Goal: Task Accomplishment & Management: Manage account settings

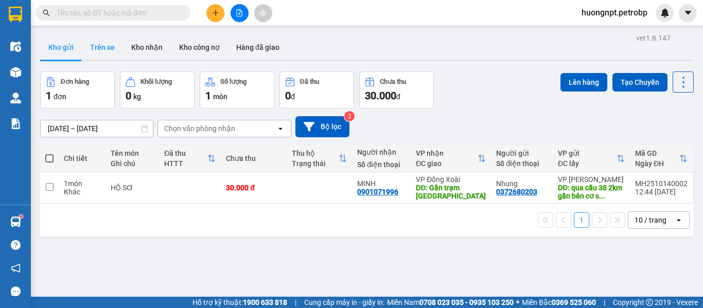
click at [104, 48] on button "Trên xe" at bounding box center [102, 47] width 41 height 25
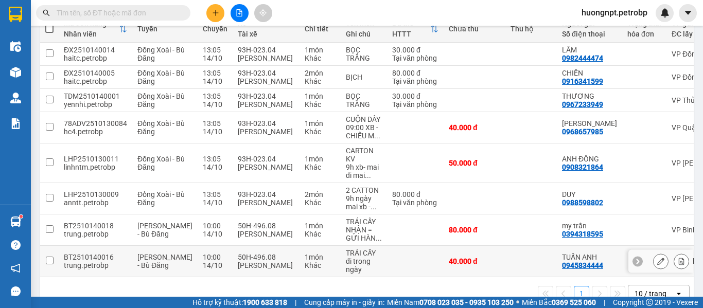
scroll to position [181, 0]
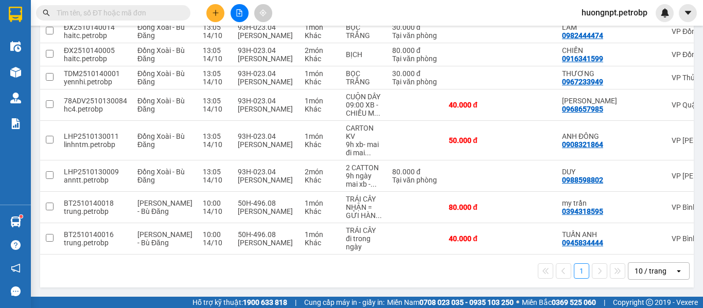
click at [134, 284] on div "1 10 / trang open" at bounding box center [367, 271] width 654 height 33
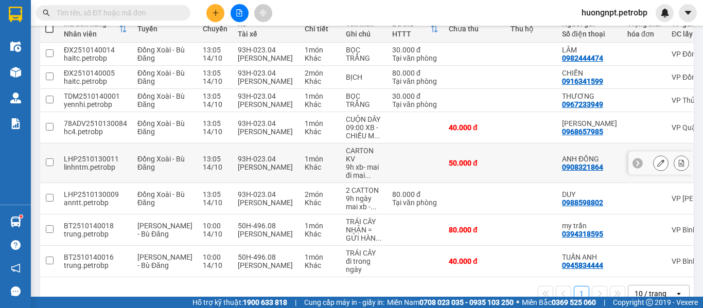
scroll to position [0, 0]
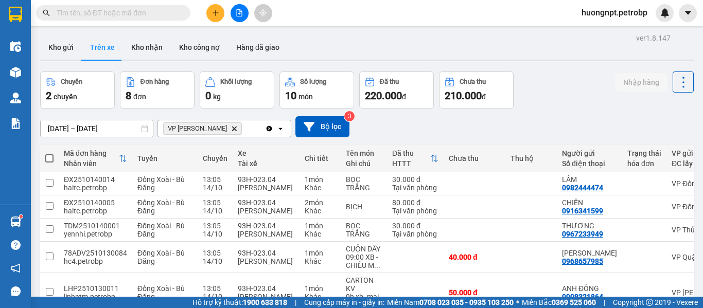
click at [99, 46] on button "Trên xe" at bounding box center [102, 47] width 41 height 25
click at [154, 50] on button "Kho nhận" at bounding box center [147, 47] width 48 height 25
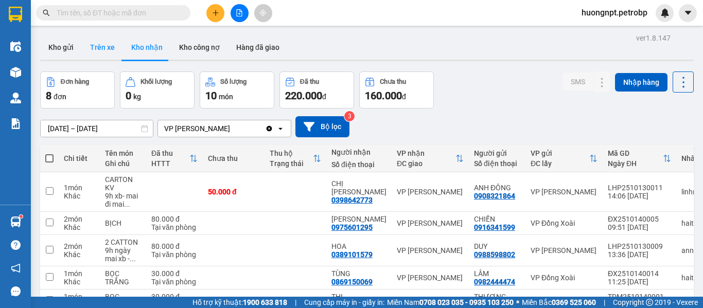
click at [106, 50] on button "Trên xe" at bounding box center [102, 47] width 41 height 25
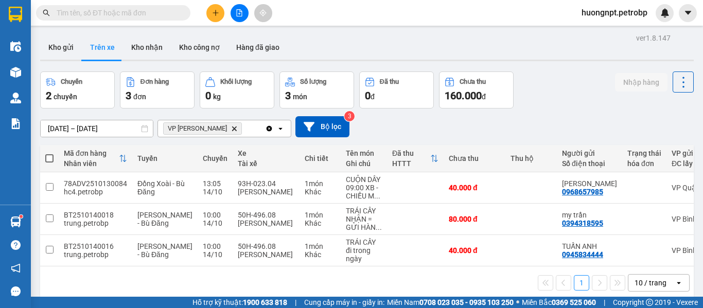
click at [159, 296] on div "1 10 / trang open" at bounding box center [367, 283] width 654 height 33
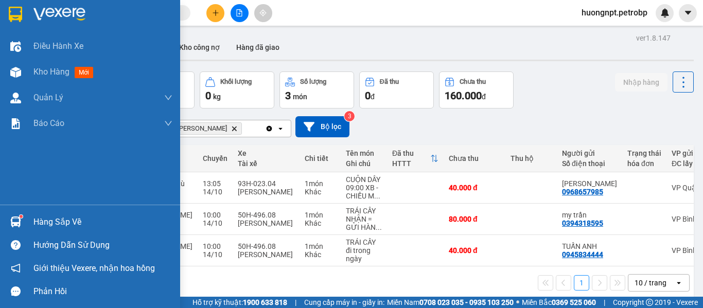
click at [56, 218] on div "Hàng sắp về" at bounding box center [102, 222] width 139 height 15
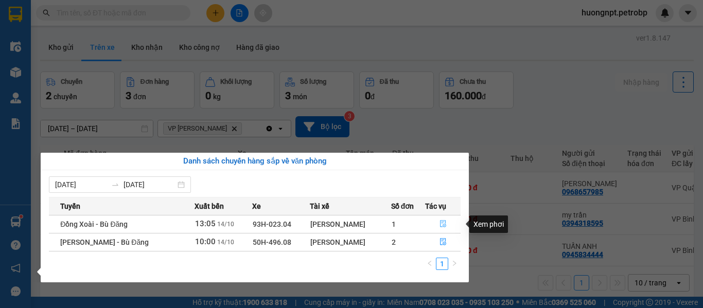
click at [443, 224] on icon "file-done" at bounding box center [443, 223] width 7 height 7
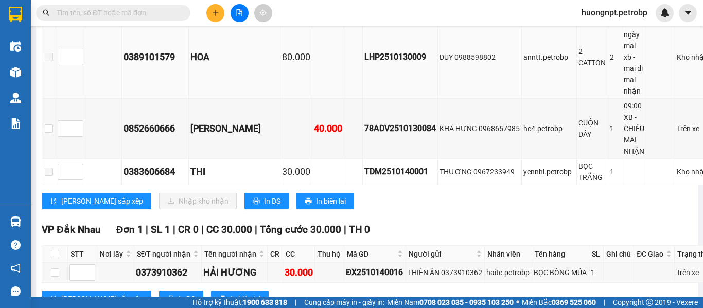
scroll to position [875, 0]
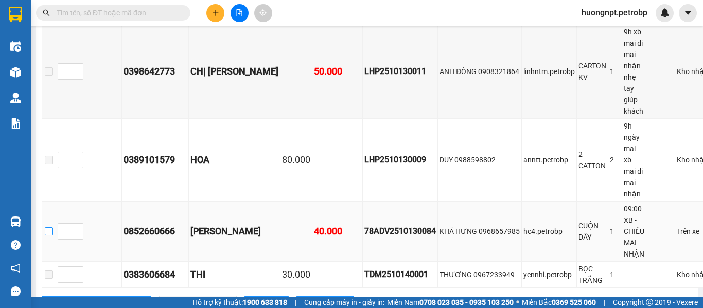
click at [53, 228] on input "checkbox" at bounding box center [49, 232] width 8 height 8
checkbox input "true"
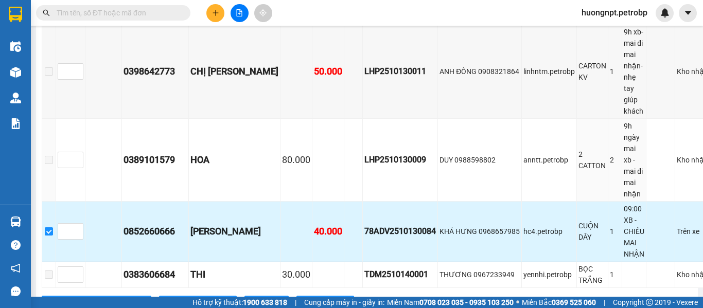
scroll to position [926, 0]
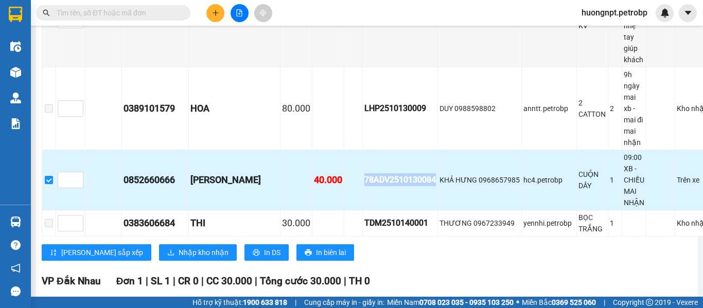
drag, startPoint x: 348, startPoint y: 164, endPoint x: 421, endPoint y: 170, distance: 72.9
click at [421, 173] on div "78ADV2510130084" at bounding box center [400, 179] width 72 height 13
copy div "78ADV2510130084"
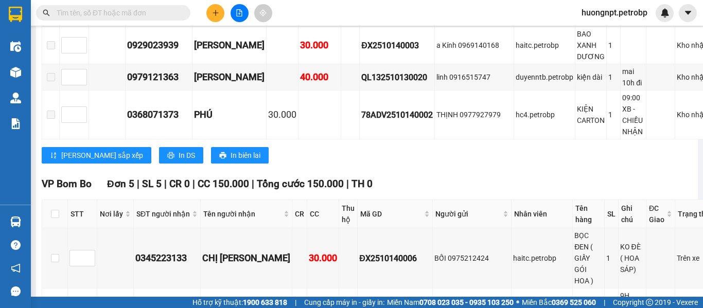
scroll to position [0, 0]
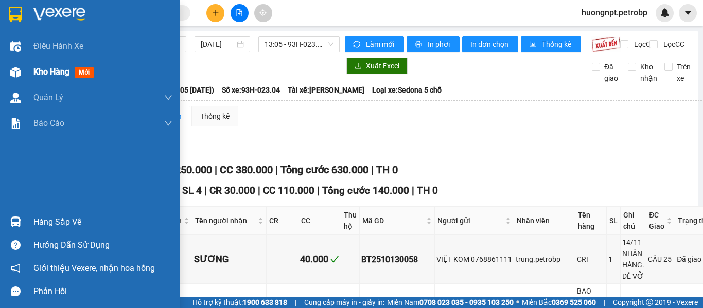
click at [69, 69] on span "Kho hàng" at bounding box center [51, 72] width 36 height 10
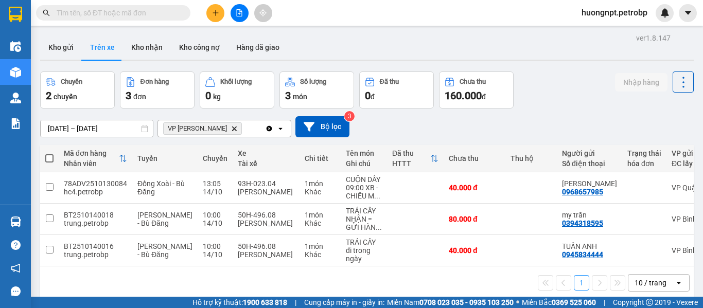
click at [125, 281] on div "1 10 / trang open" at bounding box center [366, 283] width 645 height 18
click at [147, 48] on button "Kho nhận" at bounding box center [147, 47] width 48 height 25
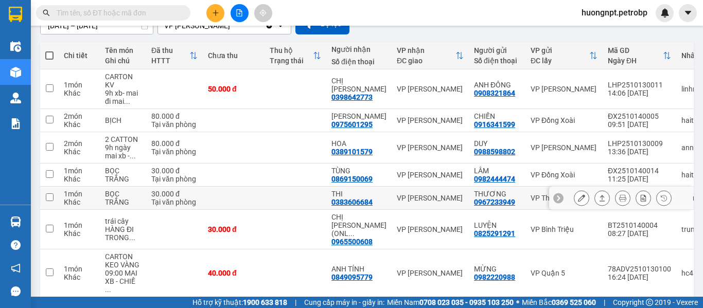
scroll to position [154, 0]
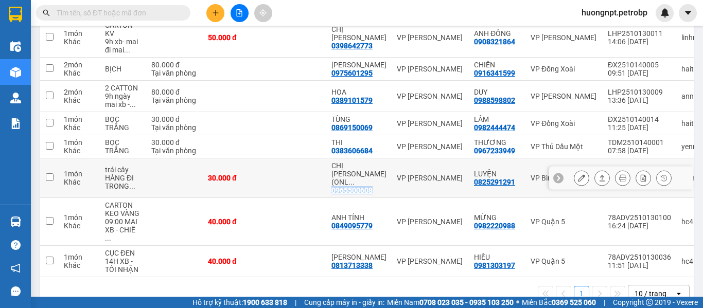
drag, startPoint x: 375, startPoint y: 178, endPoint x: 330, endPoint y: 178, distance: 45.3
click at [330, 178] on td "CHỊ TY (ONL ... 0965500608" at bounding box center [358, 179] width 65 height 40
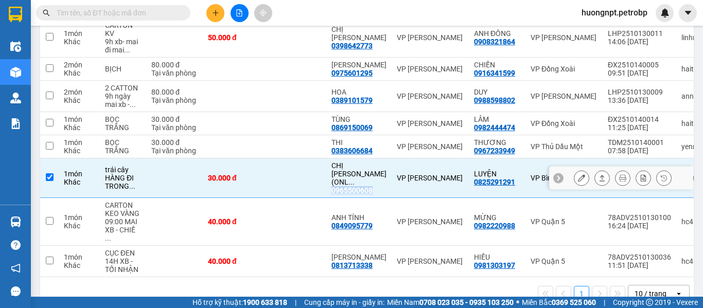
click at [52, 175] on input "checkbox" at bounding box center [50, 177] width 8 height 8
checkbox input "false"
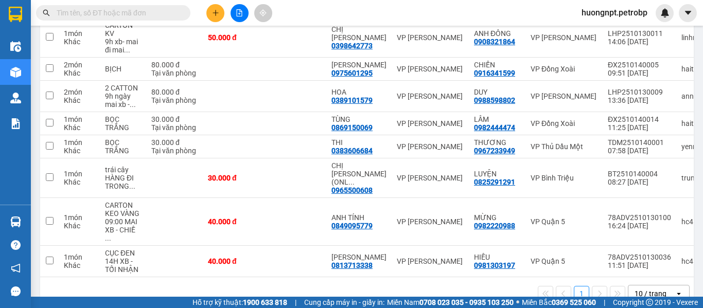
click at [153, 285] on div "1 10 / trang open" at bounding box center [366, 294] width 645 height 18
click at [574, 173] on button at bounding box center [581, 178] width 14 height 18
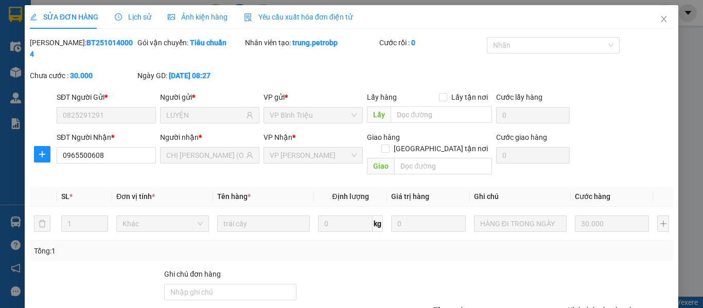
type input "0825291291"
type input "LUYỆN"
type input "0965500608"
type input "CHỊ [PERSON_NAME] (ONLY YOU)"
type input "30.000"
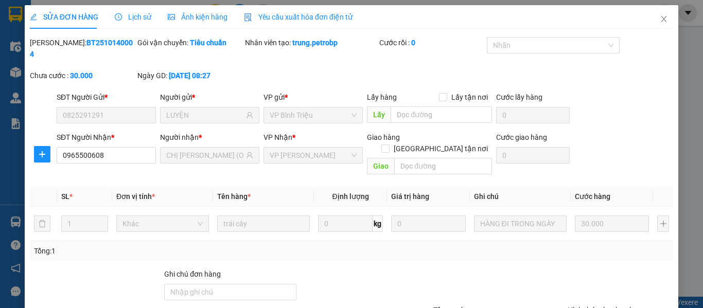
type input "30.000"
click at [67, 42] on b "BT2510140004" at bounding box center [81, 49] width 103 height 20
copy b "BT2510140004"
click at [661, 20] on icon "close" at bounding box center [664, 19] width 6 height 6
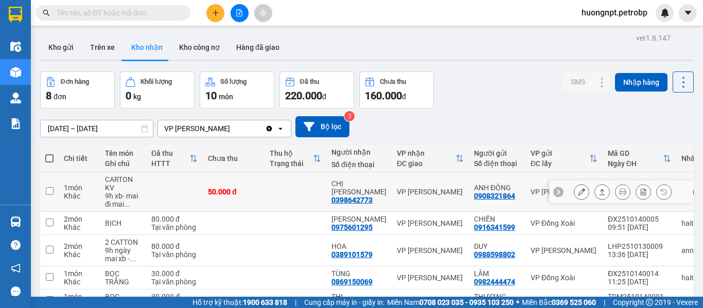
scroll to position [165, 0]
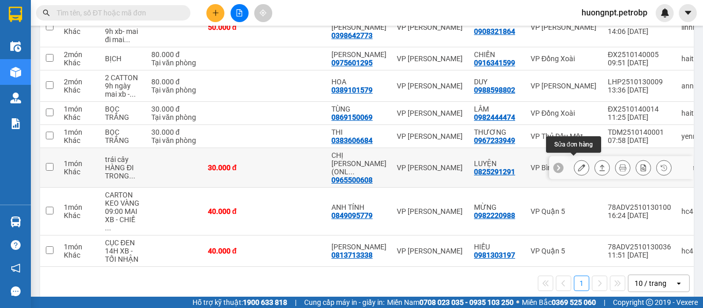
click at [574, 168] on button at bounding box center [581, 168] width 14 height 18
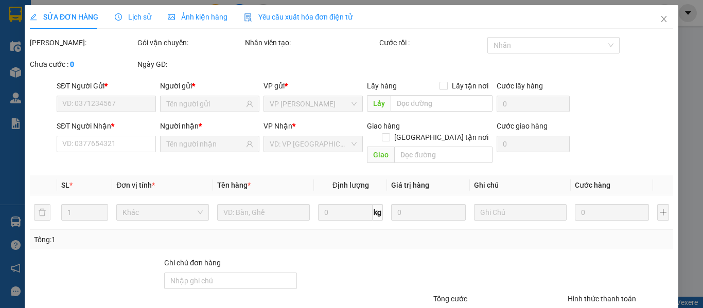
type input "0825291291"
type input "LUYỆN"
type input "0965500608"
type input "CHỊ [PERSON_NAME] (ONLY YOU)"
type input "30.000"
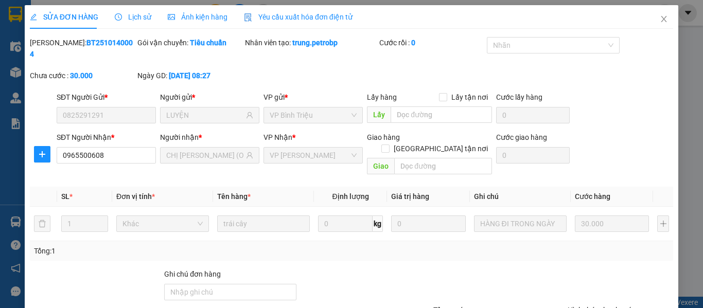
scroll to position [75, 0]
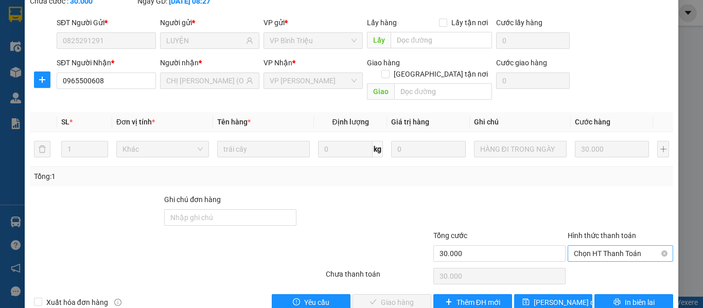
click at [582, 246] on span "Chọn HT Thanh Toán" at bounding box center [620, 253] width 93 height 15
click at [573, 249] on div "Tại văn phòng" at bounding box center [614, 251] width 92 height 11
type input "0"
click at [373, 294] on button "Giao hàng" at bounding box center [392, 302] width 79 height 16
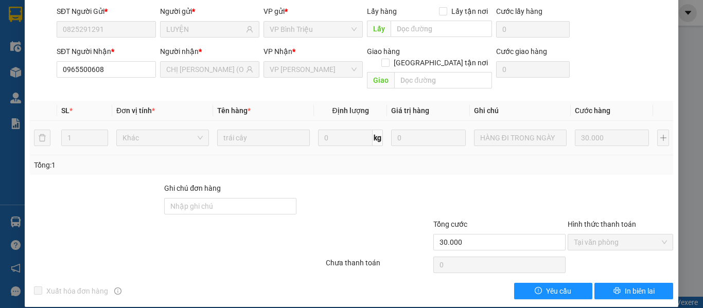
scroll to position [0, 0]
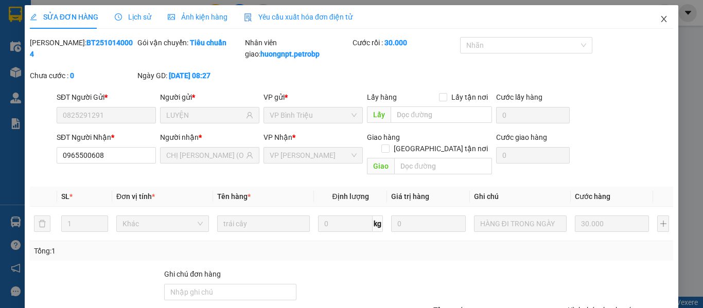
click at [660, 19] on icon "close" at bounding box center [664, 19] width 8 height 8
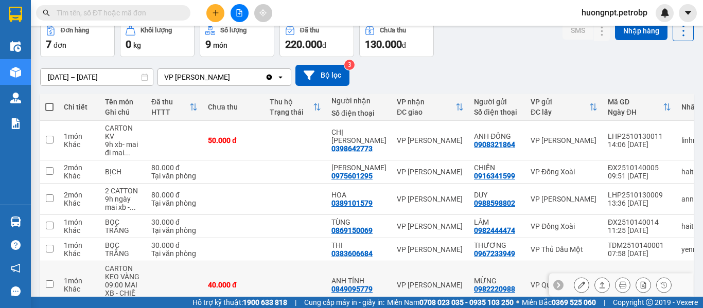
scroll to position [133, 0]
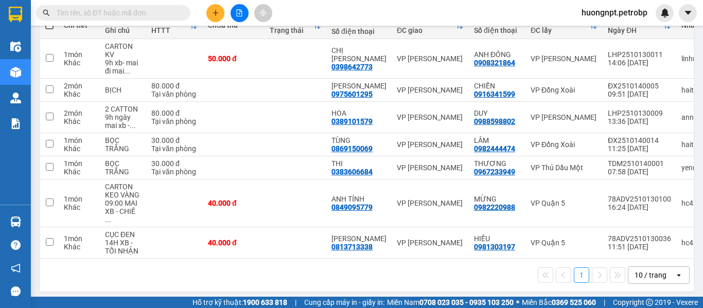
click at [131, 267] on div "1 10 / trang open" at bounding box center [366, 276] width 645 height 18
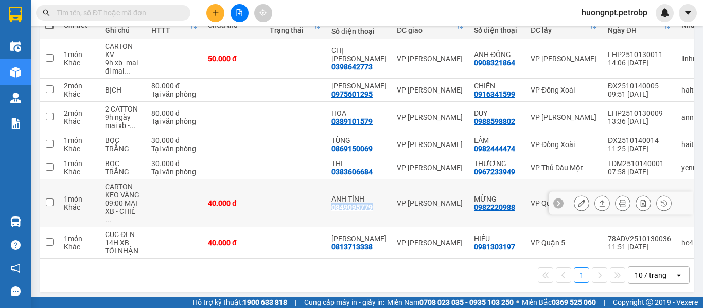
drag, startPoint x: 376, startPoint y: 206, endPoint x: 329, endPoint y: 204, distance: 47.4
click at [329, 204] on td "ANH TÍNH 0849095779" at bounding box center [358, 204] width 65 height 48
checkbox input "true"
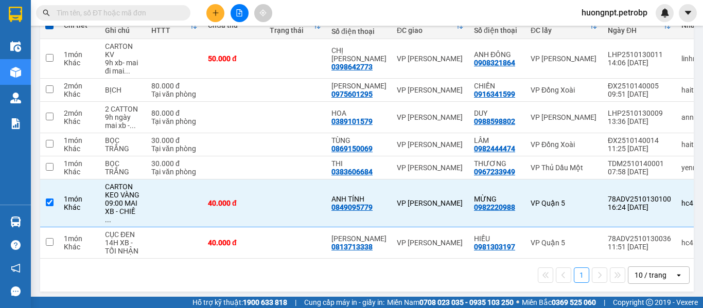
click at [341, 274] on div "1 10 / trang open" at bounding box center [366, 276] width 645 height 18
drag, startPoint x: 375, startPoint y: 98, endPoint x: 333, endPoint y: 96, distance: 42.7
click at [333, 96] on div "TUYẾT VÂN 0975601295" at bounding box center [358, 90] width 55 height 16
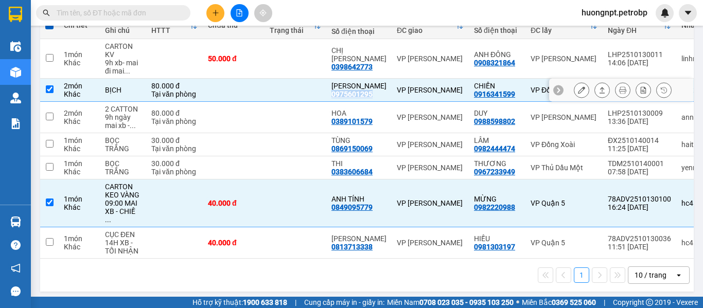
copy div "0975601295"
click at [113, 86] on div "BỊCH" at bounding box center [123, 90] width 36 height 8
checkbox input "false"
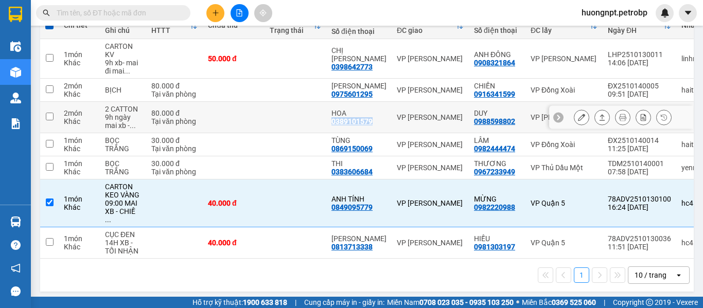
drag, startPoint x: 379, startPoint y: 121, endPoint x: 331, endPoint y: 123, distance: 47.9
click at [331, 123] on td "HOA 0389101579" at bounding box center [358, 117] width 65 height 31
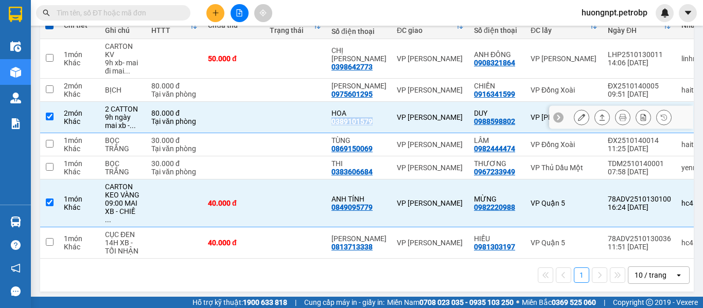
copy div "0389101579"
click at [163, 118] on div "Tại văn phòng" at bounding box center [174, 121] width 46 height 8
checkbox input "false"
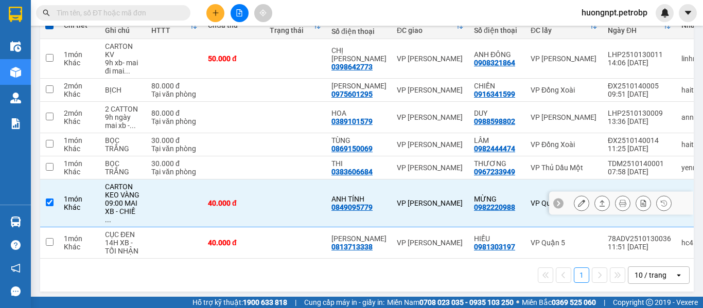
click at [153, 206] on td at bounding box center [174, 204] width 57 height 48
checkbox input "false"
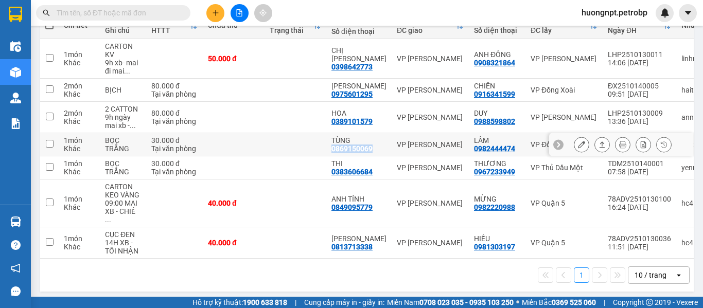
drag, startPoint x: 375, startPoint y: 151, endPoint x: 331, endPoint y: 148, distance: 43.9
click at [331, 148] on div "TÙNG 0869150069" at bounding box center [358, 144] width 55 height 16
checkbox input "true"
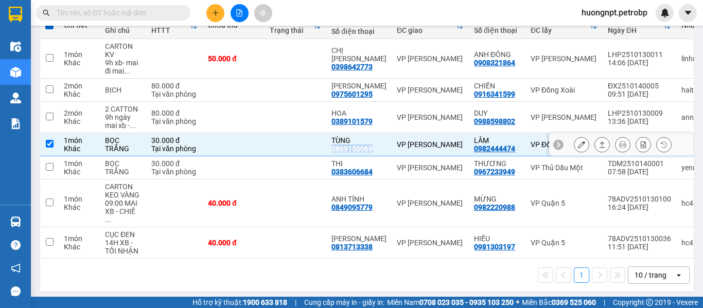
copy div "0869150069"
click at [578, 148] on icon at bounding box center [581, 144] width 7 height 7
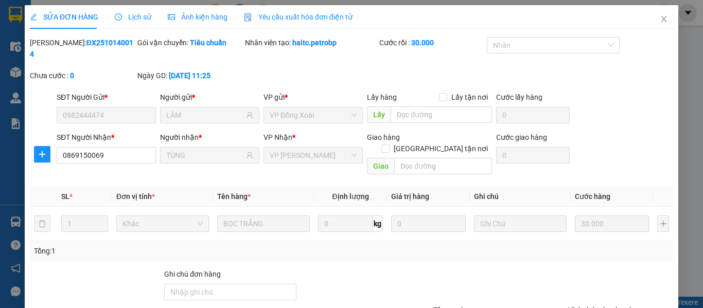
type input "0982444474"
type input "LÂM"
type input "0869150069"
type input "TÙNG"
type input "30.000"
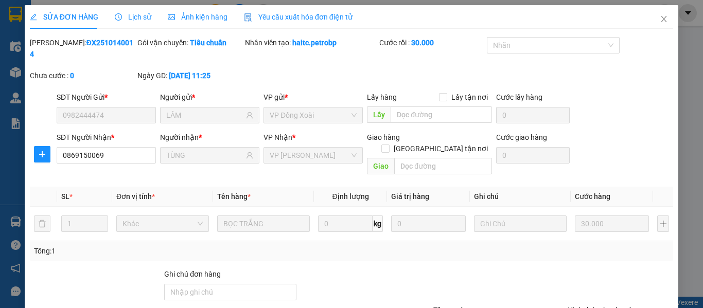
click at [126, 240] on div "Total Paid Fee 30.000 Total UnPaid Fee 0 Cash Collection Total Fee Mã ĐH: ĐX251…" at bounding box center [351, 211] width 643 height 348
click at [101, 147] on input "0869150069" at bounding box center [106, 155] width 99 height 16
click at [152, 241] on div "Tổng: 1" at bounding box center [351, 251] width 643 height 20
click at [658, 15] on span "Close" at bounding box center [664, 19] width 29 height 29
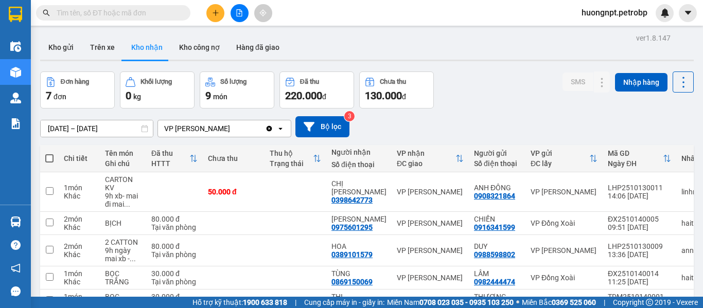
drag, startPoint x: 99, startPoint y: 44, endPoint x: 180, endPoint y: 75, distance: 86.3
click at [99, 44] on button "Trên xe" at bounding box center [102, 47] width 41 height 25
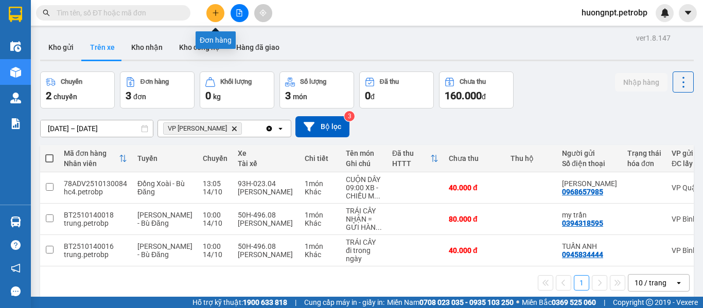
click at [216, 13] on icon "plus" at bounding box center [216, 12] width 6 height 1
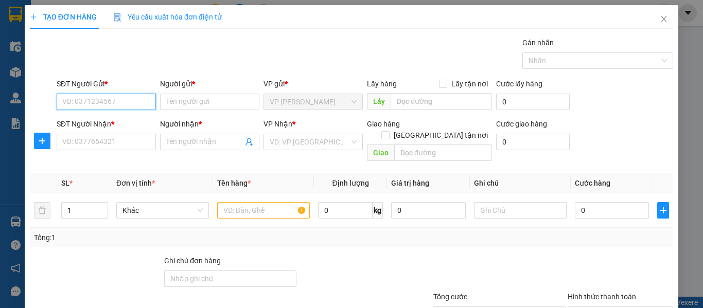
paste input "0965500608"
type input "0965500608"
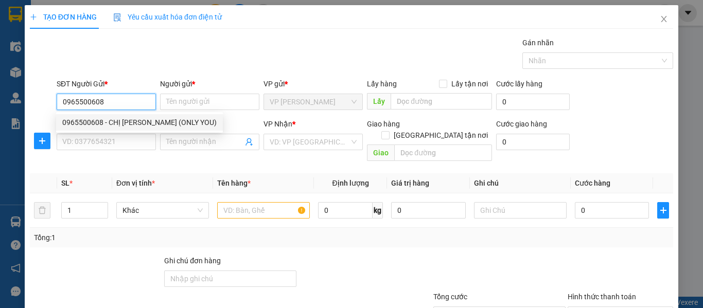
click at [111, 124] on div "0965500608 - CHỊ TY (ONLY YOU)" at bounding box center [139, 122] width 154 height 11
type input "CHỊ [PERSON_NAME] (ONLY YOU)"
type input "0354418793"
type input "KHÁCH"
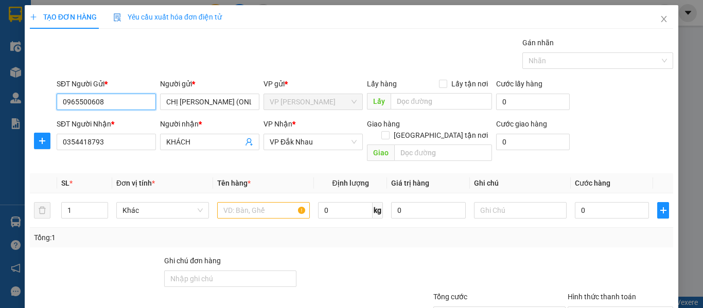
type input "30.000"
type input "0965500608"
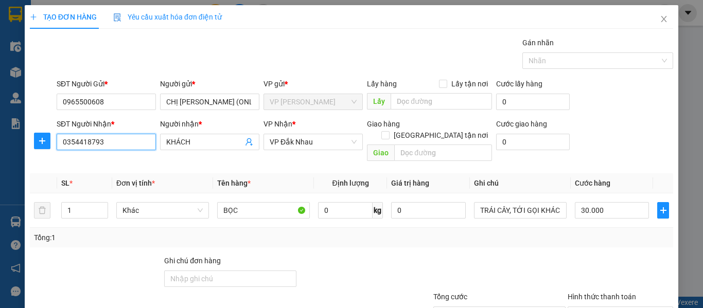
click at [100, 141] on input "0354418793" at bounding box center [106, 142] width 99 height 16
paste input "95812320"
type input "0395812320"
click at [192, 143] on input "KHÁCH" at bounding box center [204, 141] width 77 height 11
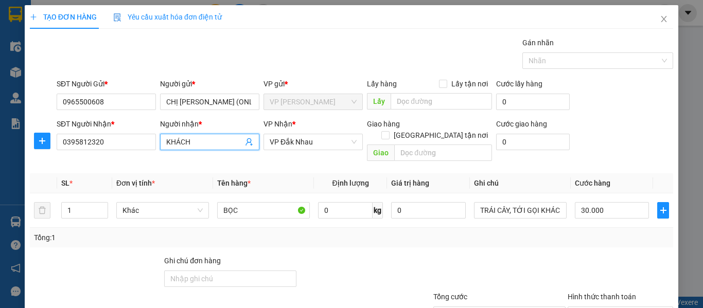
click at [188, 141] on input "KHÁCH" at bounding box center [204, 141] width 77 height 11
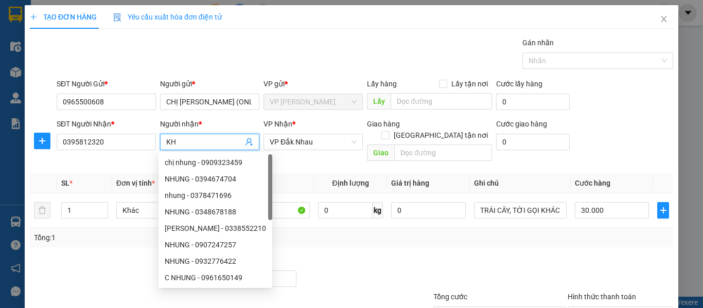
type input "K"
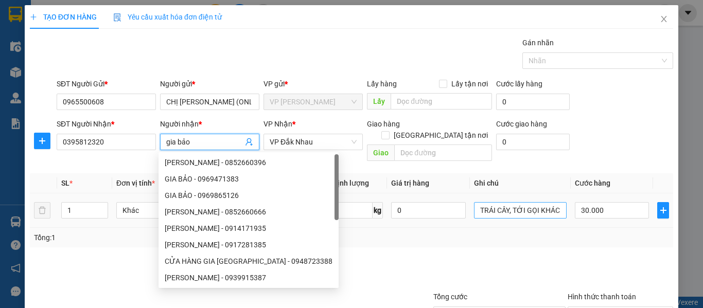
type input "gia bảo"
click at [488, 202] on input "TRÁI CÂY, TỚI GỌI KHÁCH" at bounding box center [520, 210] width 93 height 16
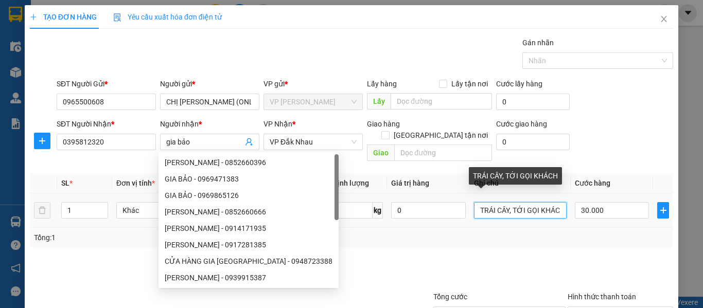
click at [488, 202] on input "TRÁI CÂY, TỚI GỌI KHÁCH" at bounding box center [520, 210] width 93 height 16
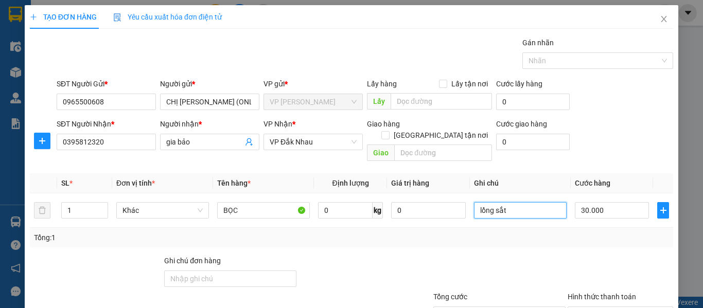
type input "lồng sắt"
click at [84, 232] on div "Tổng: 1" at bounding box center [153, 237] width 238 height 11
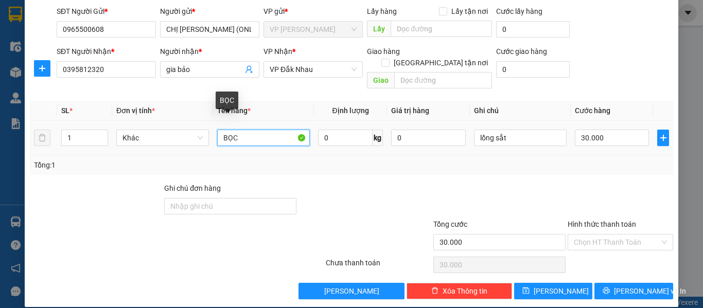
click at [231, 130] on input "BỌC" at bounding box center [263, 138] width 93 height 16
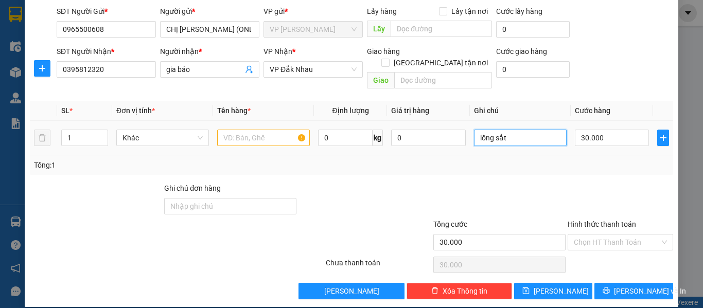
click at [517, 132] on input "lồng sắt" at bounding box center [520, 138] width 93 height 16
type input "l"
click at [242, 130] on input "text" at bounding box center [263, 138] width 93 height 16
type input "lồng sắt"
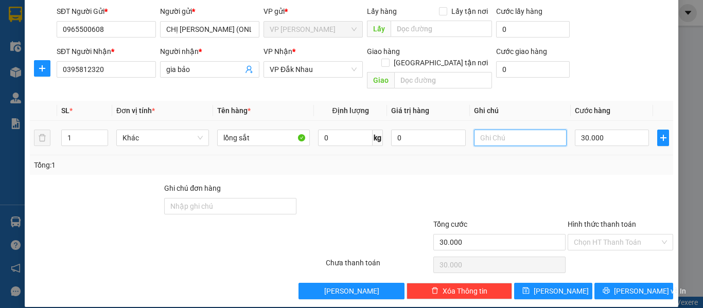
click at [489, 130] on input "text" at bounding box center [520, 138] width 93 height 16
type input "tới gọi khách"
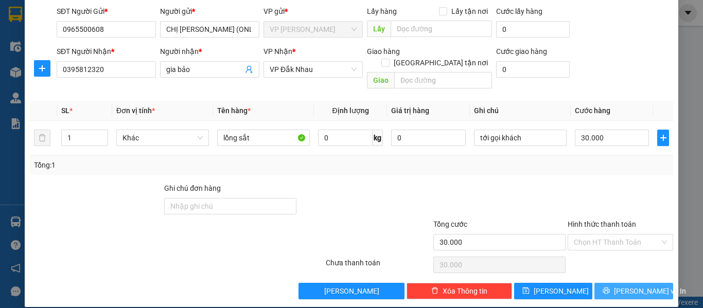
click at [635, 286] on span "[PERSON_NAME] và In" at bounding box center [650, 291] width 72 height 11
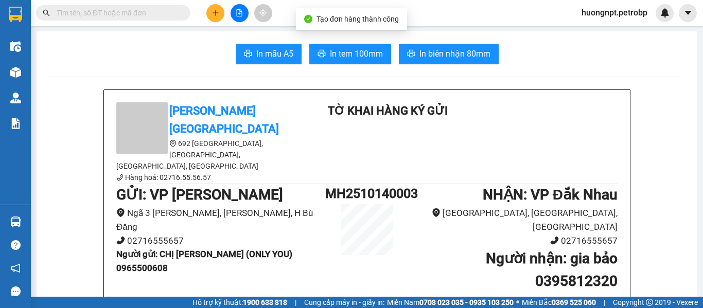
scroll to position [51, 0]
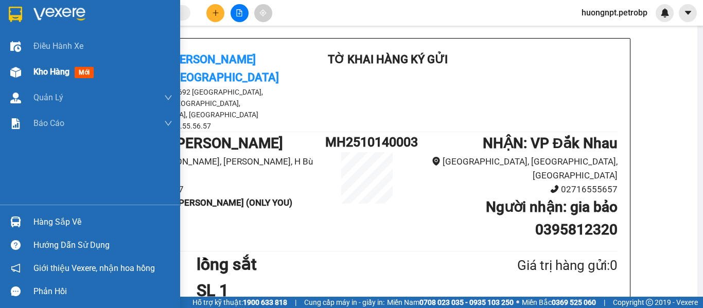
click at [24, 73] on div at bounding box center [16, 72] width 18 height 18
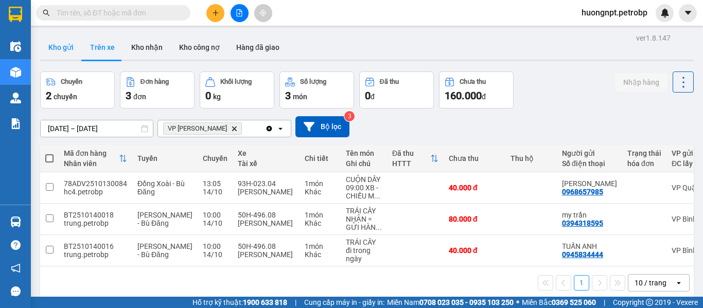
click at [61, 42] on button "Kho gửi" at bounding box center [61, 47] width 42 height 25
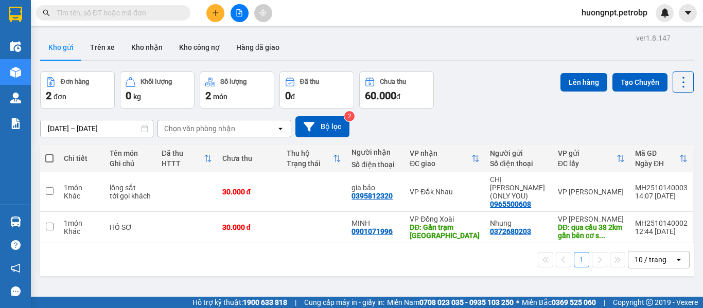
scroll to position [47, 0]
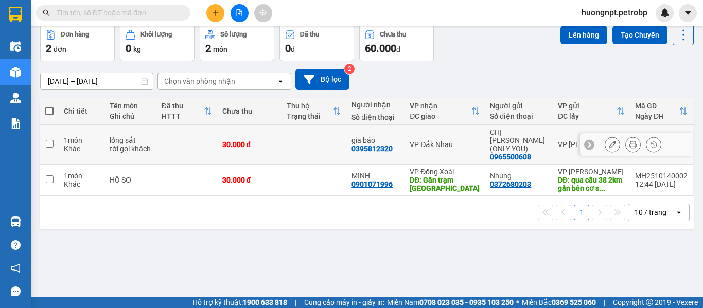
click at [48, 140] on input "checkbox" at bounding box center [50, 144] width 8 height 8
checkbox input "true"
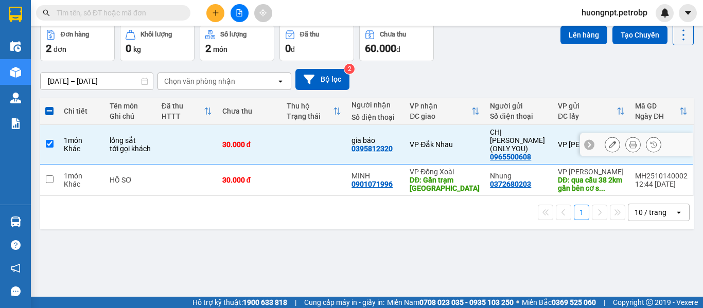
scroll to position [0, 0]
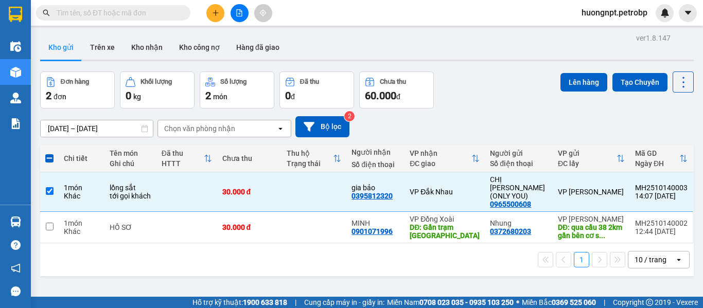
click at [602, 14] on span "huongnpt.petrobp" at bounding box center [614, 12] width 82 height 13
click at [593, 31] on span "Đăng xuất" at bounding box center [618, 31] width 63 height 11
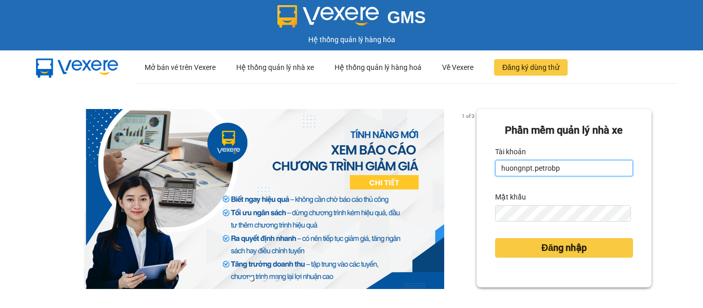
click at [553, 165] on input "huongnpt.petrobp" at bounding box center [564, 168] width 138 height 16
type input "maiptx.petrobp"
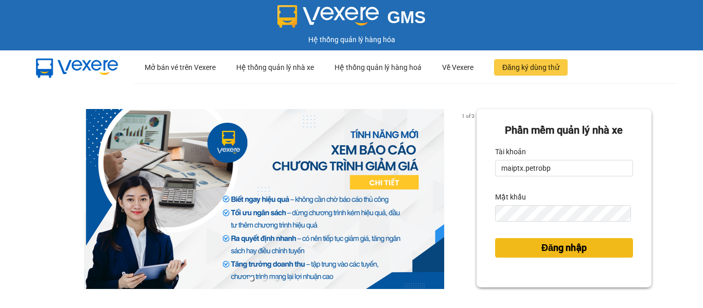
click at [557, 240] on button "Đăng nhập" at bounding box center [564, 248] width 138 height 20
click at [557, 241] on span "Đăng nhập" at bounding box center [563, 248] width 45 height 14
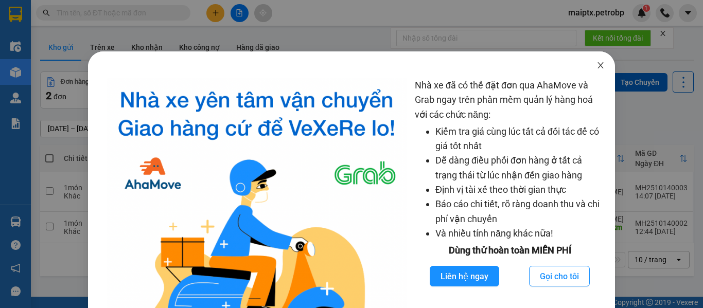
click at [597, 68] on icon "close" at bounding box center [601, 65] width 8 height 8
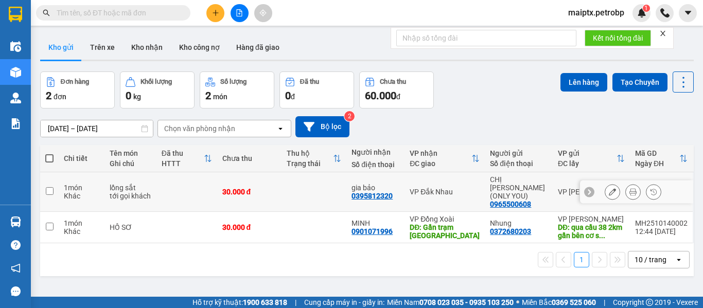
click at [65, 184] on div "1 món" at bounding box center [82, 188] width 36 height 8
checkbox input "true"
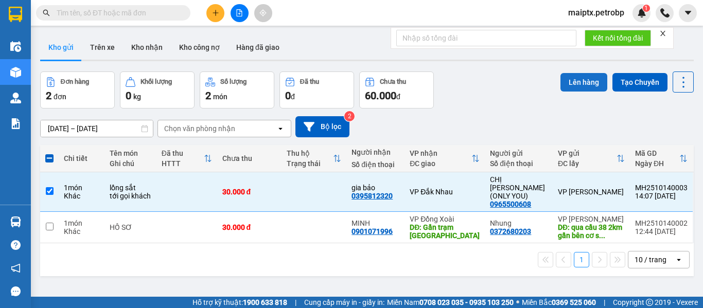
click at [573, 86] on button "Lên hàng" at bounding box center [584, 82] width 47 height 19
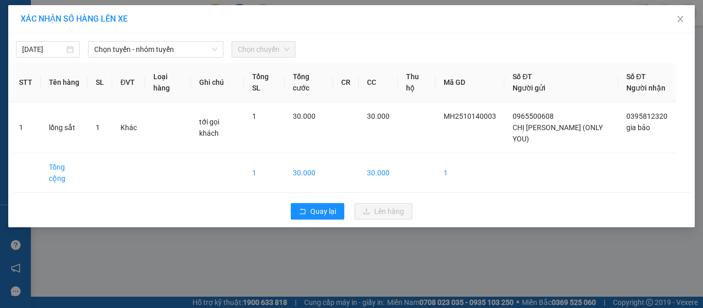
click at [243, 43] on span "Chọn chuyến" at bounding box center [263, 49] width 51 height 15
click at [163, 40] on div "[DATE] Chọn tuyến - nhóm tuyến Chọn chuyến" at bounding box center [351, 47] width 681 height 22
click at [168, 48] on span "Chọn tuyến - nhóm tuyến" at bounding box center [155, 49] width 123 height 15
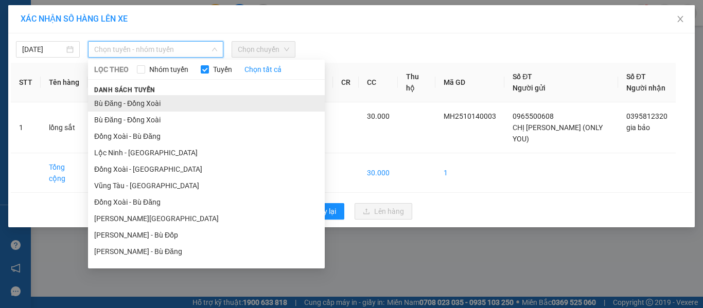
click at [145, 102] on li "Bù Đăng - Đồng Xoài" at bounding box center [206, 103] width 237 height 16
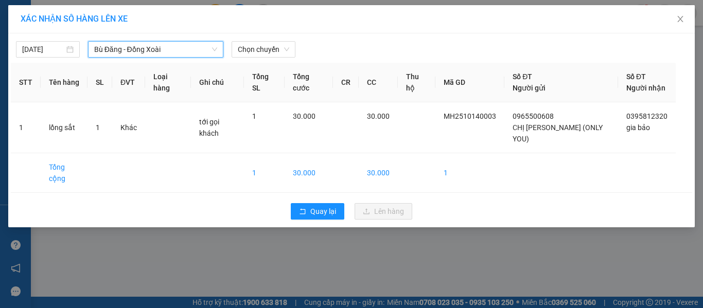
click at [129, 51] on span "Bù Đăng - Đồng Xoài" at bounding box center [155, 49] width 123 height 15
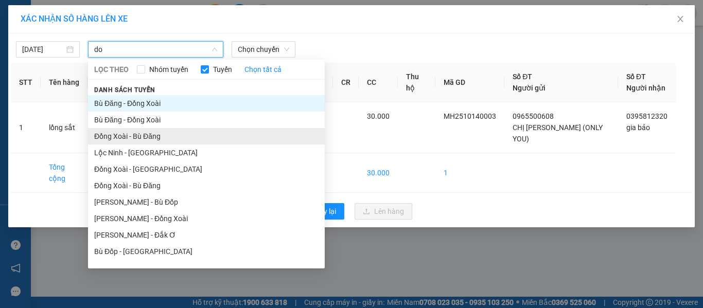
type input "do"
click at [112, 135] on li "Đồng Xoài - Bù Đăng" at bounding box center [206, 136] width 237 height 16
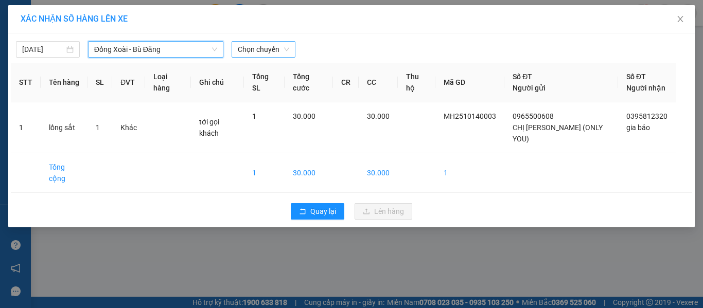
click at [271, 52] on span "Chọn chuyến" at bounding box center [263, 49] width 51 height 15
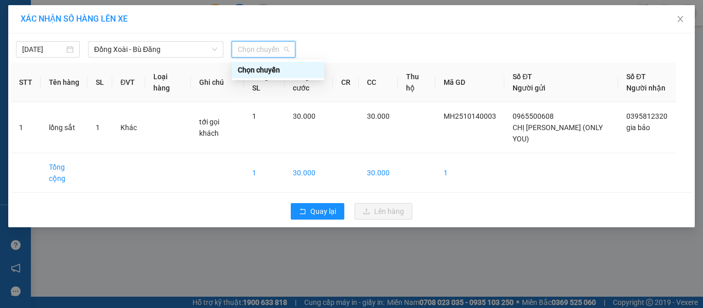
click at [156, 49] on span "Đồng Xoài - Bù Đăng" at bounding box center [155, 49] width 123 height 15
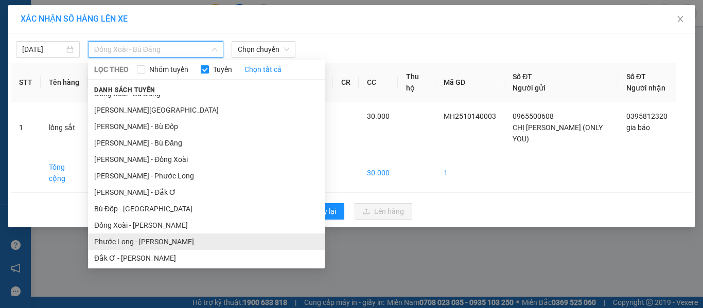
scroll to position [57, 0]
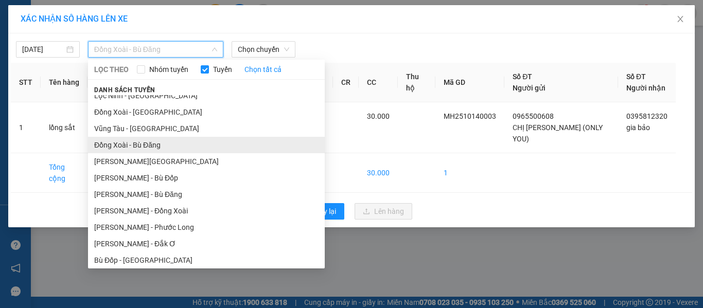
click at [134, 145] on li "Đồng Xoài - Bù Đăng" at bounding box center [206, 145] width 237 height 16
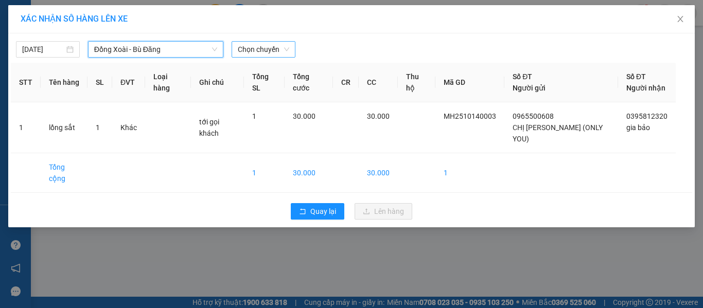
click at [252, 46] on span "Chọn chuyến" at bounding box center [263, 49] width 51 height 15
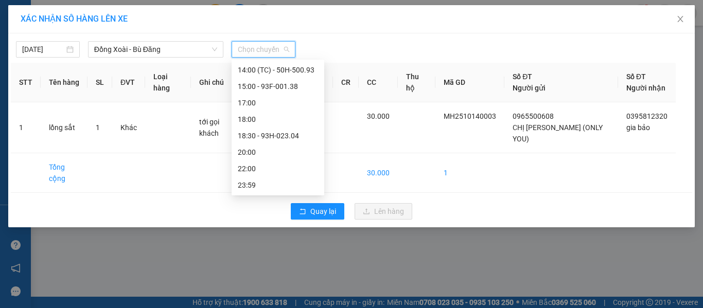
scroll to position [0, 0]
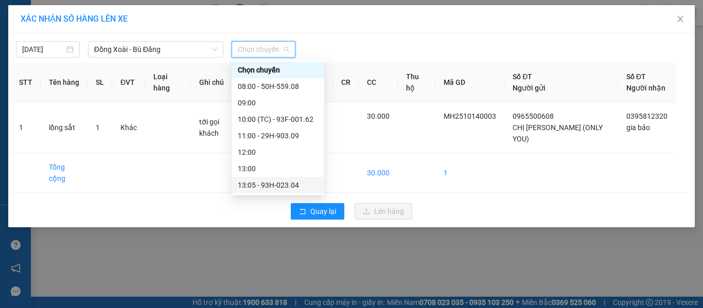
click at [254, 179] on div "13:05 - 93H-023.04" at bounding box center [278, 185] width 93 height 16
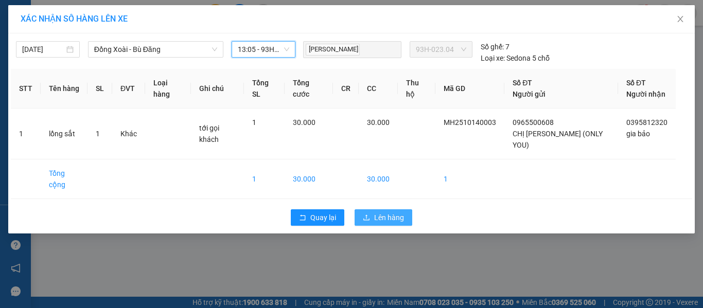
click at [366, 214] on icon "upload" at bounding box center [366, 217] width 7 height 7
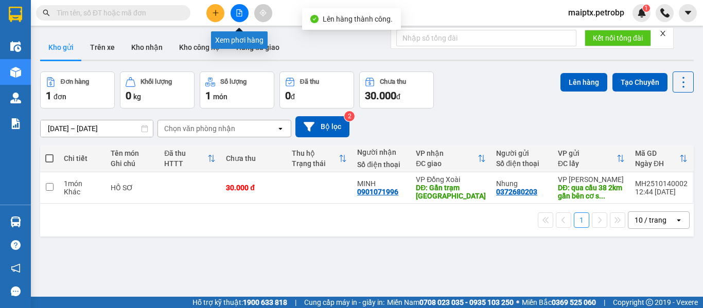
click at [236, 15] on icon "file-add" at bounding box center [239, 12] width 7 height 7
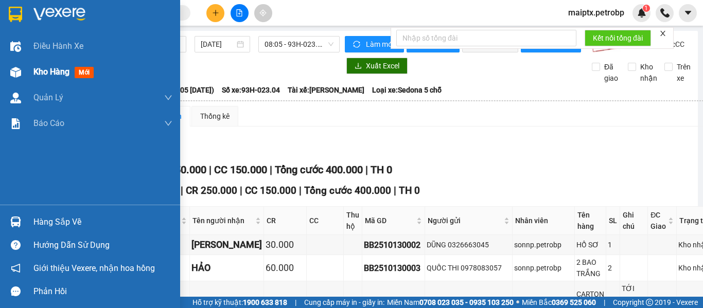
click at [17, 77] on img at bounding box center [15, 72] width 11 height 11
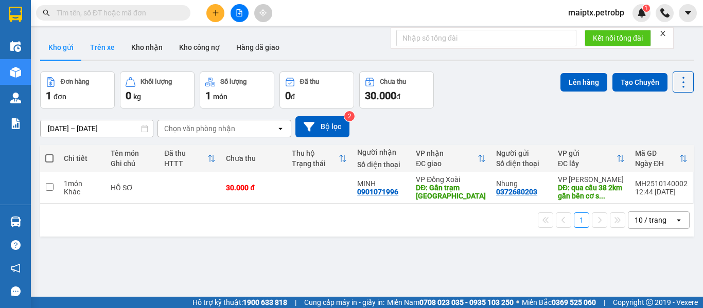
click at [98, 48] on button "Trên xe" at bounding box center [102, 47] width 41 height 25
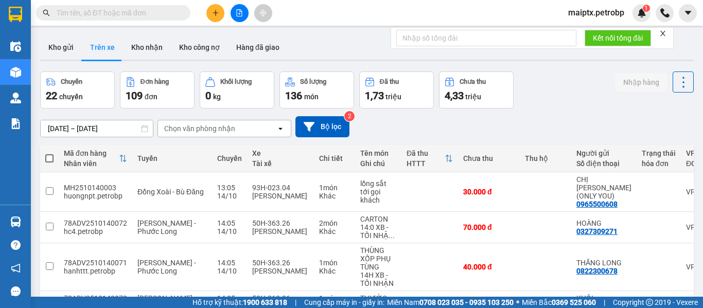
click at [99, 132] on div "ver 1.8.147 Kho gửi Trên xe Kho nhận Kho công nợ Hàng đã giao Chuyến 22 chuyến …" at bounding box center [367, 294] width 662 height 526
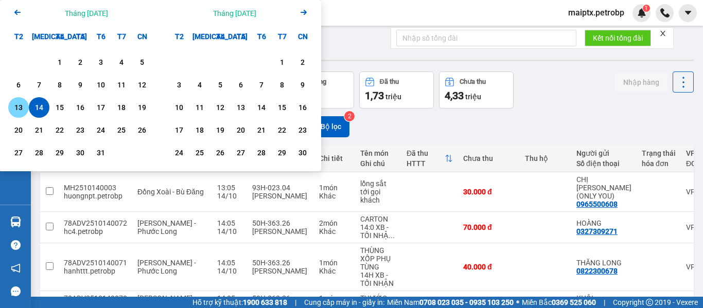
click at [18, 112] on div "13" at bounding box center [18, 107] width 14 height 12
click at [36, 112] on div "14" at bounding box center [39, 107] width 14 height 12
type input "[DATE] – [DATE]"
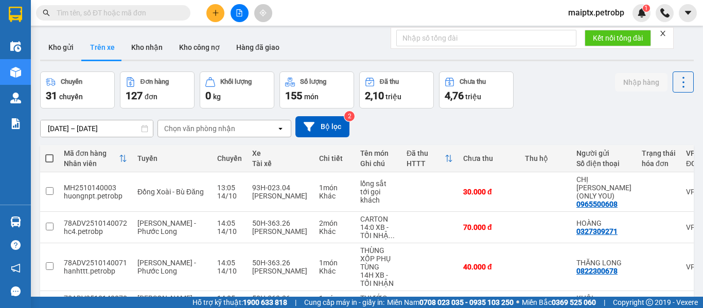
click at [190, 129] on div "Chọn văn phòng nhận" at bounding box center [199, 129] width 71 height 10
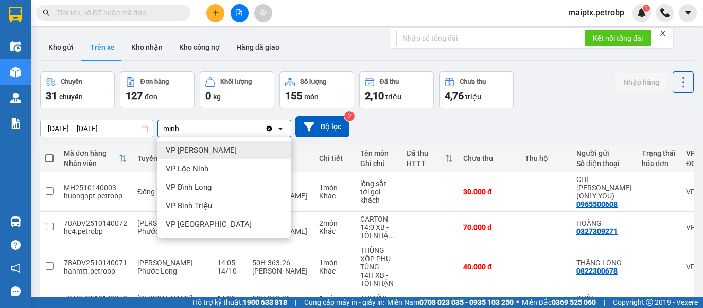
type input "minh"
click at [188, 145] on div "VP [PERSON_NAME]" at bounding box center [225, 150] width 134 height 19
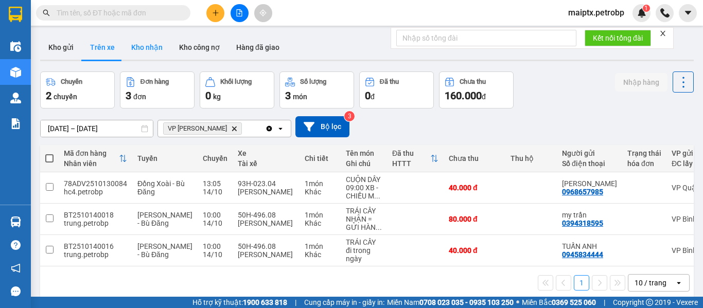
click at [150, 55] on button "Kho nhận" at bounding box center [147, 47] width 48 height 25
type input "[DATE] – [DATE]"
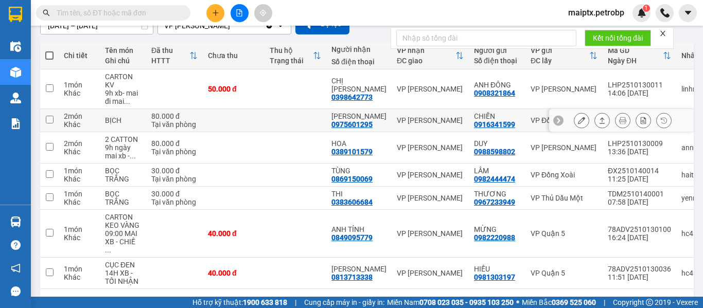
scroll to position [133, 0]
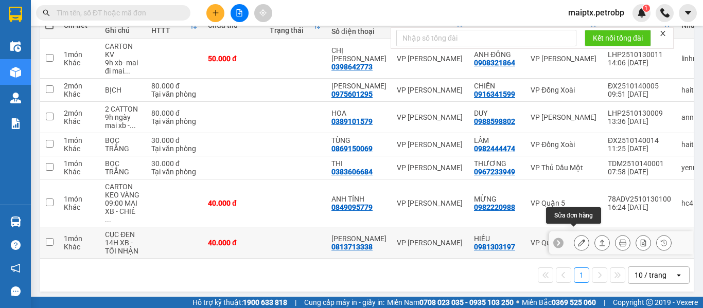
click at [578, 239] on icon at bounding box center [581, 242] width 7 height 7
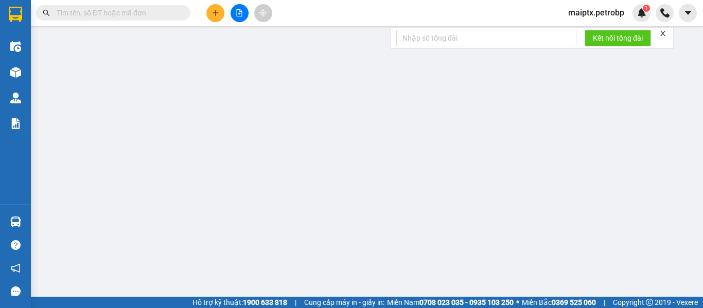
type input "0981303197"
type input "HIẾU"
type input "0813713338"
type input "[PERSON_NAME]"
type input "40.000"
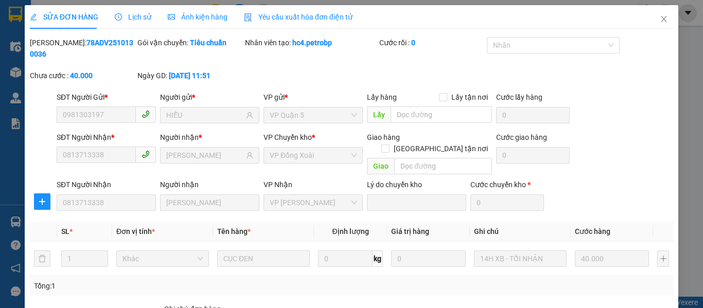
scroll to position [110, 0]
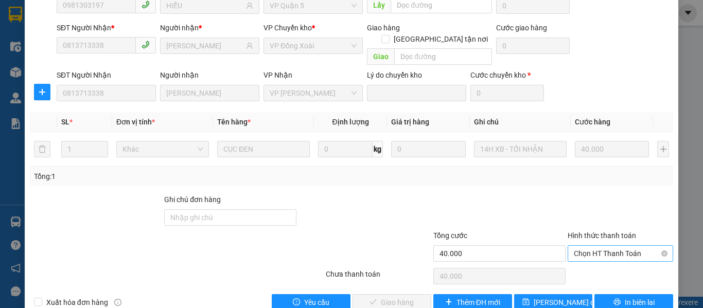
click at [582, 246] on span "Chọn HT Thanh Toán" at bounding box center [620, 253] width 93 height 15
click at [583, 254] on div "Tại văn phòng" at bounding box center [614, 251] width 92 height 11
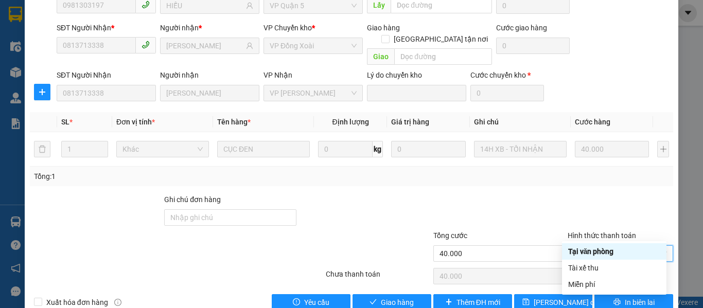
type input "0"
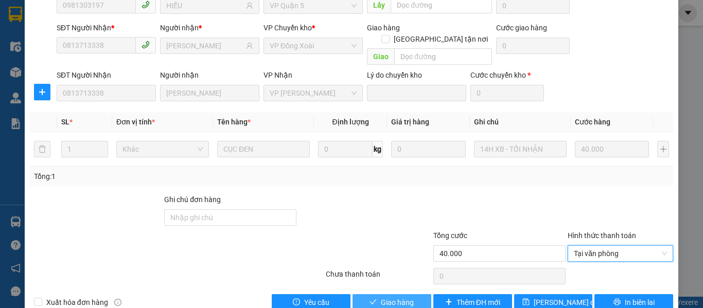
click at [393, 297] on span "Giao hàng" at bounding box center [397, 302] width 33 height 11
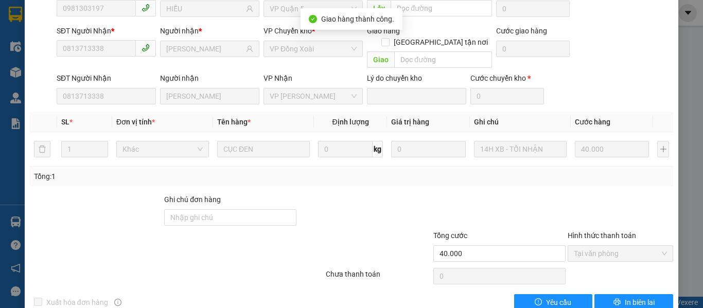
scroll to position [0, 0]
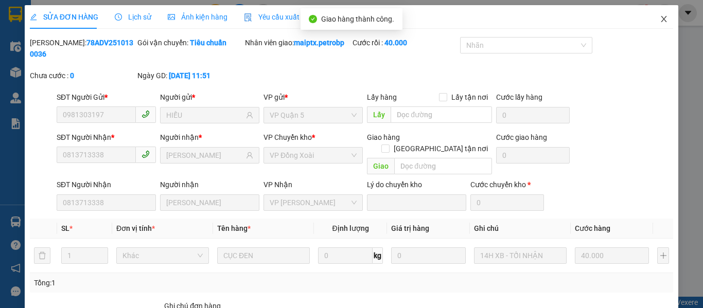
click at [660, 18] on icon "close" at bounding box center [664, 19] width 8 height 8
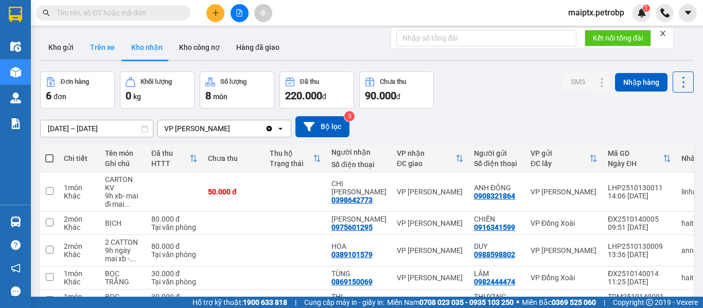
click at [94, 53] on button "Trên xe" at bounding box center [102, 47] width 41 height 25
type input "[DATE] – [DATE]"
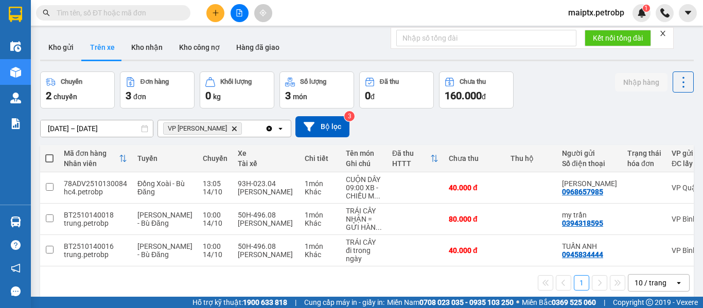
click at [107, 12] on input "text" at bounding box center [117, 12] width 121 height 11
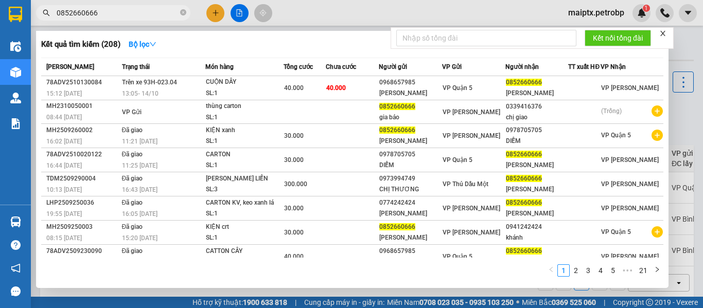
type input "0852660666"
click at [309, 16] on div at bounding box center [351, 154] width 703 height 308
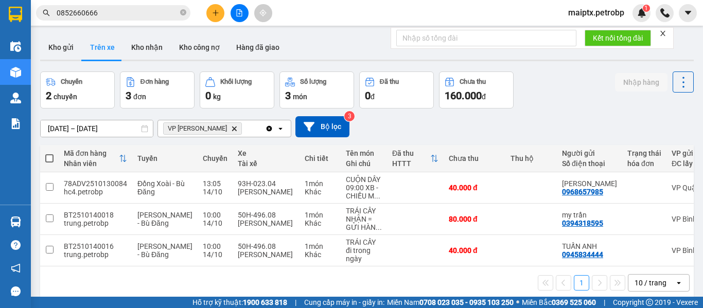
click at [129, 280] on div "1 10 / trang open" at bounding box center [366, 283] width 645 height 18
click at [657, 188] on icon at bounding box center [660, 187] width 7 height 7
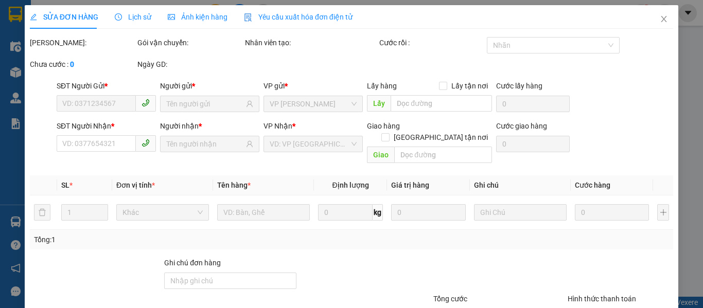
type input "0968657985"
type input "[PERSON_NAME]"
type input "0852660666"
type input "[PERSON_NAME]"
type input "40.000"
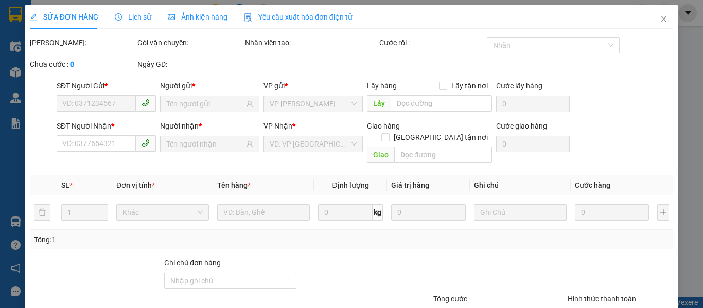
type input "40.000"
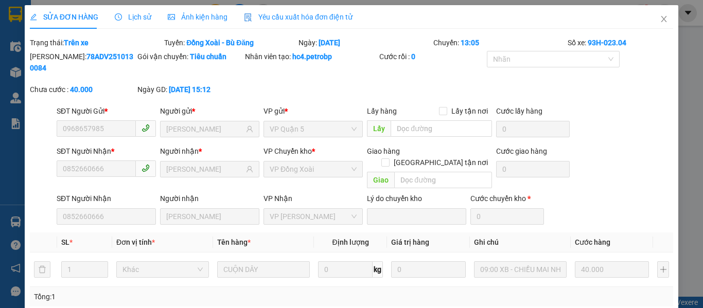
click at [81, 59] on b "78ADV2510130084" at bounding box center [81, 63] width 103 height 20
copy b "78ADV2510130084"
click at [660, 18] on icon "close" at bounding box center [664, 19] width 8 height 8
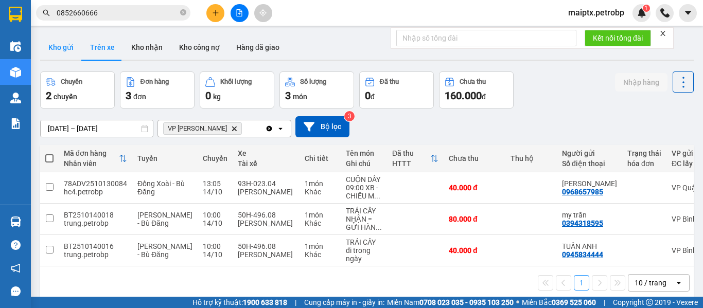
click at [51, 48] on button "Kho gửi" at bounding box center [61, 47] width 42 height 25
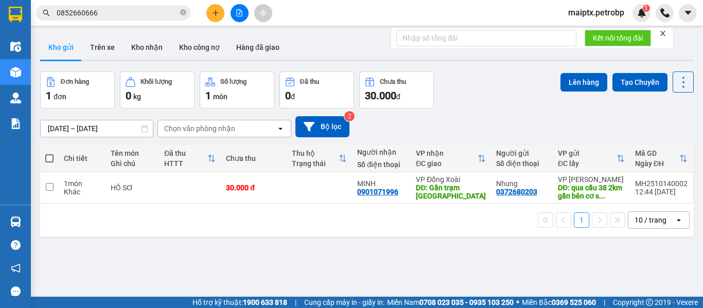
click at [217, 11] on icon "plus" at bounding box center [215, 12] width 7 height 7
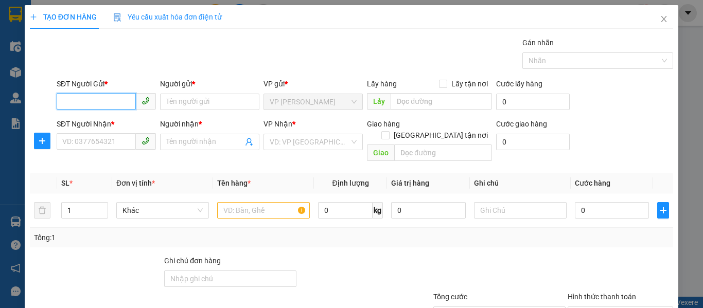
click at [76, 99] on input "SĐT Người Gửi *" at bounding box center [96, 101] width 79 height 16
click at [100, 118] on div "0866500080 - nv Mai" at bounding box center [105, 122] width 86 height 11
type input "0866500080"
type input "nv Mai"
type input "0844959394"
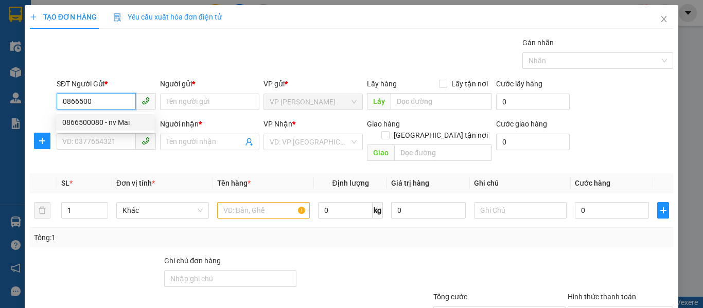
type input "CHỊ [PERSON_NAME] ( KẾ TOÁN )"
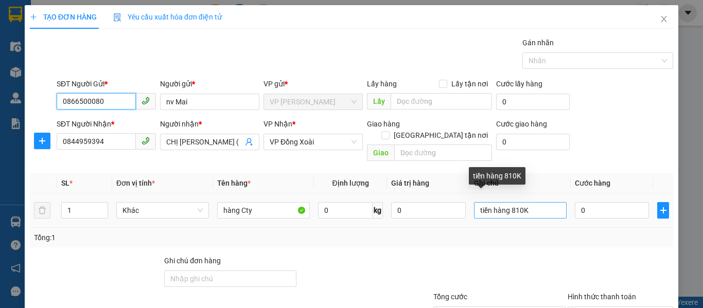
type input "0866500080"
drag, startPoint x: 527, startPoint y: 198, endPoint x: 506, endPoint y: 200, distance: 20.2
click at [506, 202] on input "tiền hàng 810K" at bounding box center [520, 210] width 93 height 16
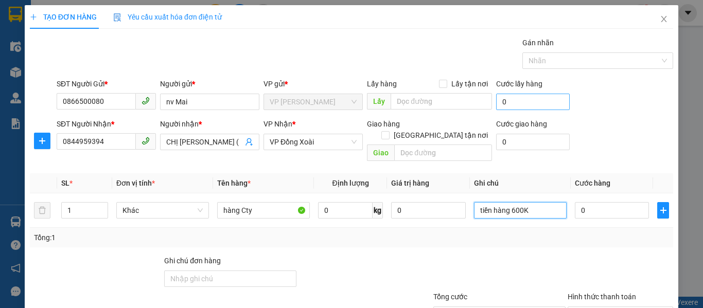
scroll to position [73, 0]
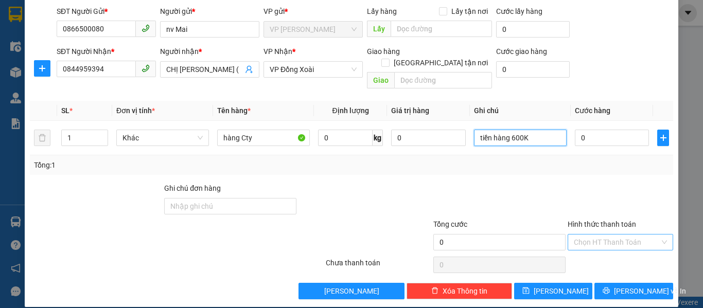
type input "tiền hàng 600K"
click at [616, 235] on input "Hình thức thanh toán" at bounding box center [617, 242] width 86 height 15
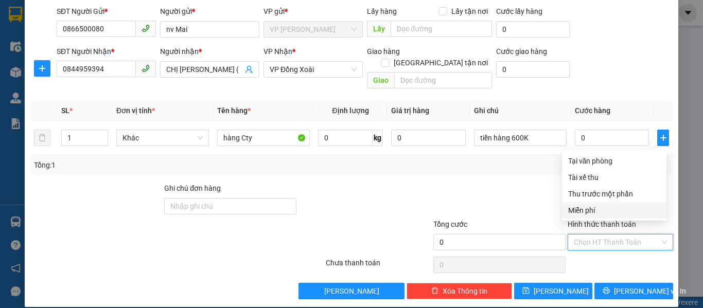
click at [606, 208] on div "Miễn phí" at bounding box center [614, 210] width 92 height 11
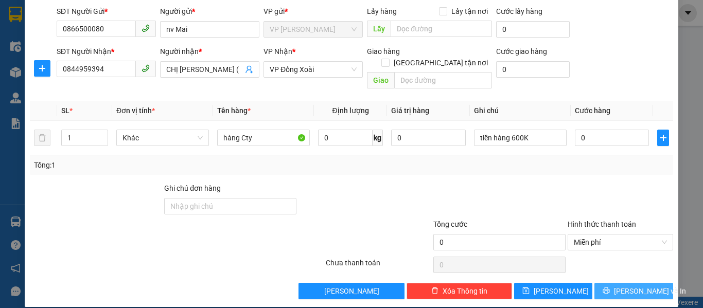
click at [643, 286] on span "[PERSON_NAME] và In" at bounding box center [650, 291] width 72 height 11
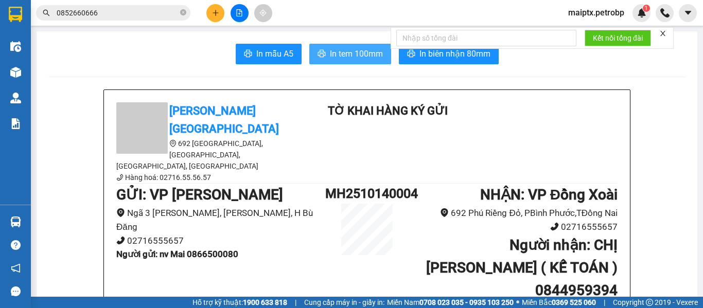
click at [330, 56] on span "In tem 100mm" at bounding box center [356, 53] width 53 height 13
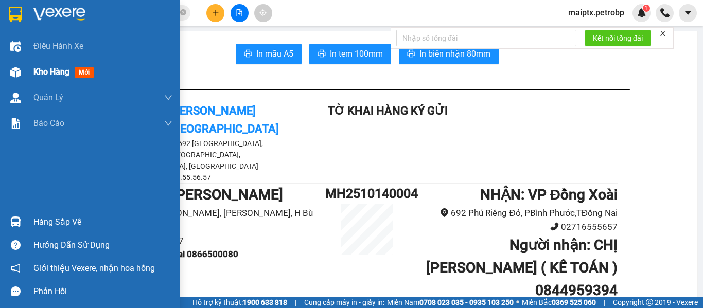
click at [18, 72] on img at bounding box center [15, 72] width 11 height 11
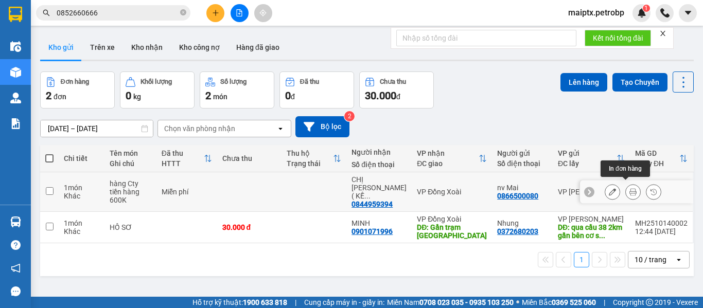
click at [630, 188] on icon at bounding box center [633, 191] width 7 height 7
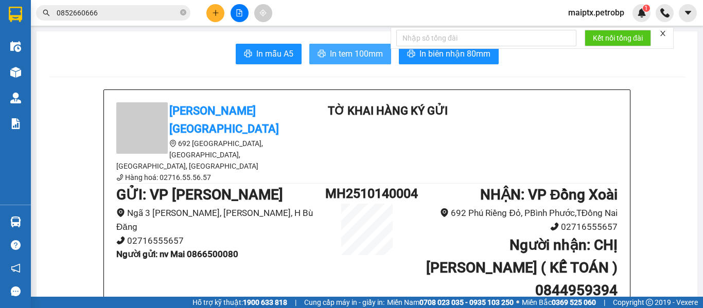
click at [365, 52] on span "In tem 100mm" at bounding box center [356, 53] width 53 height 13
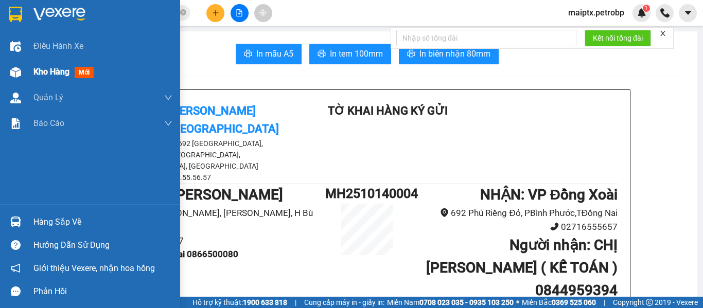
click at [27, 76] on div "Kho hàng mới" at bounding box center [90, 72] width 180 height 26
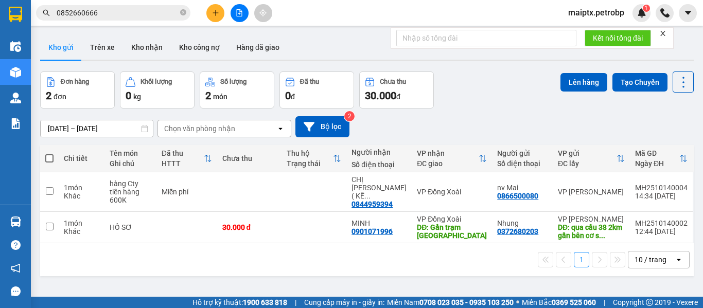
click at [109, 15] on input "0852660666" at bounding box center [117, 12] width 121 height 11
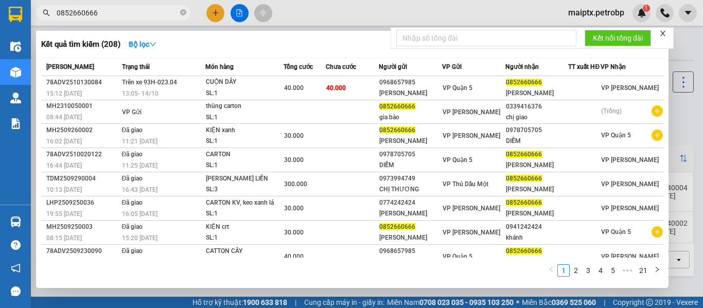
click at [109, 15] on input "0852660666" at bounding box center [117, 12] width 121 height 11
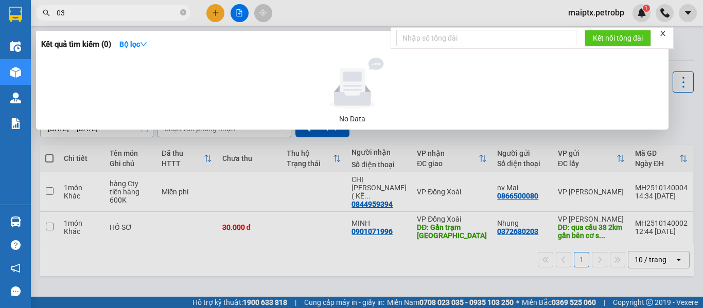
type input "0"
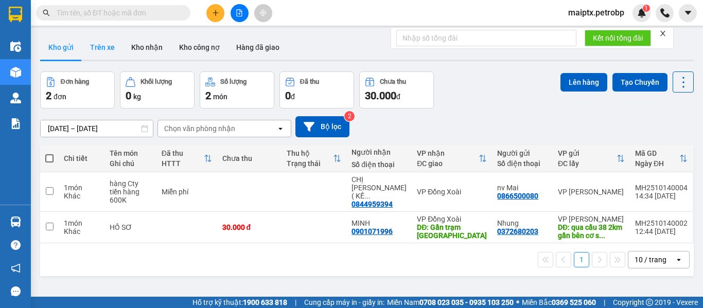
click at [110, 45] on button "Trên xe" at bounding box center [102, 47] width 41 height 25
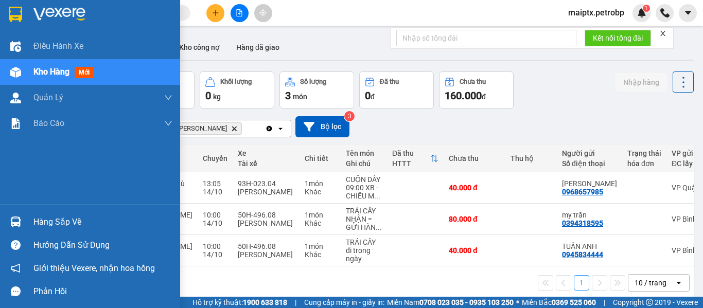
click at [24, 224] on div at bounding box center [16, 222] width 18 height 18
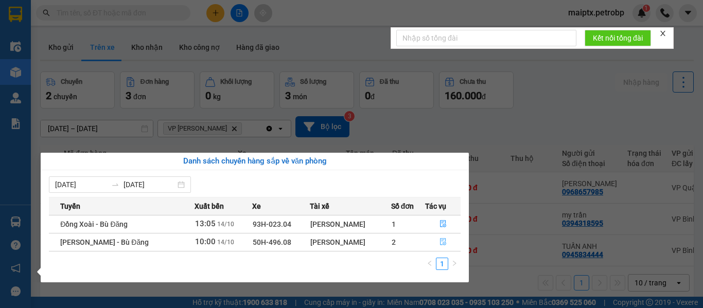
click at [440, 244] on icon "file-done" at bounding box center [443, 241] width 7 height 7
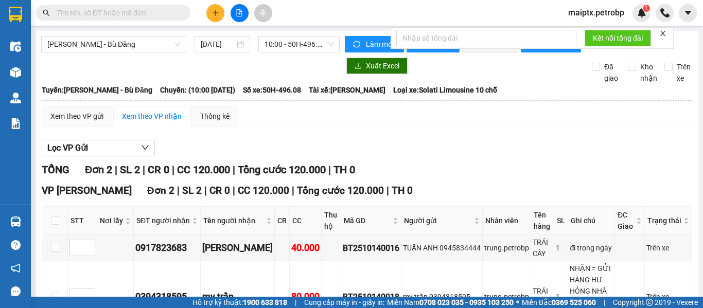
scroll to position [86, 0]
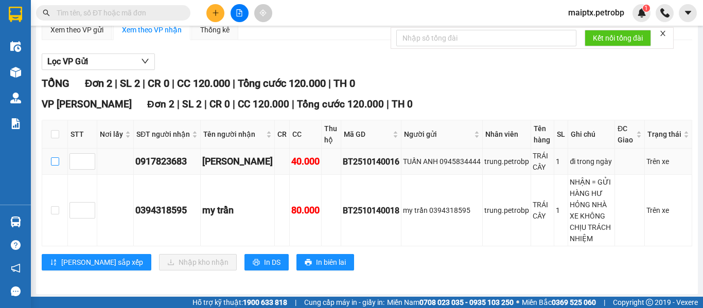
click at [56, 166] on input "checkbox" at bounding box center [55, 162] width 8 height 8
checkbox input "true"
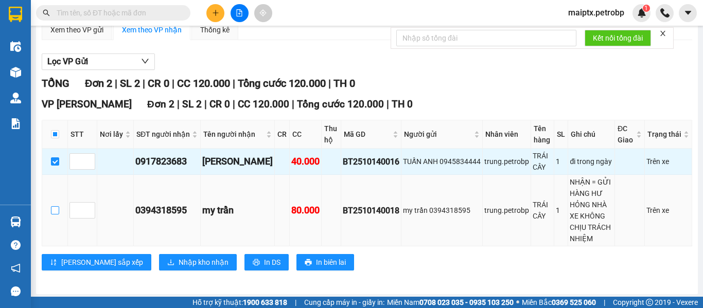
click at [54, 215] on input "checkbox" at bounding box center [55, 210] width 8 height 8
checkbox input "true"
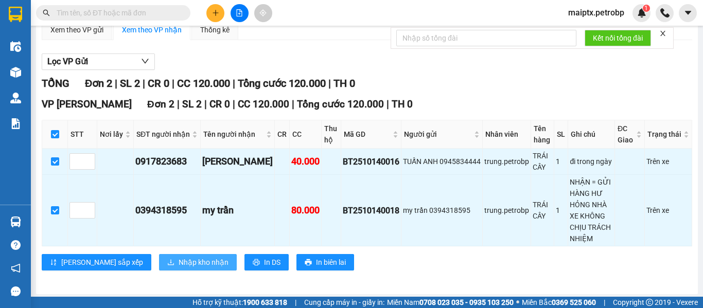
click at [179, 261] on span "Nhập kho nhận" at bounding box center [204, 262] width 50 height 11
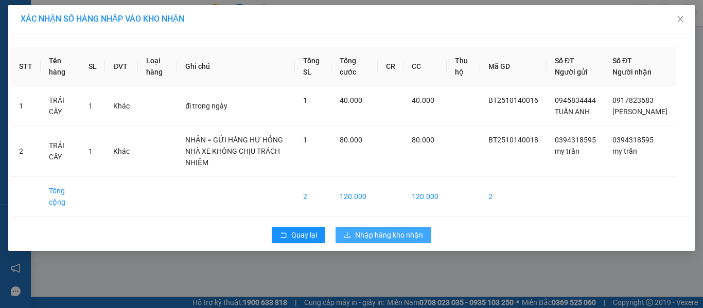
click at [366, 230] on span "Nhập hàng kho nhận" at bounding box center [389, 235] width 68 height 11
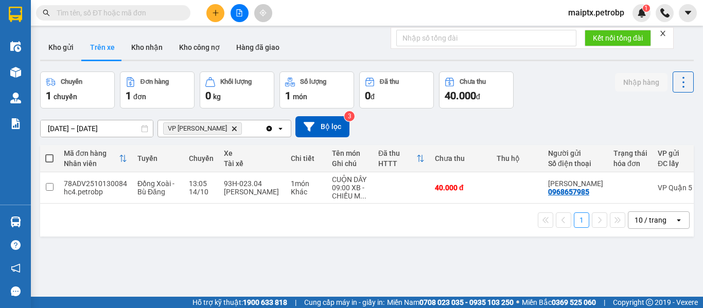
click at [116, 290] on div "ver 1.8.147 Kho gửi Trên xe Kho nhận Kho công nợ Hàng đã giao Chuyến 1 chuyến Đ…" at bounding box center [367, 185] width 662 height 308
click at [144, 48] on button "Kho nhận" at bounding box center [147, 47] width 48 height 25
type input "[DATE] – [DATE]"
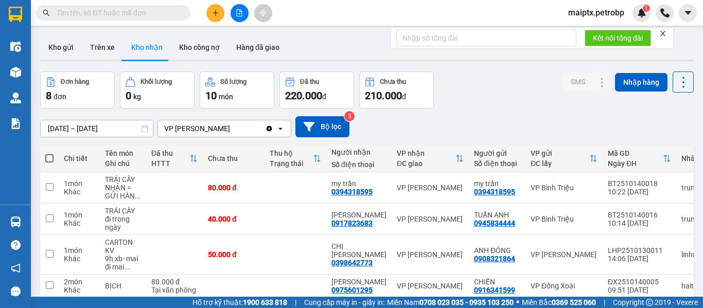
click at [157, 35] on button "Kho nhận" at bounding box center [147, 47] width 48 height 25
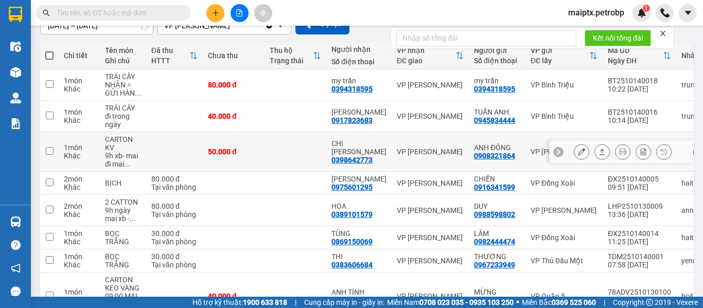
scroll to position [165, 0]
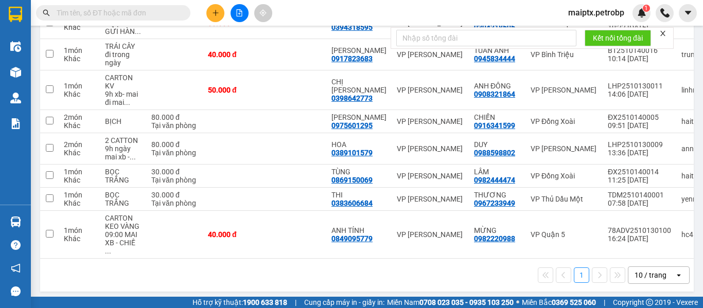
click at [121, 285] on div "1 10 / trang open" at bounding box center [367, 275] width 654 height 33
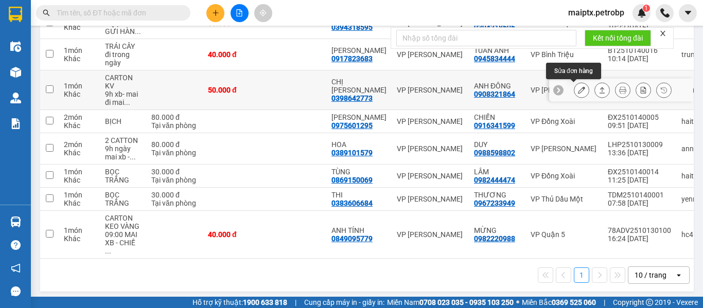
click at [576, 95] on button at bounding box center [581, 90] width 14 height 18
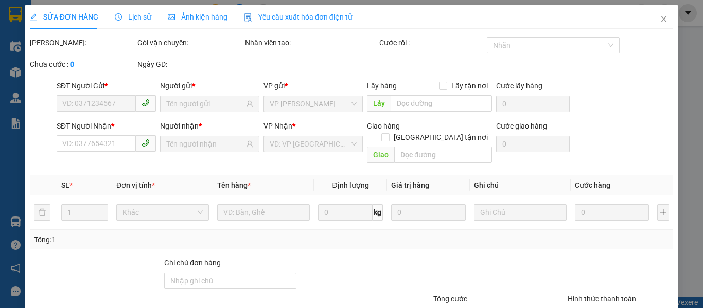
type input "0908321864"
type input "ANH ĐÔNG"
type input "0398642773"
type input "CHỊ [PERSON_NAME]"
type input "50.000"
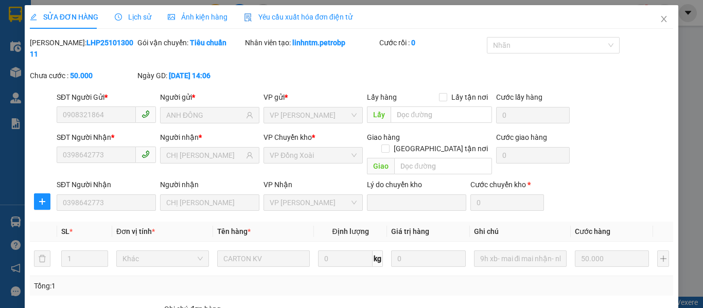
click at [91, 45] on b "LHP2510130011" at bounding box center [81, 49] width 103 height 20
copy b "LHP2510130011"
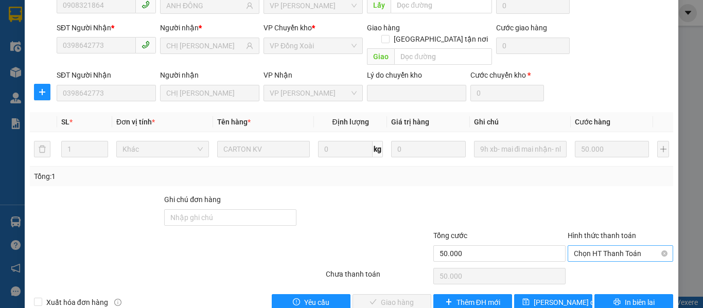
click at [602, 246] on span "Chọn HT Thanh Toán" at bounding box center [620, 253] width 93 height 15
click at [593, 250] on div "Tại văn phòng" at bounding box center [614, 251] width 92 height 11
type input "0"
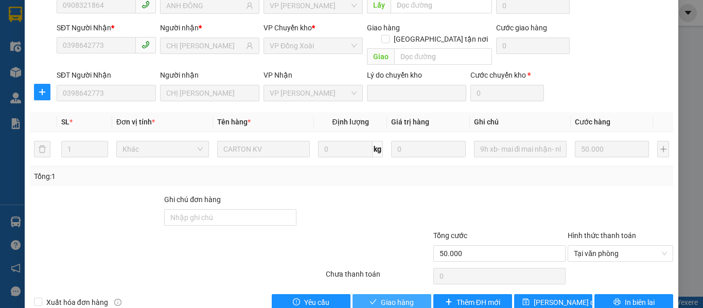
click at [412, 294] on button "Giao hàng" at bounding box center [392, 302] width 79 height 16
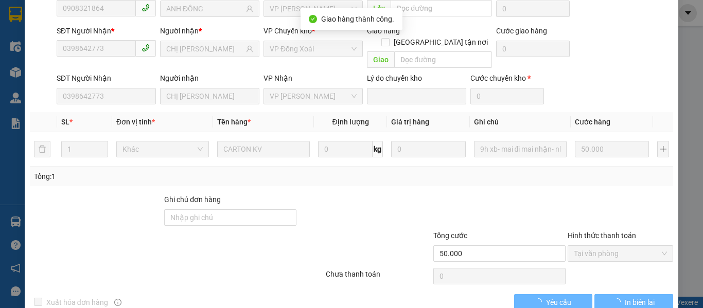
scroll to position [0, 0]
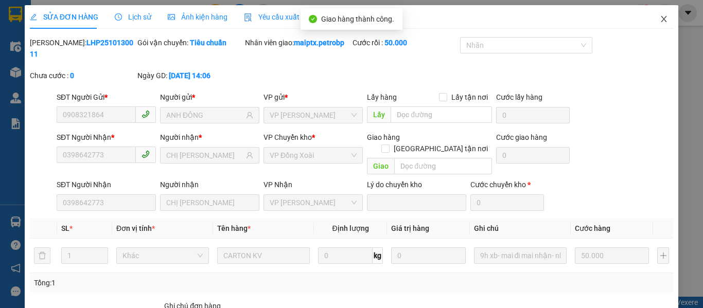
click at [660, 15] on icon "close" at bounding box center [664, 19] width 8 height 8
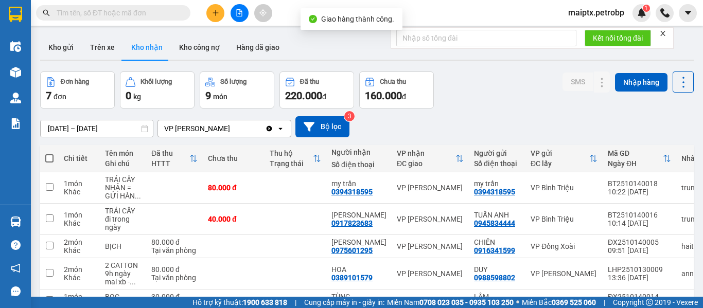
scroll to position [103, 0]
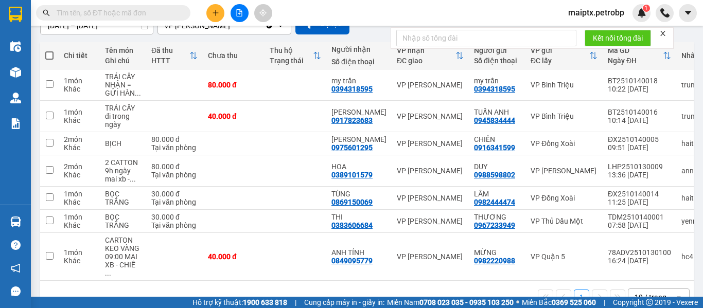
click at [165, 289] on div "1 10 / trang open" at bounding box center [366, 298] width 645 height 18
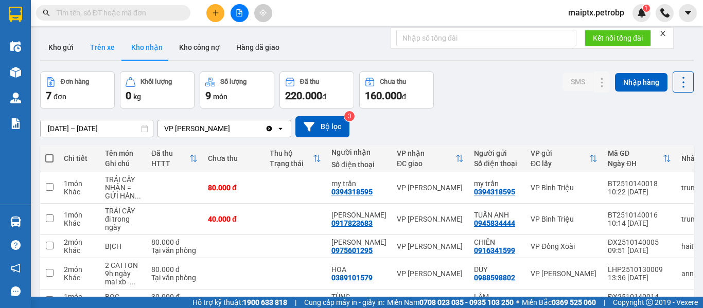
click at [97, 51] on button "Trên xe" at bounding box center [102, 47] width 41 height 25
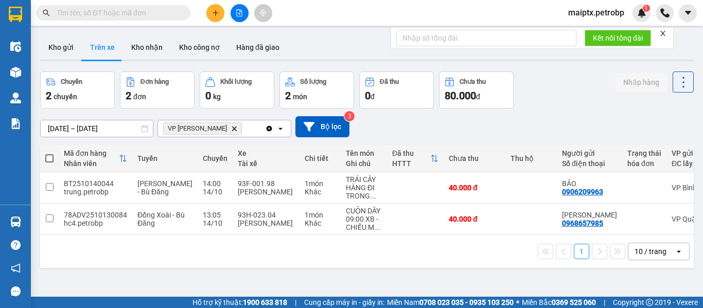
click at [128, 274] on div "ver 1.8.147 Kho gửi Trên xe Kho nhận Kho công nợ Hàng đã giao Chuyến 2 chuyến Đ…" at bounding box center [367, 185] width 662 height 308
click at [148, 44] on button "Kho nhận" at bounding box center [147, 47] width 48 height 25
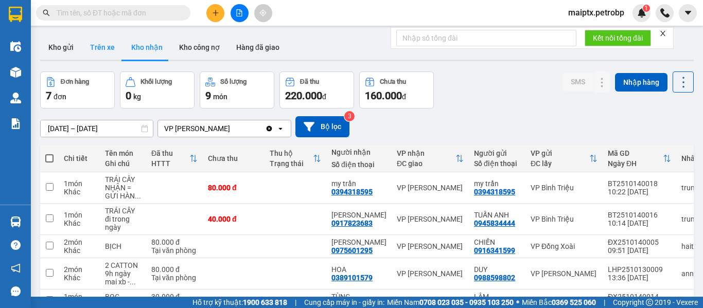
click at [96, 48] on button "Trên xe" at bounding box center [102, 47] width 41 height 25
type input "[DATE] – [DATE]"
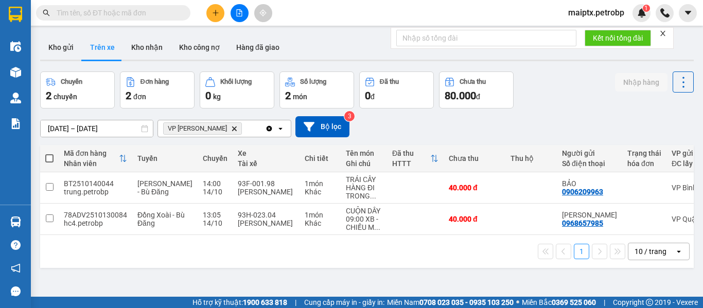
click at [153, 265] on div "1 10 / trang open" at bounding box center [367, 251] width 654 height 33
click at [60, 50] on button "Kho gửi" at bounding box center [61, 47] width 42 height 25
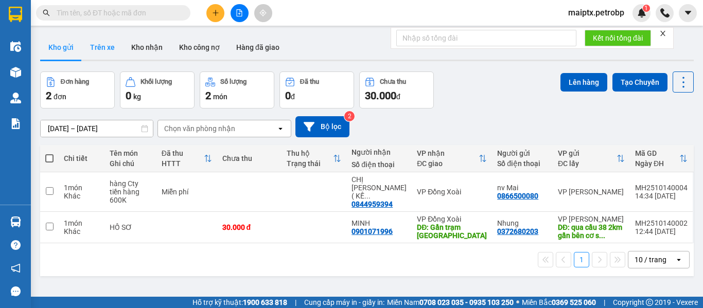
click at [102, 48] on button "Trên xe" at bounding box center [102, 47] width 41 height 25
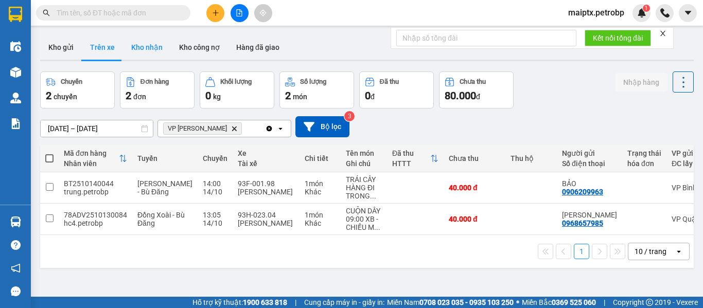
click at [137, 43] on button "Kho nhận" at bounding box center [147, 47] width 48 height 25
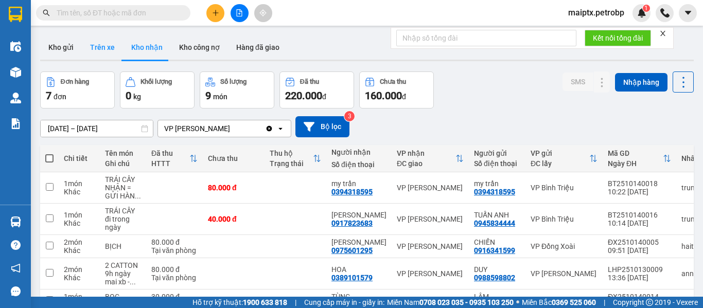
click at [101, 49] on button "Trên xe" at bounding box center [102, 47] width 41 height 25
type input "[DATE] – [DATE]"
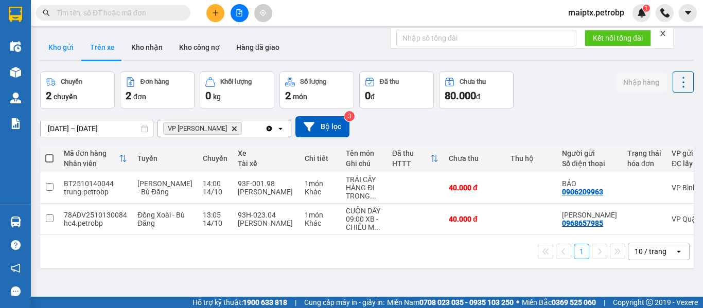
click at [65, 48] on button "Kho gửi" at bounding box center [61, 47] width 42 height 25
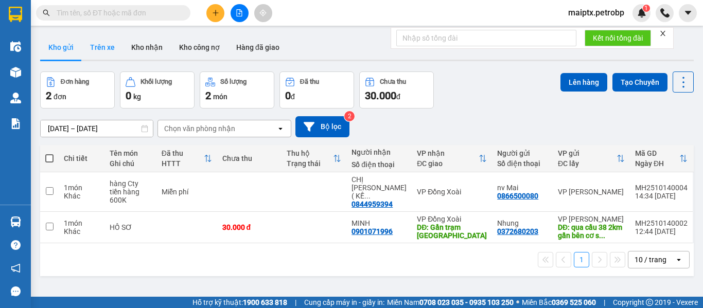
click at [92, 41] on button "Trên xe" at bounding box center [102, 47] width 41 height 25
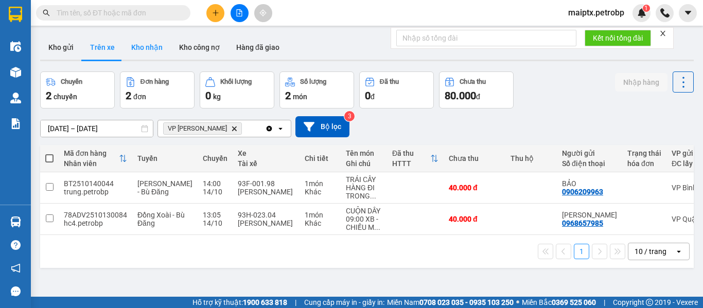
click at [144, 49] on button "Kho nhận" at bounding box center [147, 47] width 48 height 25
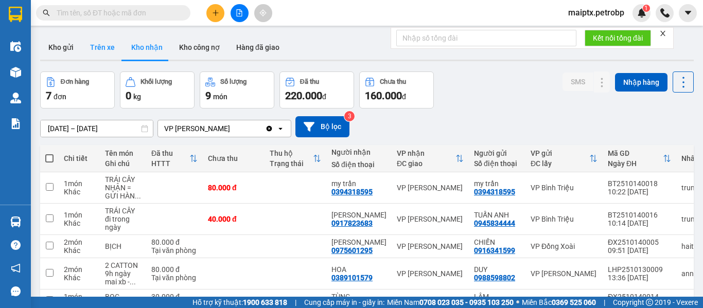
click at [88, 35] on button "Trên xe" at bounding box center [102, 47] width 41 height 25
type input "[DATE] – [DATE]"
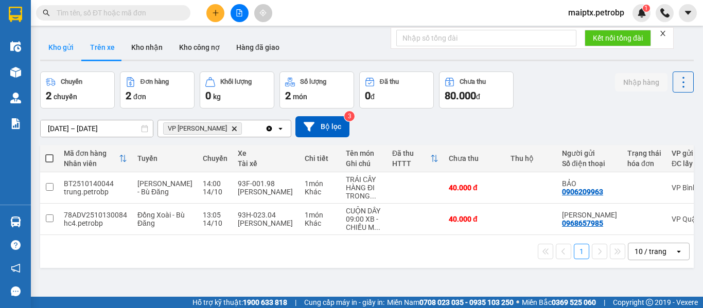
click at [62, 42] on button "Kho gửi" at bounding box center [61, 47] width 42 height 25
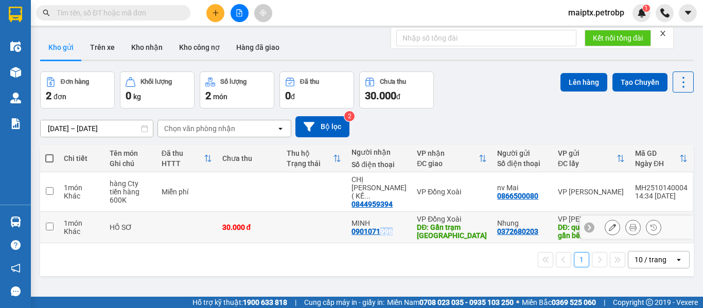
drag, startPoint x: 395, startPoint y: 225, endPoint x: 382, endPoint y: 225, distance: 12.9
click at [382, 228] on div "0901071996" at bounding box center [372, 232] width 41 height 8
click at [375, 253] on div "1 10 / trang open" at bounding box center [366, 260] width 645 height 18
drag, startPoint x: 531, startPoint y: 223, endPoint x: 490, endPoint y: 224, distance: 40.7
click at [492, 224] on td "Nhung 0372680203" at bounding box center [522, 227] width 61 height 31
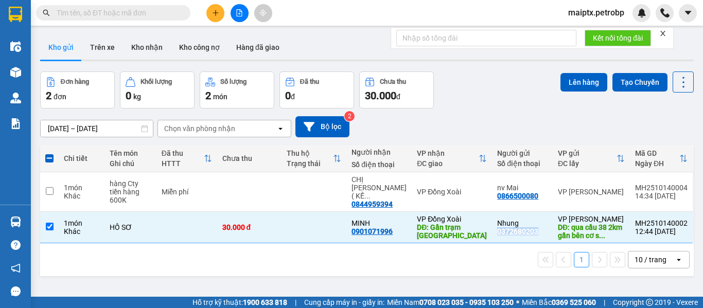
copy div "0372680203"
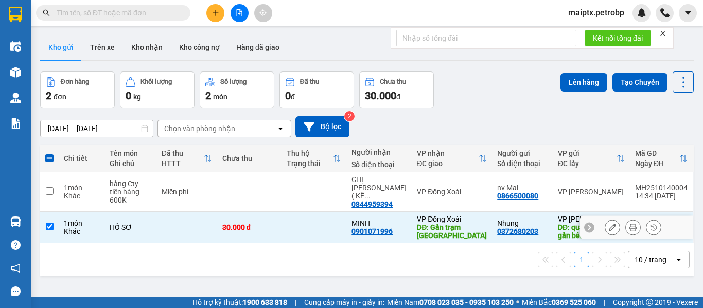
click at [67, 228] on div "Khác" at bounding box center [82, 232] width 36 height 8
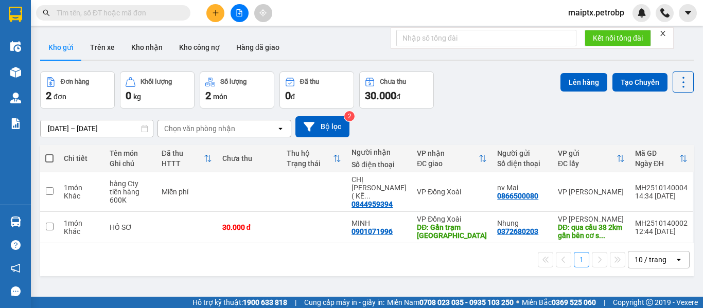
click at [108, 261] on div "1 10 / trang open" at bounding box center [367, 259] width 654 height 33
drag, startPoint x: 395, startPoint y: 224, endPoint x: 352, endPoint y: 222, distance: 42.8
click at [352, 222] on td "MINH 0901071996" at bounding box center [378, 227] width 65 height 31
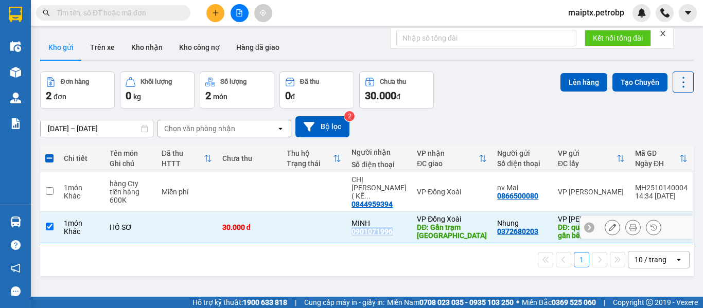
copy div "0901071996"
click at [49, 223] on input "checkbox" at bounding box center [50, 227] width 8 height 8
checkbox input "false"
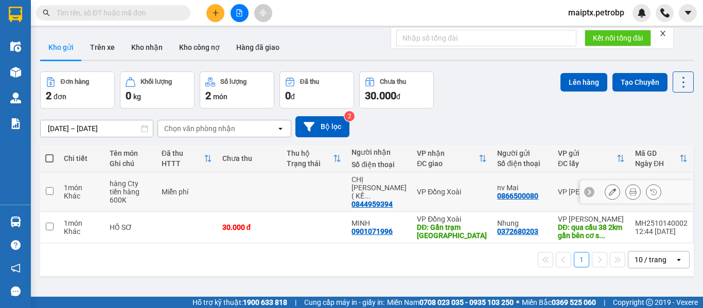
click at [79, 192] on div "Khác" at bounding box center [82, 196] width 36 height 8
checkbox input "true"
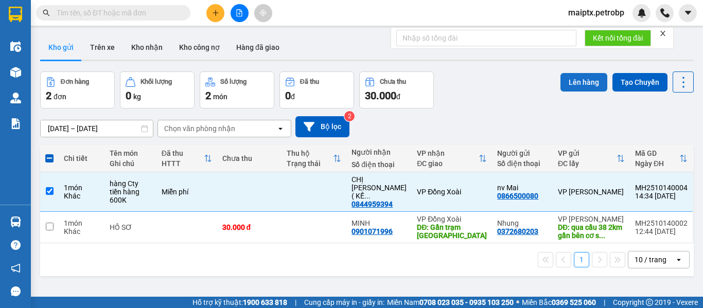
click at [579, 80] on button "Lên hàng" at bounding box center [584, 82] width 47 height 19
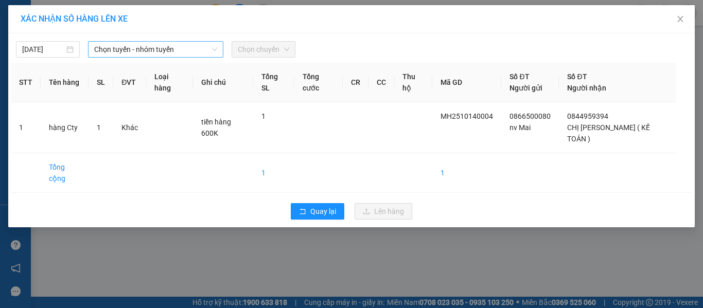
click at [137, 54] on span "Chọn tuyến - nhóm tuyến" at bounding box center [155, 49] width 123 height 15
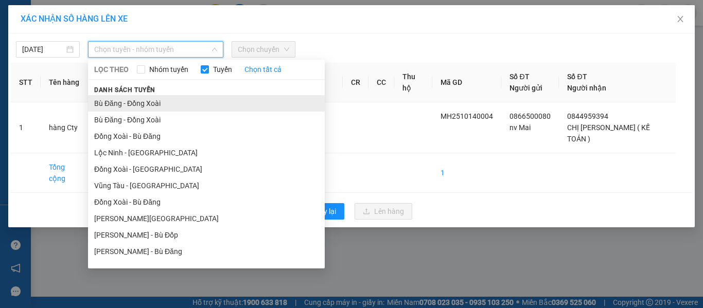
click at [128, 98] on li "Bù Đăng - Đồng Xoài" at bounding box center [206, 103] width 237 height 16
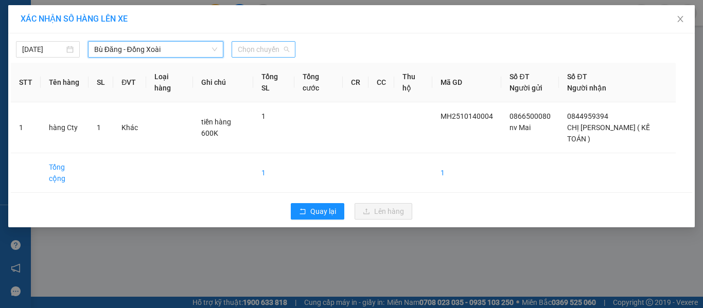
click at [274, 46] on span "Chọn chuyến" at bounding box center [263, 49] width 51 height 15
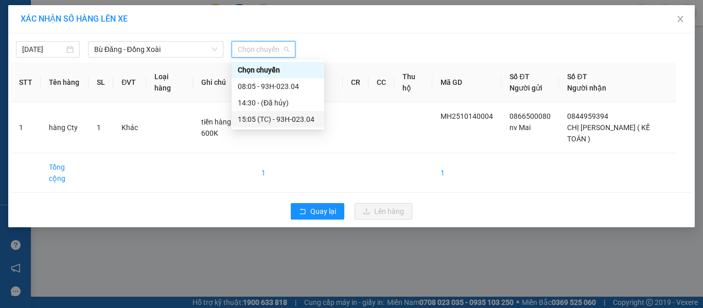
click at [281, 121] on div "15:05 (TC) - 93H-023.04" at bounding box center [278, 119] width 80 height 11
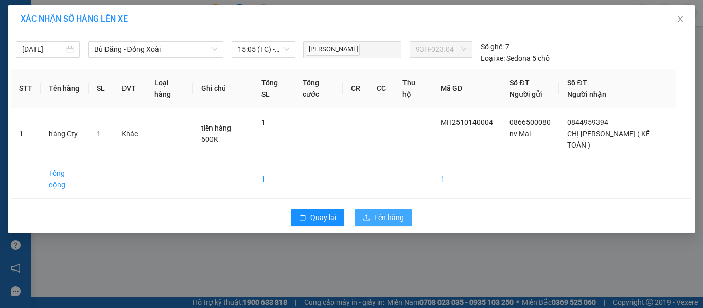
click at [398, 212] on span "Lên hàng" at bounding box center [389, 217] width 30 height 11
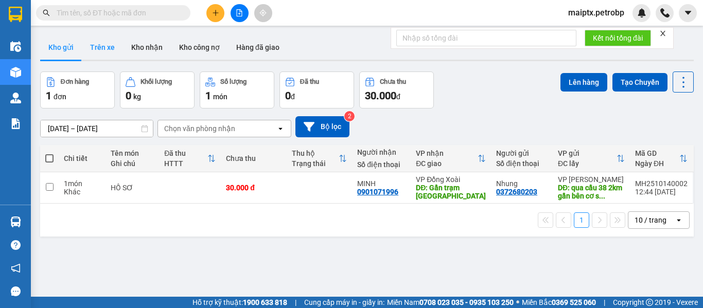
click at [110, 51] on button "Trên xe" at bounding box center [102, 47] width 41 height 25
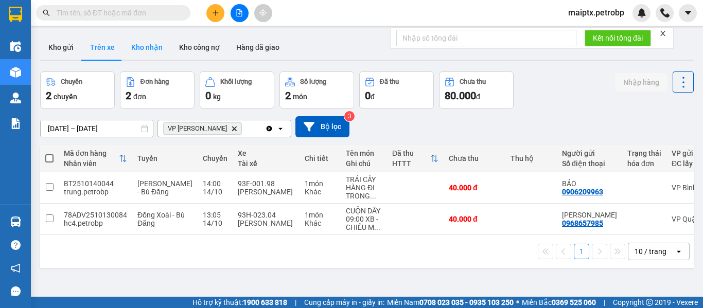
click at [138, 54] on button "Kho nhận" at bounding box center [147, 47] width 48 height 25
type input "[DATE] – [DATE]"
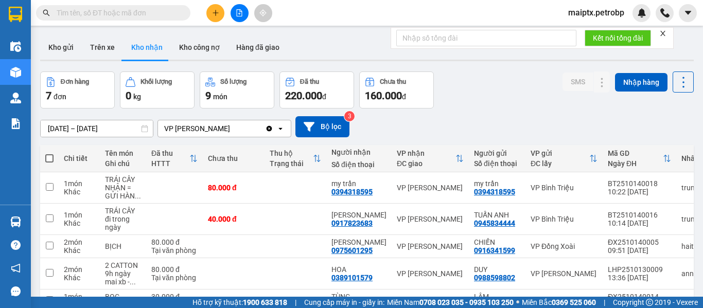
scroll to position [103, 0]
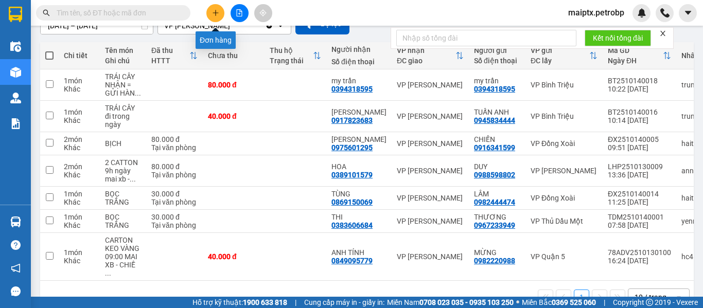
click at [212, 11] on icon "plus" at bounding box center [215, 12] width 7 height 7
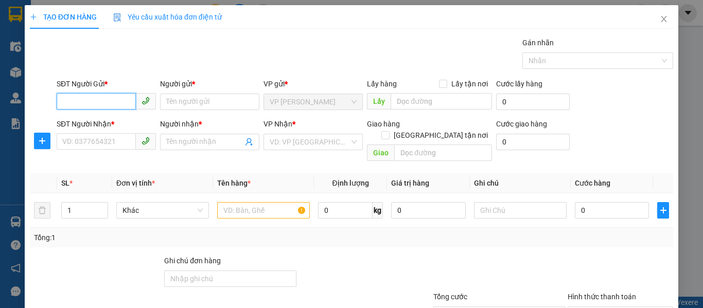
click at [85, 102] on input "SĐT Người Gửi *" at bounding box center [96, 101] width 79 height 16
click at [76, 122] on div "0338901951 - TRƯỜNG" at bounding box center [105, 122] width 86 height 11
type input "0338901951"
type input "TRƯỜNG"
type input "0967579019"
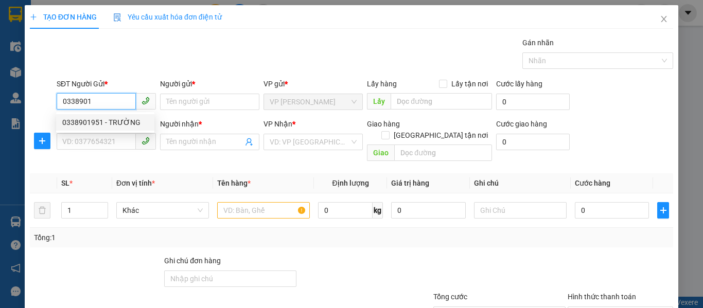
type input "QUÂN"
type input "30.000"
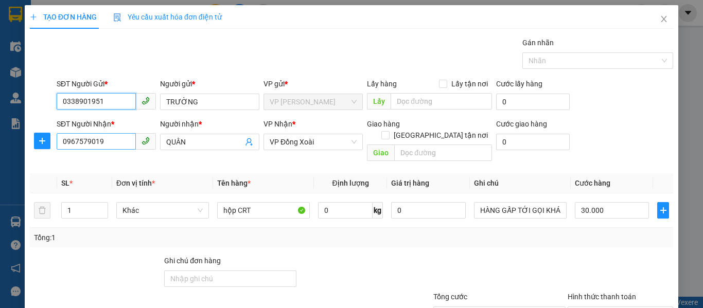
type input "0338901951"
click at [101, 142] on input "0967579019" at bounding box center [96, 141] width 79 height 16
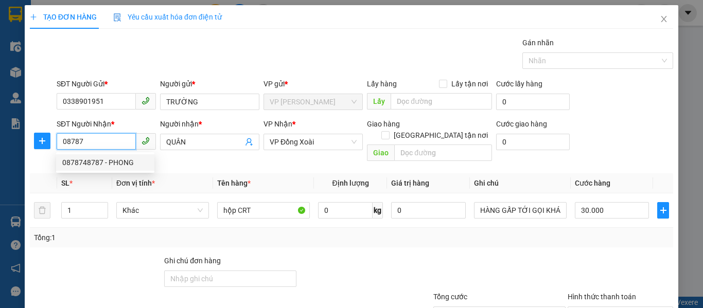
click at [100, 160] on div "0878748787 - PHONG" at bounding box center [105, 162] width 86 height 11
type input "0878748787"
type input "PHONG"
type input "20.000"
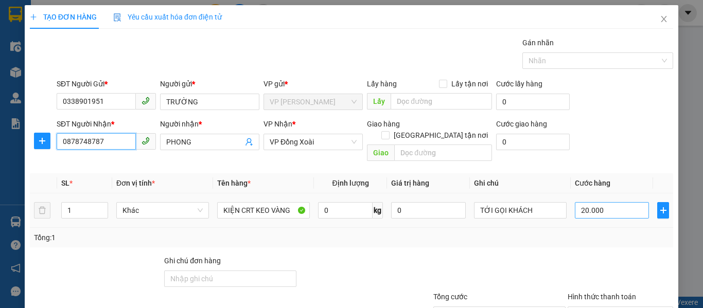
type input "0878748787"
click at [595, 202] on input "20.000" at bounding box center [612, 210] width 74 height 16
type input "3"
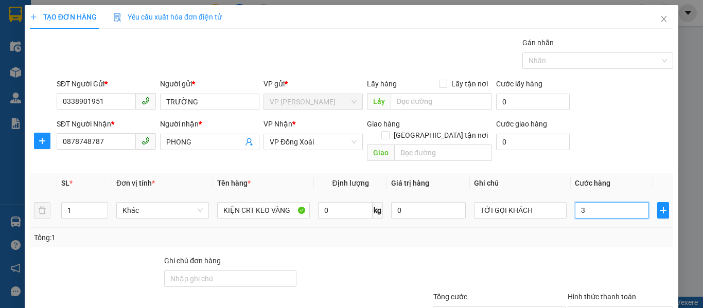
type input "30"
type input "300"
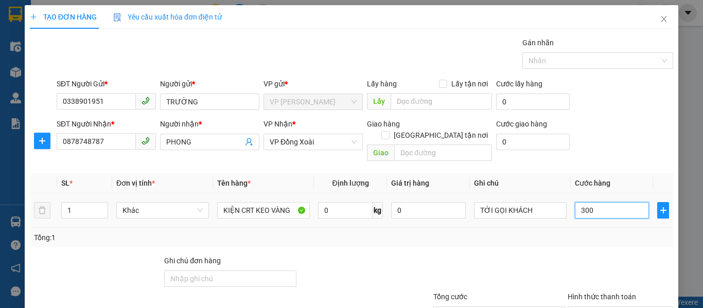
type input "3.000"
type input "30.000"
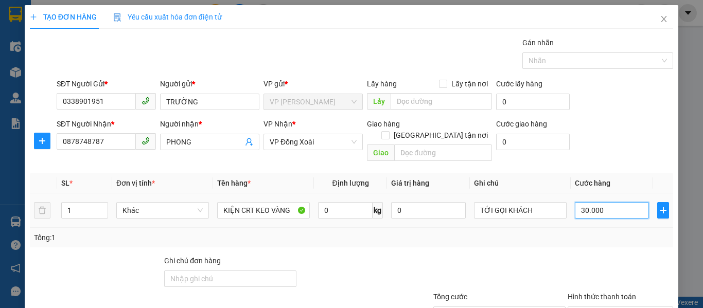
type input "30.000"
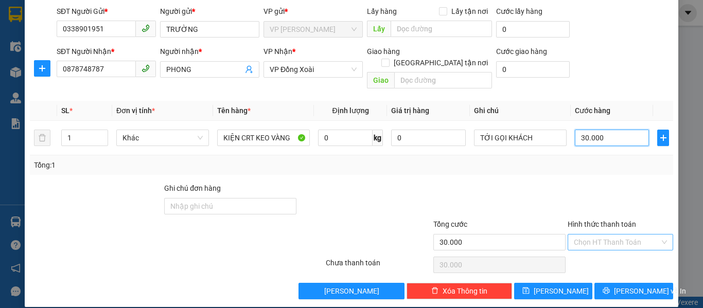
type input "30.000"
click at [609, 235] on input "Hình thức thanh toán" at bounding box center [617, 242] width 86 height 15
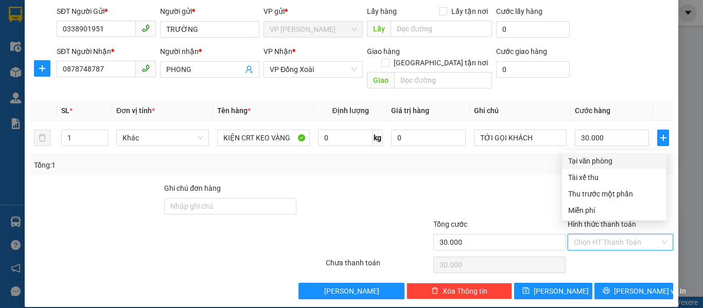
click at [586, 160] on div "Tại văn phòng" at bounding box center [614, 160] width 92 height 11
type input "0"
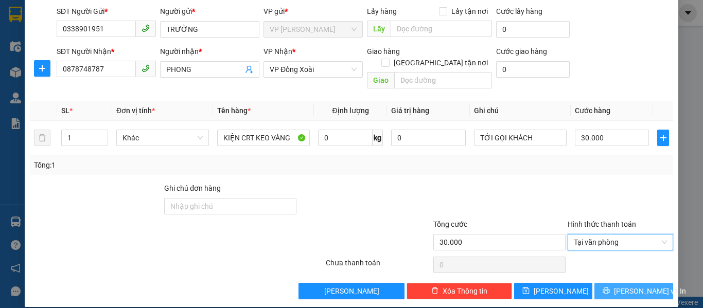
click at [625, 286] on span "[PERSON_NAME] và In" at bounding box center [650, 291] width 72 height 11
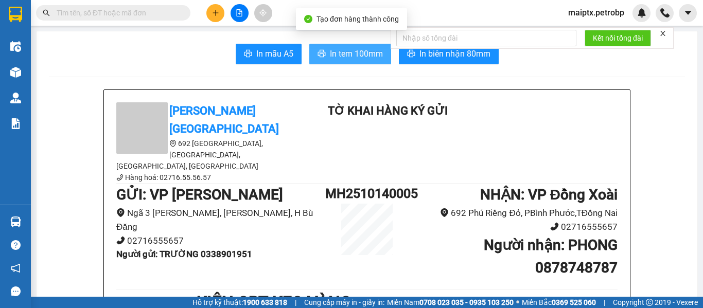
click at [339, 53] on span "In tem 100mm" at bounding box center [356, 53] width 53 height 13
click at [363, 55] on span "In tem 100mm" at bounding box center [356, 53] width 53 height 13
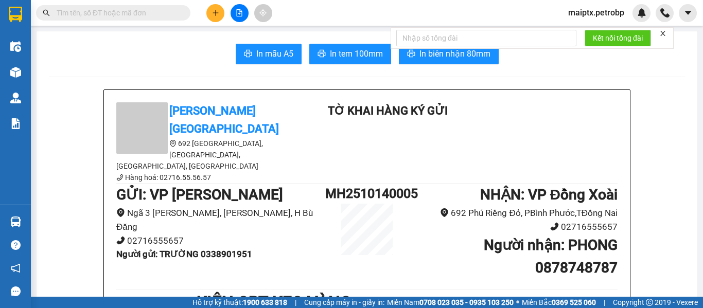
scroll to position [103, 0]
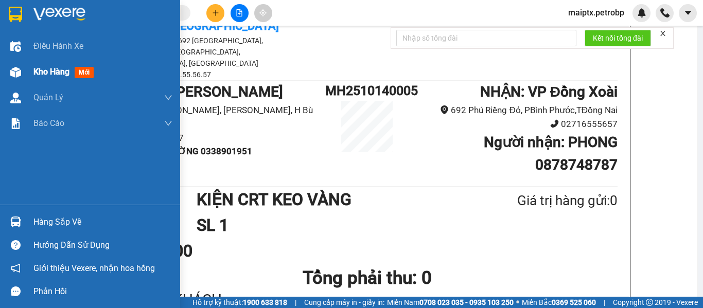
click at [26, 66] on div "Kho hàng mới" at bounding box center [90, 72] width 180 height 26
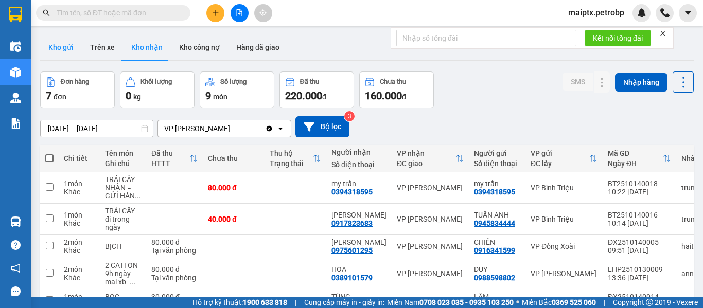
click at [66, 50] on button "Kho gửi" at bounding box center [61, 47] width 42 height 25
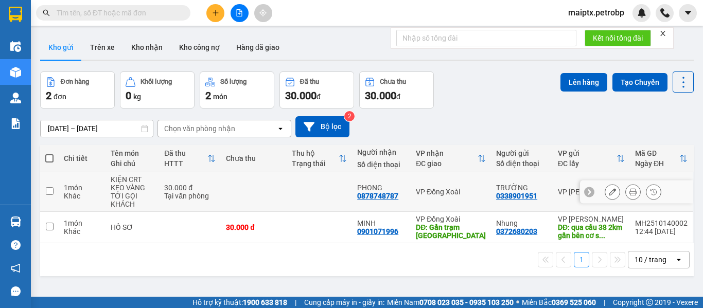
click at [57, 194] on td at bounding box center [49, 192] width 19 height 40
checkbox input "true"
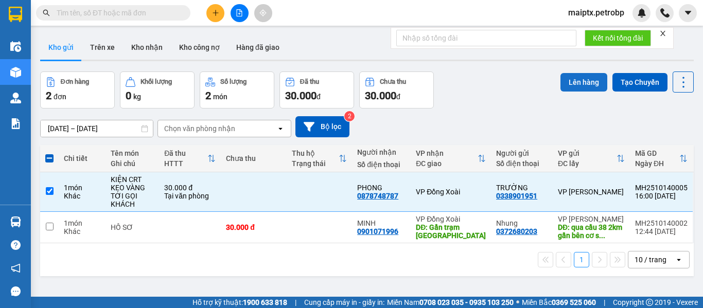
click at [561, 77] on button "Lên hàng" at bounding box center [584, 82] width 47 height 19
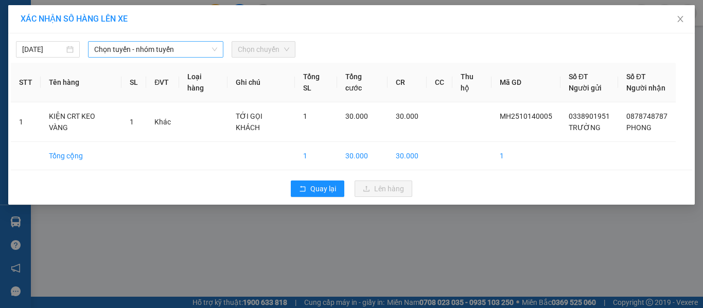
click at [94, 50] on span "Chọn tuyến - nhóm tuyến" at bounding box center [155, 49] width 123 height 15
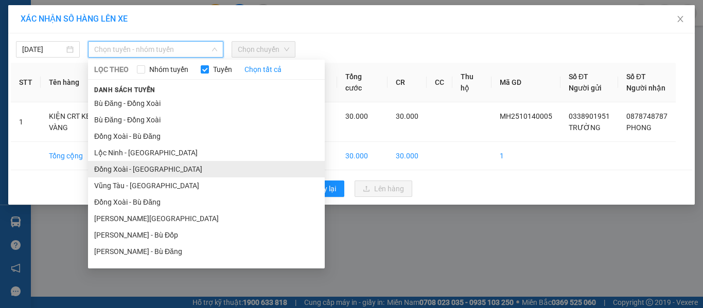
scroll to position [160, 0]
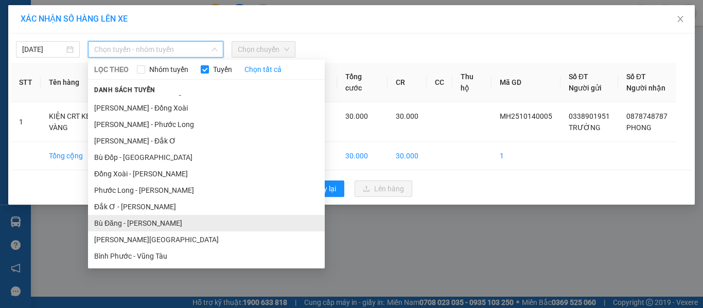
click at [119, 224] on li "Bù Đăng - [PERSON_NAME]" at bounding box center [206, 223] width 237 height 16
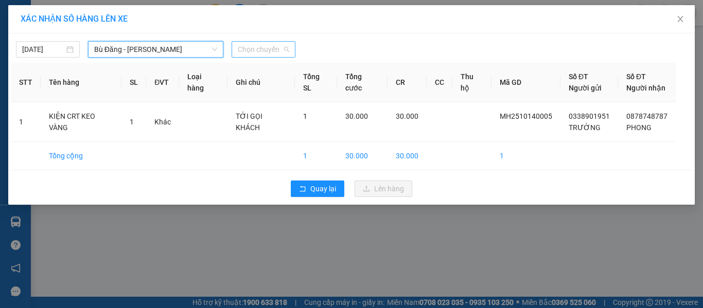
click at [269, 51] on span "Chọn chuyến" at bounding box center [263, 49] width 51 height 15
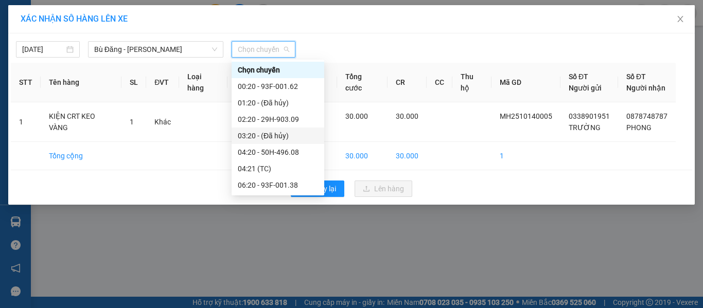
scroll to position [132, 0]
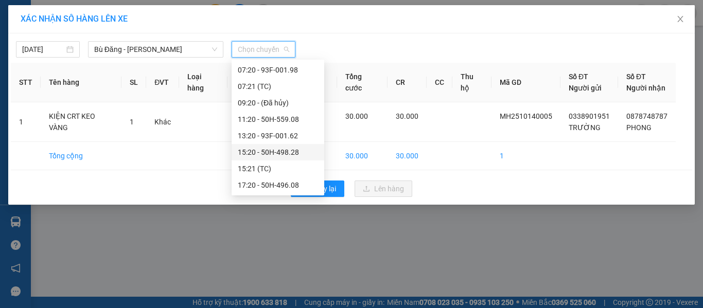
click at [259, 152] on div "15:20 - 50H-498.28" at bounding box center [278, 152] width 80 height 11
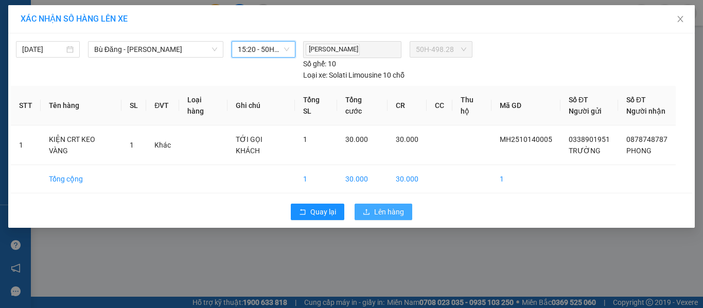
click at [364, 213] on icon "upload" at bounding box center [366, 211] width 7 height 7
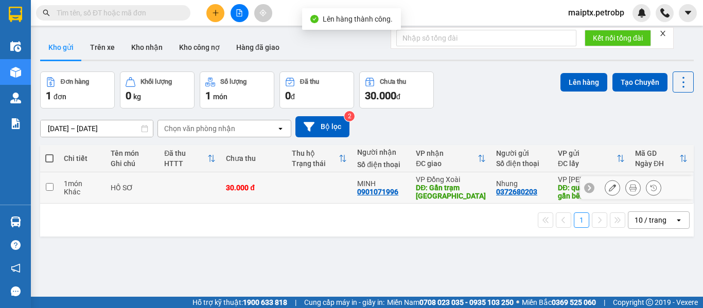
click at [57, 193] on td at bounding box center [49, 187] width 19 height 31
checkbox input "true"
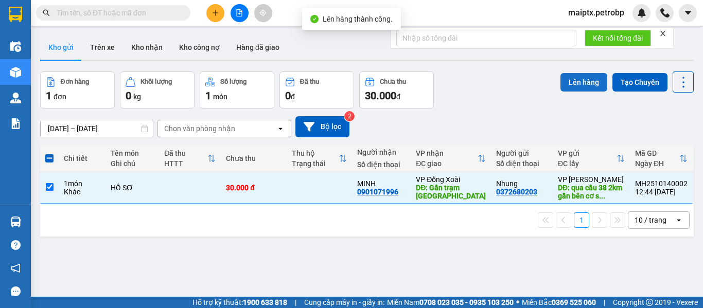
click at [571, 84] on button "Lên hàng" at bounding box center [584, 82] width 47 height 19
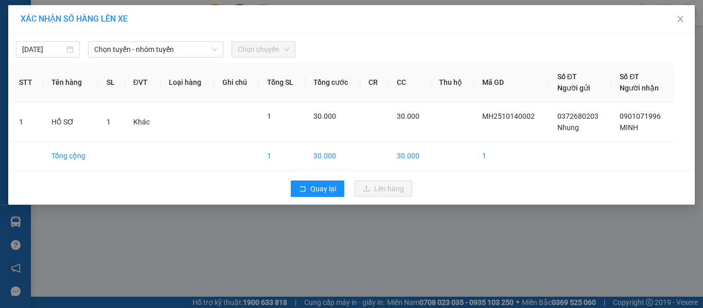
click at [259, 51] on span "Chọn chuyến" at bounding box center [263, 49] width 51 height 15
click at [174, 55] on span "Chọn tuyến - nhóm tuyến" at bounding box center [155, 49] width 123 height 15
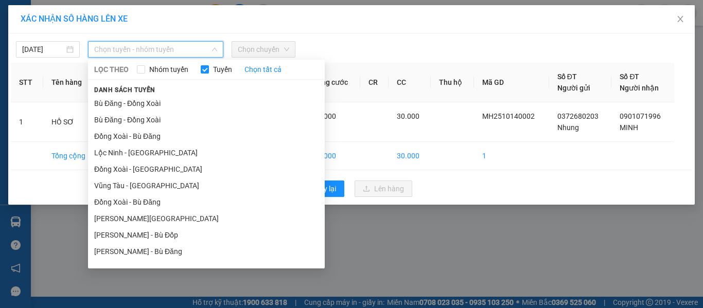
drag, startPoint x: 137, startPoint y: 101, endPoint x: 150, endPoint y: 94, distance: 14.0
click at [137, 101] on li "Bù Đăng - Đồng Xoài" at bounding box center [206, 103] width 237 height 16
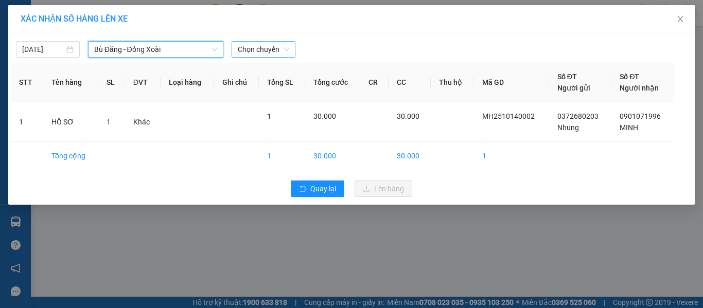
click at [266, 54] on span "Chọn chuyến" at bounding box center [263, 49] width 51 height 15
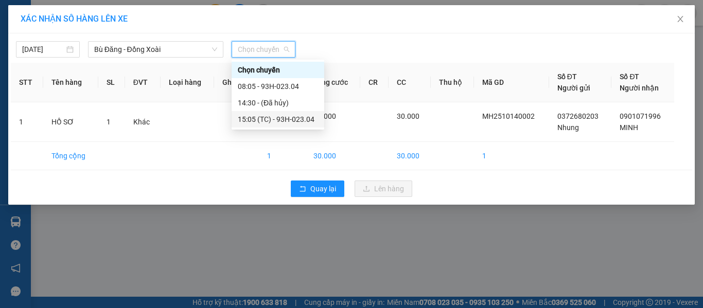
click at [252, 126] on div "15:05 (TC) - 93H-023.04" at bounding box center [278, 119] width 93 height 16
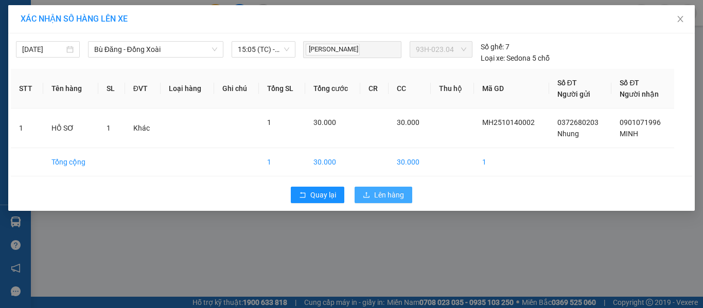
click at [390, 198] on span "Lên hàng" at bounding box center [389, 194] width 30 height 11
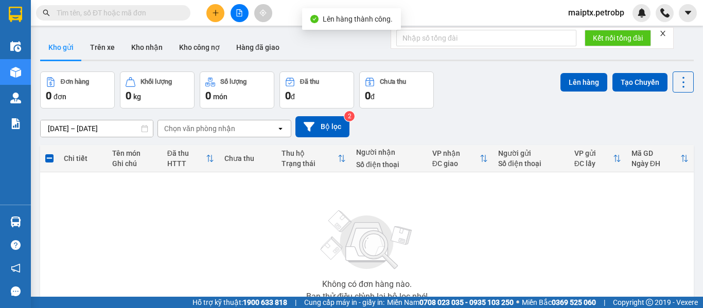
click at [238, 12] on icon "file-add" at bounding box center [239, 12] width 7 height 7
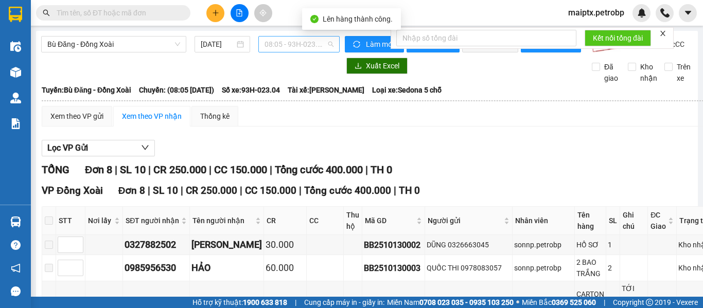
click at [281, 47] on span "08:05 - 93H-023.04" at bounding box center [299, 44] width 69 height 15
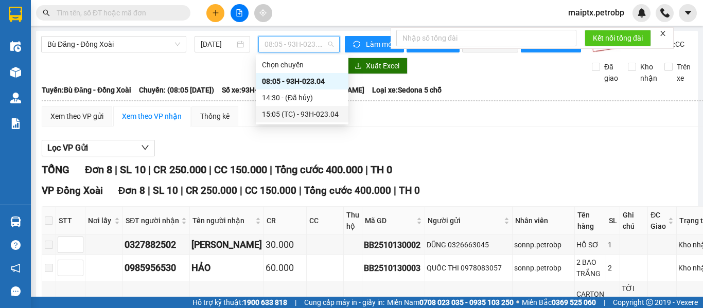
click at [274, 115] on div "15:05 (TC) - 93H-023.04" at bounding box center [302, 114] width 80 height 11
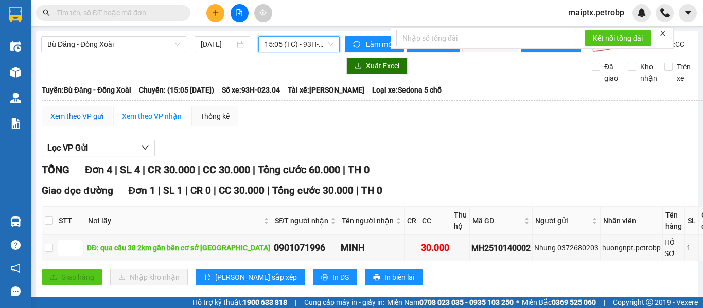
click at [68, 122] on div "Xem theo VP gửi" at bounding box center [76, 116] width 53 height 11
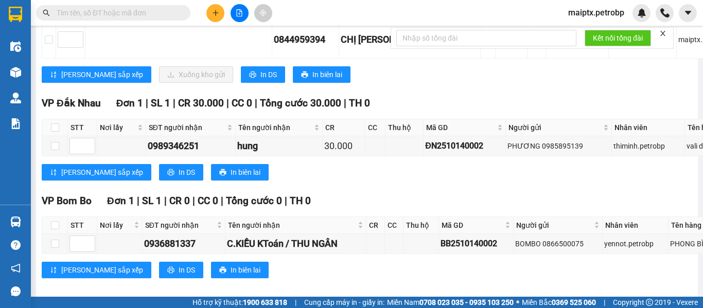
scroll to position [309, 0]
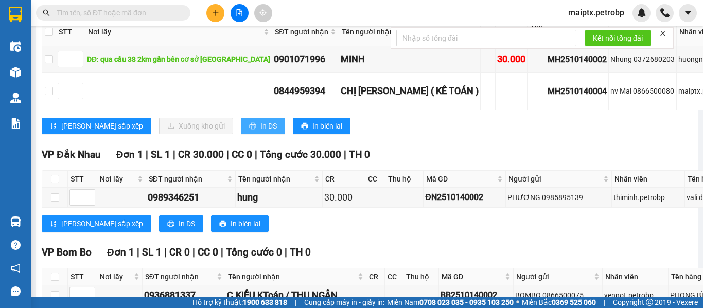
click at [260, 132] on span "In DS" at bounding box center [268, 125] width 16 height 11
click at [548, 66] on div "MH2510140002" at bounding box center [577, 59] width 59 height 13
copy div "MH2510140002"
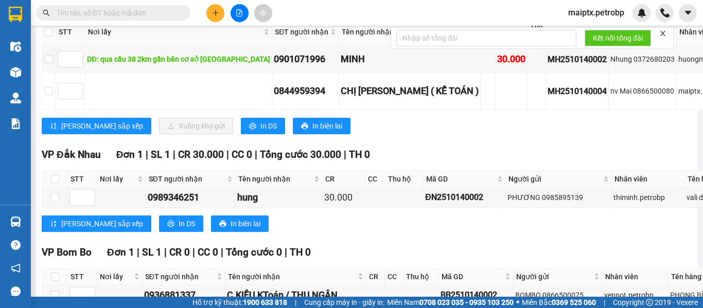
click at [80, 18] on input "text" at bounding box center [117, 12] width 121 height 11
paste input "MH2510140002"
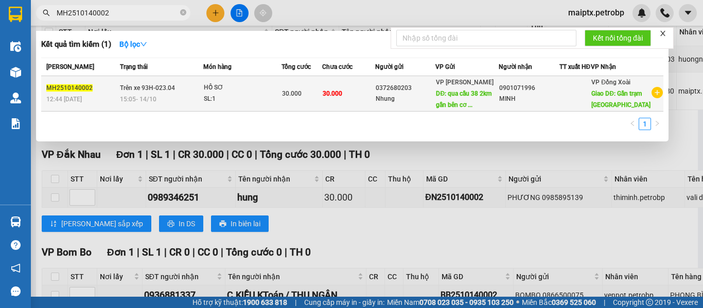
type input "MH2510140002"
click at [231, 93] on div "HỒ SƠ" at bounding box center [242, 87] width 77 height 11
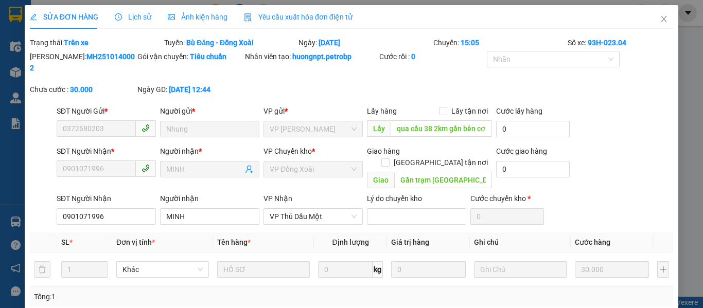
type input "0372680203"
type input "qua cầu 38 2km gần bên cơ sở [GEOGRAPHIC_DATA]"
type input "0901071996"
type input "Gần trạm [GEOGRAPHIC_DATA]"
type input "Gần tới gọi khách hàng"
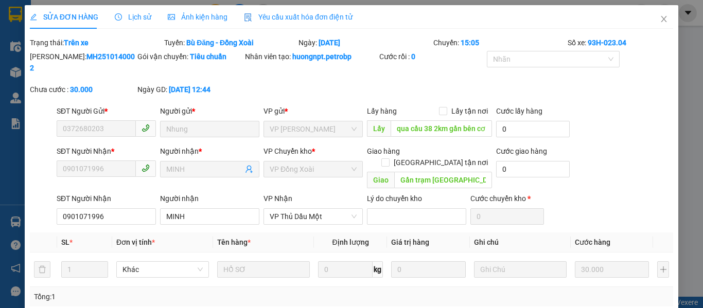
type input "30.000"
click at [660, 18] on icon "close" at bounding box center [664, 19] width 8 height 8
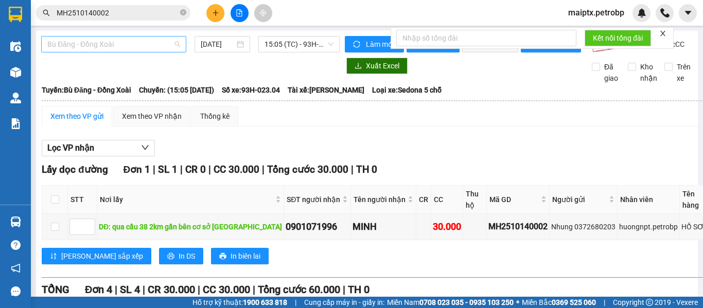
click at [152, 47] on span "Bù Đăng - Đồng Xoài" at bounding box center [113, 44] width 133 height 15
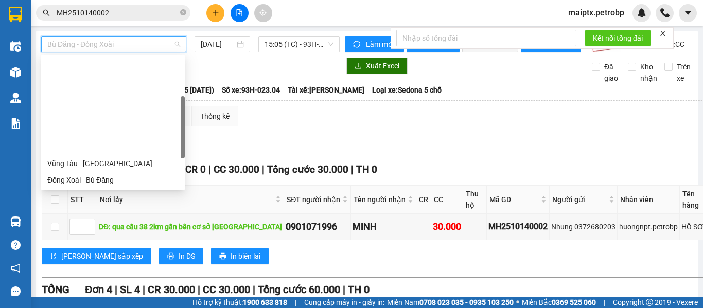
scroll to position [214, 0]
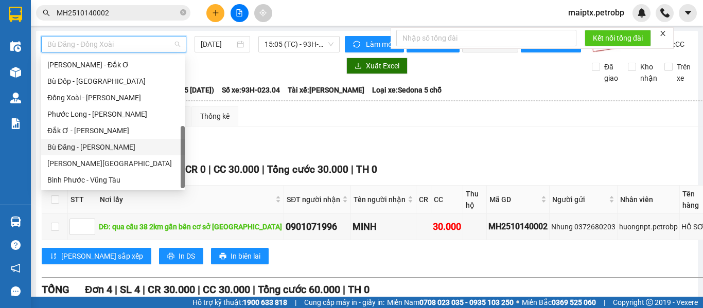
click at [93, 153] on div "Bù Đăng - [PERSON_NAME]" at bounding box center [113, 147] width 144 height 16
type input "[DATE]"
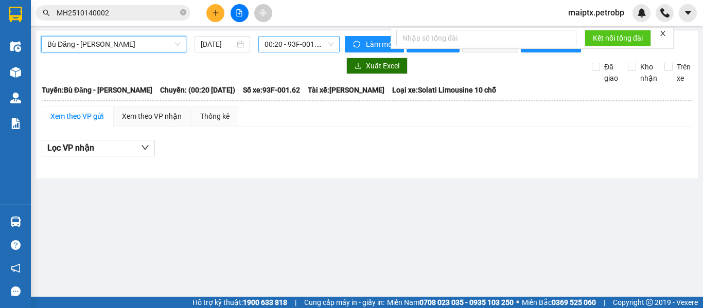
click at [302, 42] on span "00:20 - 93F-001.62" at bounding box center [299, 44] width 69 height 15
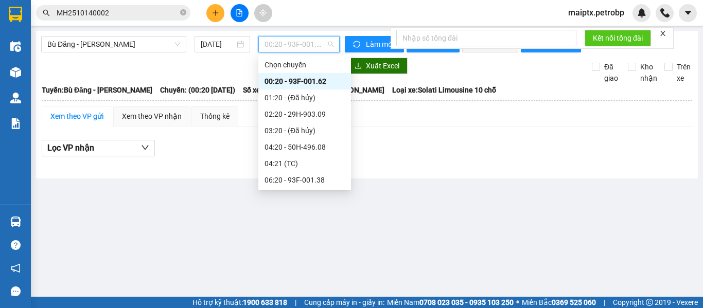
scroll to position [132, 0]
click at [305, 151] on div "15:20 - 50H-498.28" at bounding box center [305, 147] width 80 height 11
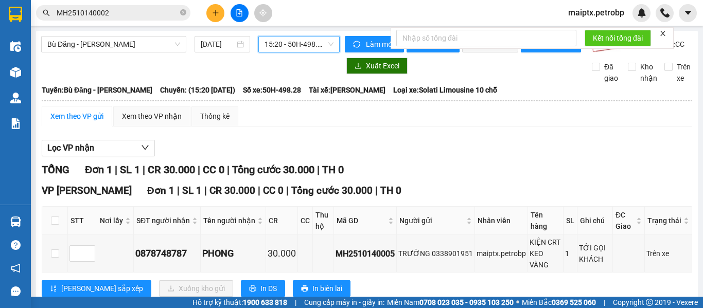
scroll to position [38, 0]
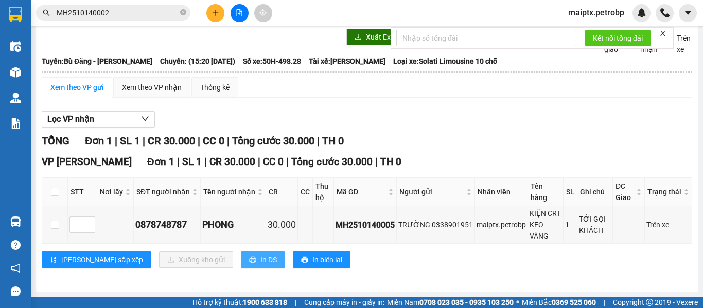
click at [260, 260] on span "In DS" at bounding box center [268, 259] width 16 height 11
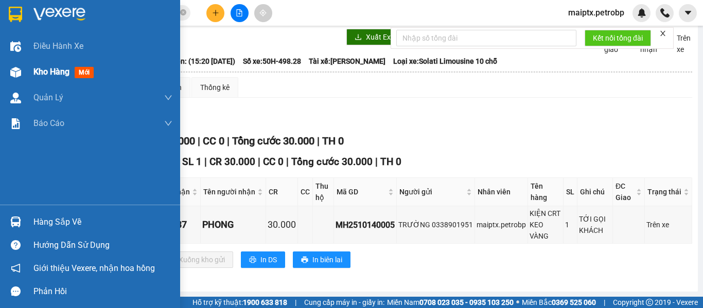
click at [25, 74] on div "Kho hàng mới" at bounding box center [90, 72] width 180 height 26
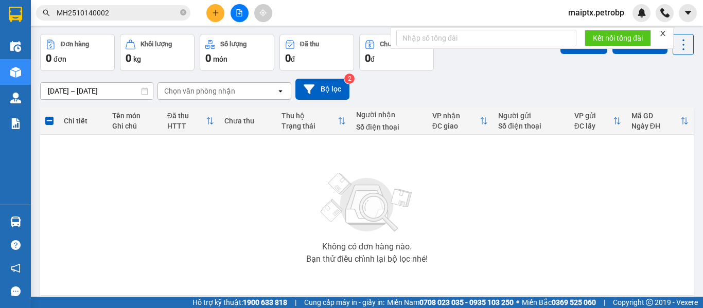
click at [132, 13] on input "MH2510140002" at bounding box center [117, 12] width 121 height 11
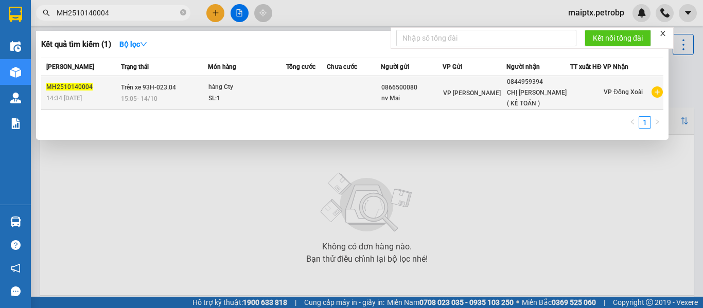
type input "MH2510140004"
click at [178, 93] on div "15:05 [DATE]" at bounding box center [164, 98] width 86 height 11
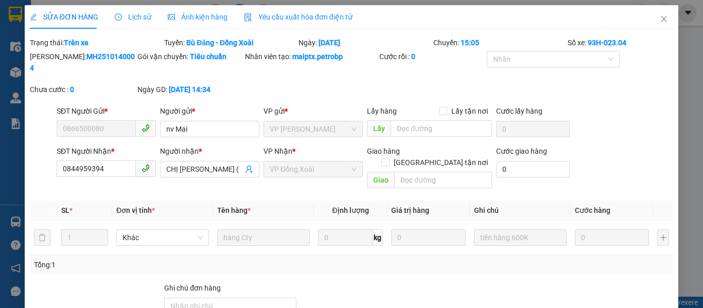
type input "0866500080"
type input "0844959394"
click at [661, 19] on icon "close" at bounding box center [664, 19] width 6 height 6
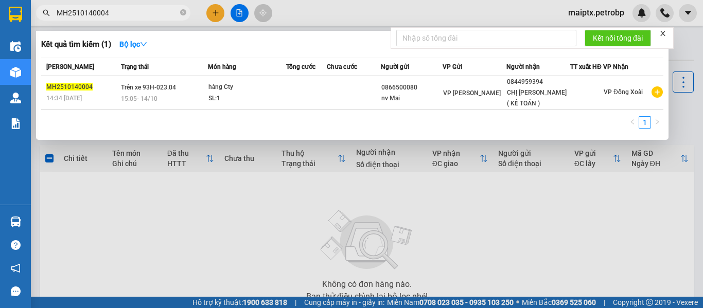
click at [122, 12] on input "MH2510140004" at bounding box center [117, 12] width 121 height 11
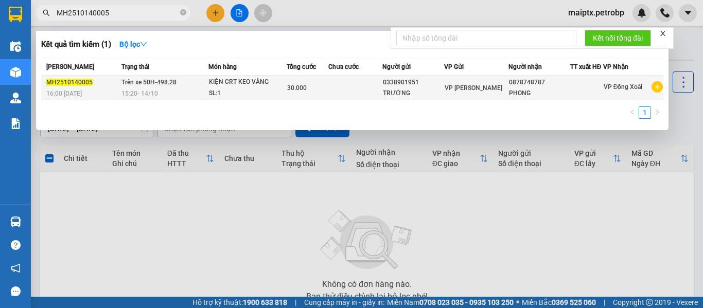
type input "MH2510140005"
click at [137, 84] on span "Trên xe 50H-498.28" at bounding box center [148, 82] width 55 height 7
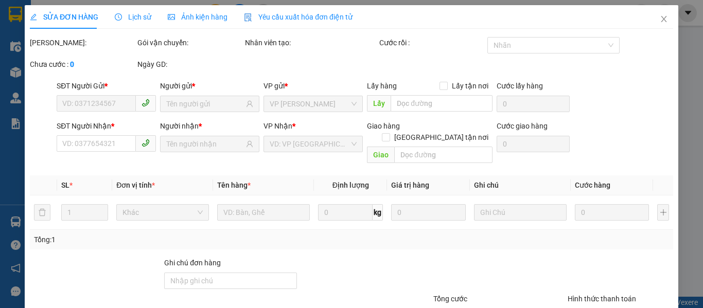
type input "0338901951"
type input "0878748787"
type input "30.000"
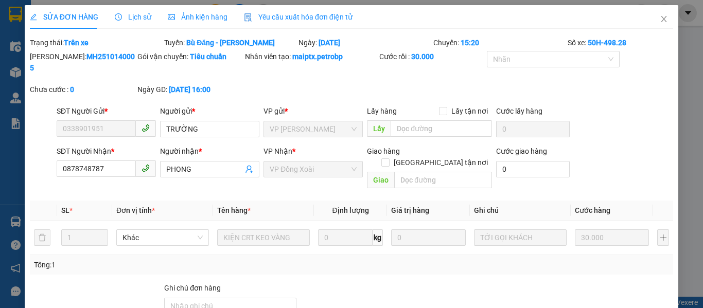
click at [92, 57] on b "MH2510140005" at bounding box center [82, 63] width 105 height 20
copy b "MH2510140005"
click at [660, 20] on icon "close" at bounding box center [664, 19] width 8 height 8
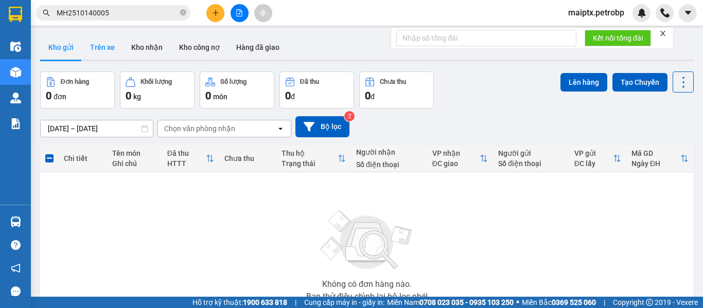
click at [108, 49] on button "Trên xe" at bounding box center [102, 47] width 41 height 25
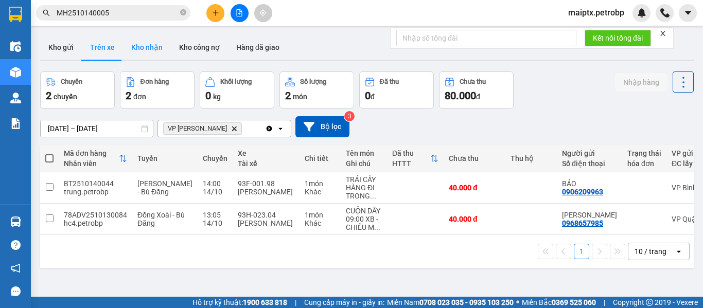
click at [133, 48] on button "Kho nhận" at bounding box center [147, 47] width 48 height 25
type input "[DATE] – [DATE]"
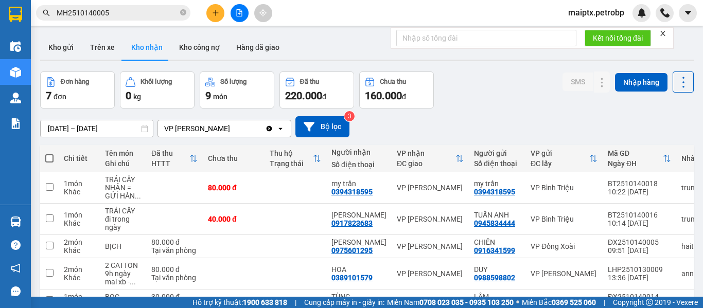
scroll to position [125, 0]
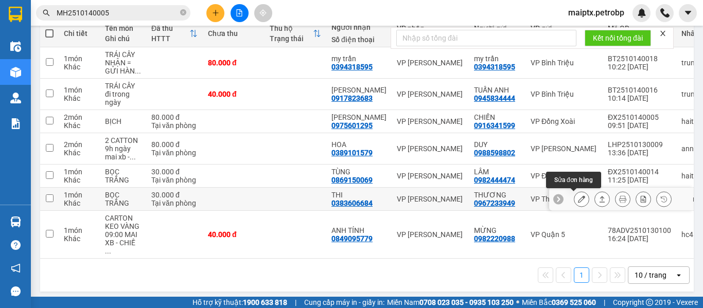
click at [578, 202] on icon at bounding box center [581, 199] width 7 height 7
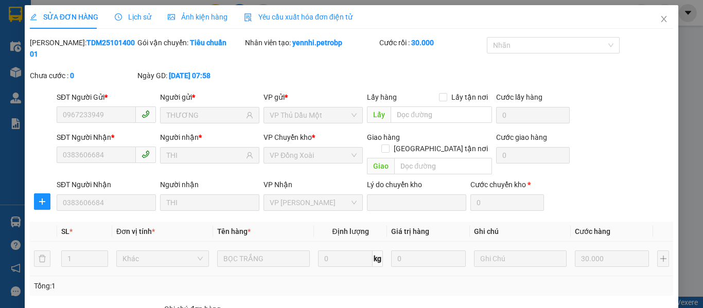
type input "0967233949"
type input "THƯƠNG"
type input "0383606684"
type input "THI"
type input "30.000"
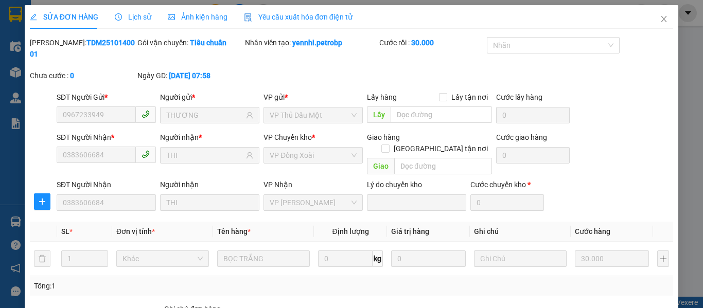
scroll to position [110, 0]
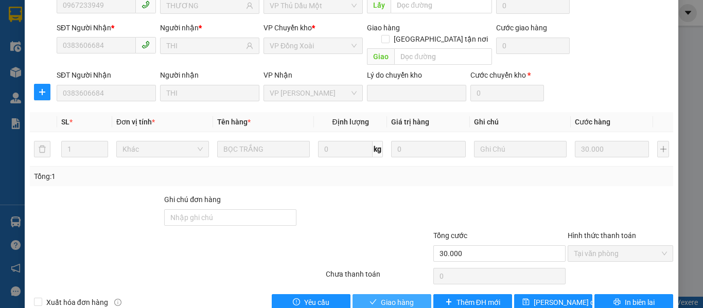
click at [384, 297] on span "Giao hàng" at bounding box center [397, 302] width 33 height 11
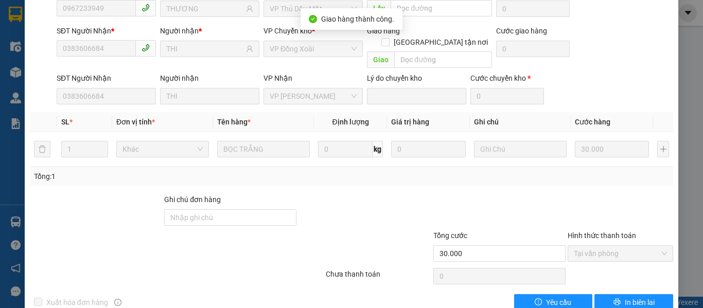
scroll to position [0, 0]
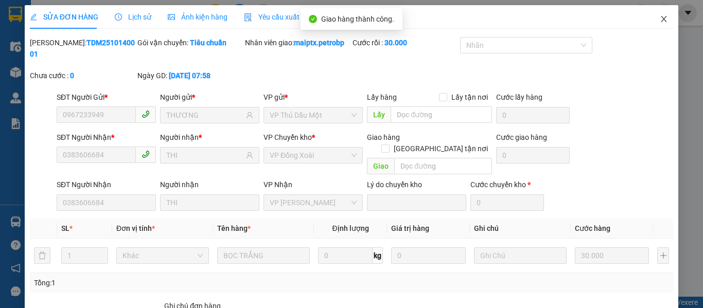
click at [660, 19] on icon "close" at bounding box center [664, 19] width 8 height 8
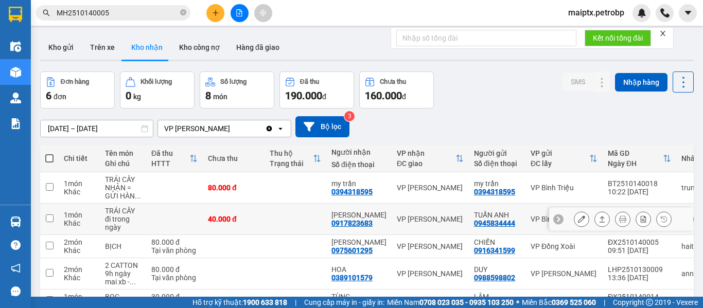
scroll to position [102, 0]
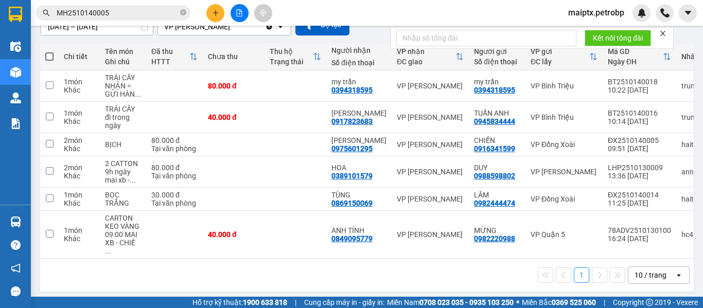
click at [128, 270] on div "1 10 / trang open" at bounding box center [366, 276] width 645 height 18
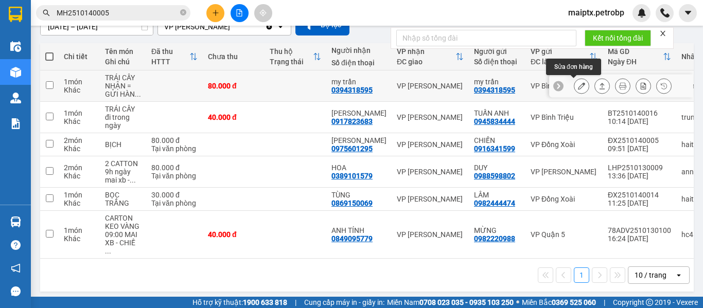
click at [578, 86] on icon at bounding box center [581, 85] width 7 height 7
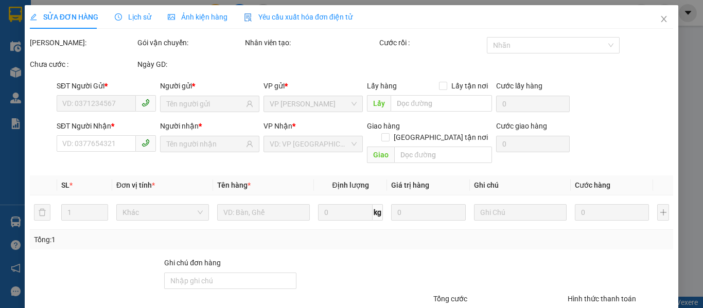
type input "0394318595"
type input "my trần"
type input "0394318595"
type input "my trần"
type input "80.000"
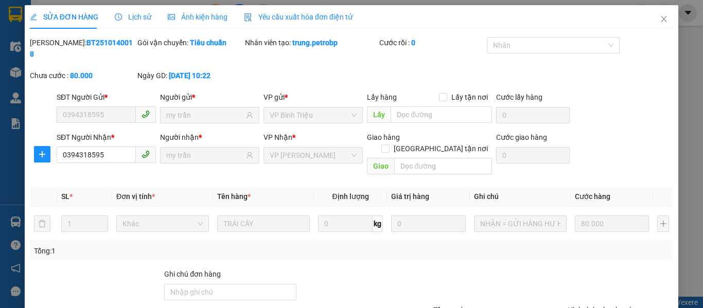
click at [75, 46] on b "BT2510140018" at bounding box center [81, 49] width 103 height 20
copy b "BT2510140018"
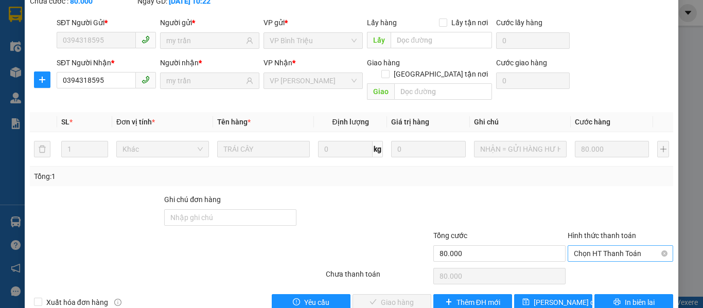
click at [619, 246] on span "Chọn HT Thanh Toán" at bounding box center [620, 253] width 93 height 15
click at [594, 250] on div "Tại văn phòng" at bounding box center [614, 251] width 92 height 11
type input "0"
click at [400, 297] on span "Giao hàng" at bounding box center [397, 302] width 33 height 11
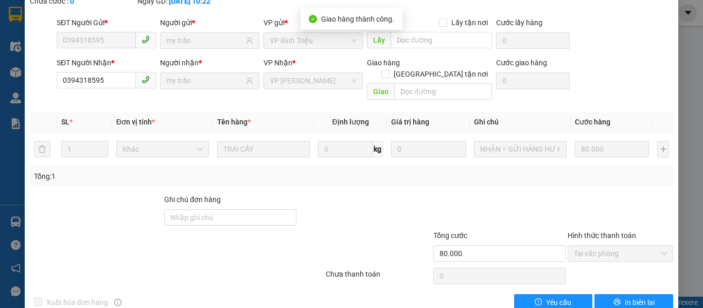
scroll to position [0, 0]
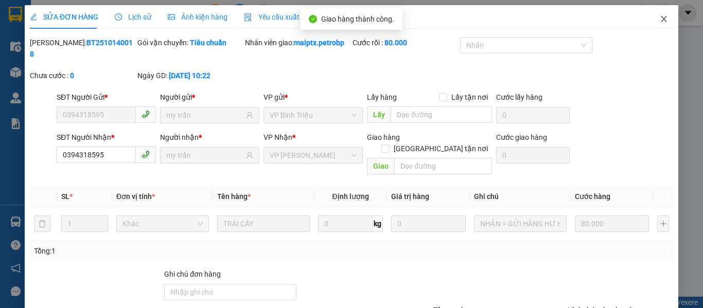
click at [661, 19] on icon "close" at bounding box center [664, 19] width 6 height 6
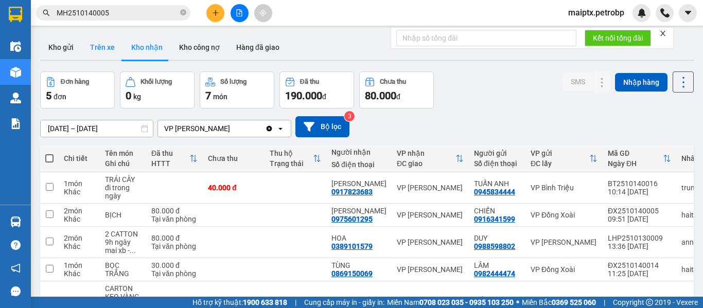
click at [94, 51] on button "Trên xe" at bounding box center [102, 47] width 41 height 25
type input "[DATE] – [DATE]"
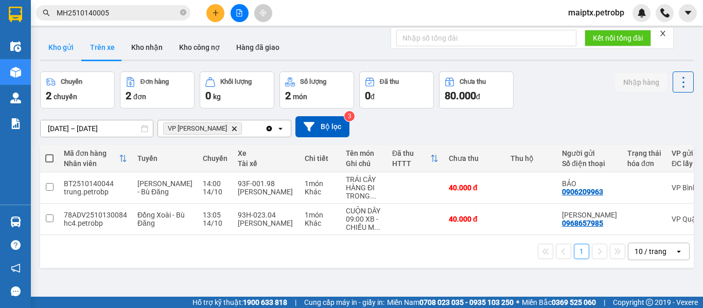
click at [68, 50] on button "Kho gửi" at bounding box center [61, 47] width 42 height 25
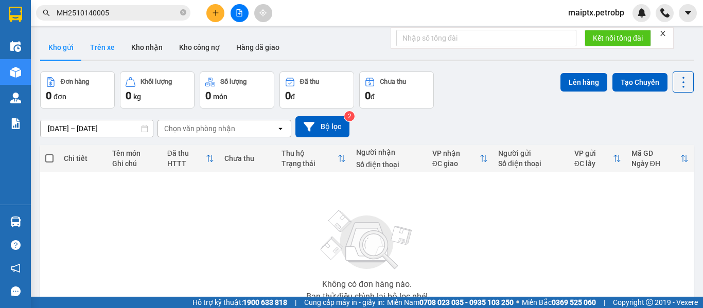
click at [96, 51] on button "Trên xe" at bounding box center [102, 47] width 41 height 25
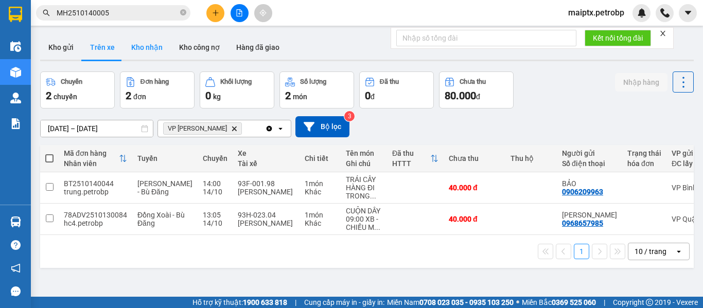
click at [139, 45] on button "Kho nhận" at bounding box center [147, 47] width 48 height 25
type input "[DATE] – [DATE]"
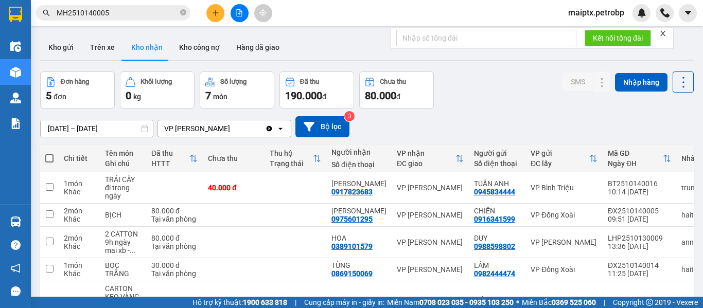
scroll to position [71, 0]
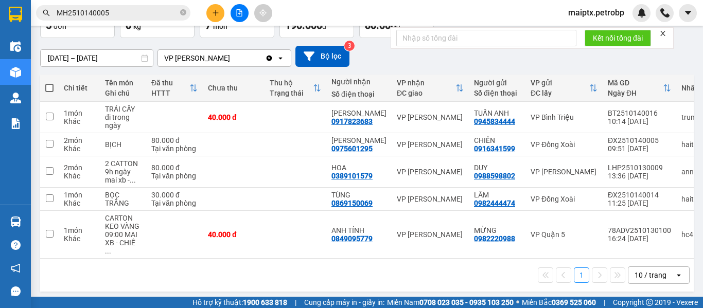
click at [116, 11] on input "MH2510140005" at bounding box center [117, 12] width 121 height 11
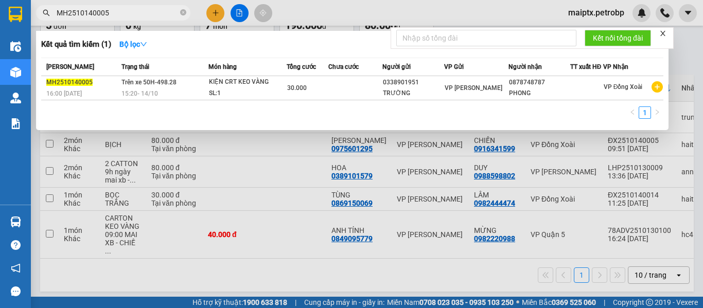
click at [116, 11] on input "MH2510140005" at bounding box center [117, 12] width 121 height 11
type input "D"
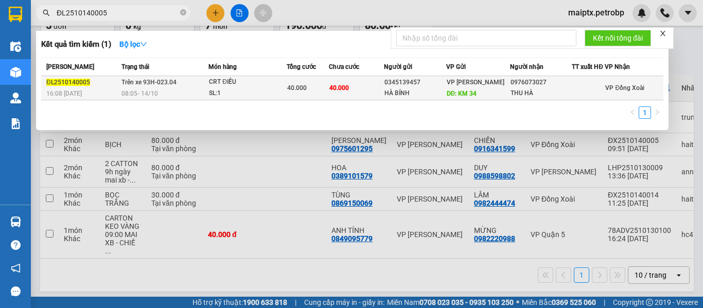
type input "ĐL2510140005"
click at [328, 93] on div "40.000" at bounding box center [307, 87] width 41 height 11
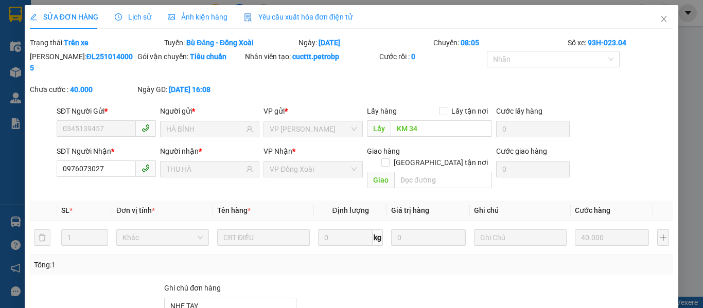
type input "0345139457"
type input "HÀ BÍNH"
type input "KM 34"
type input "0976073027"
type input "THU HÀ"
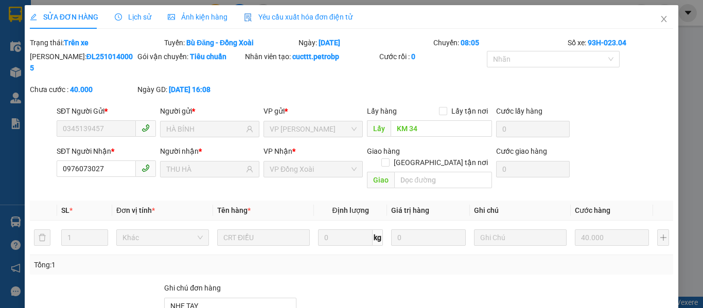
type input "NHẸ TAY"
type input "40.000"
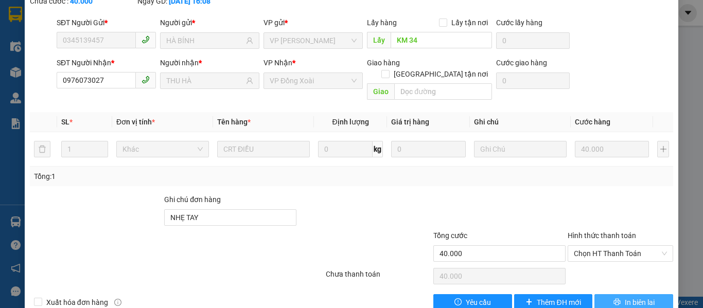
click at [633, 297] on span "In biên lai" at bounding box center [640, 302] width 30 height 11
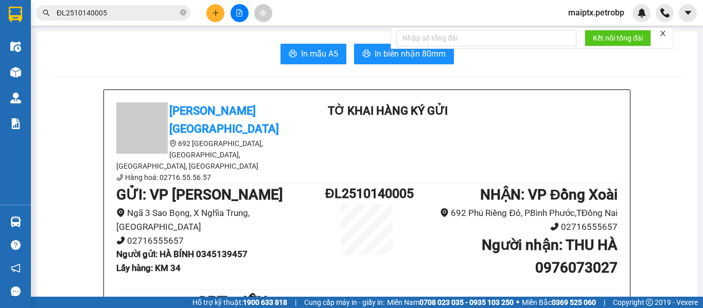
click at [129, 9] on input "ĐL2510140005" at bounding box center [117, 12] width 121 height 11
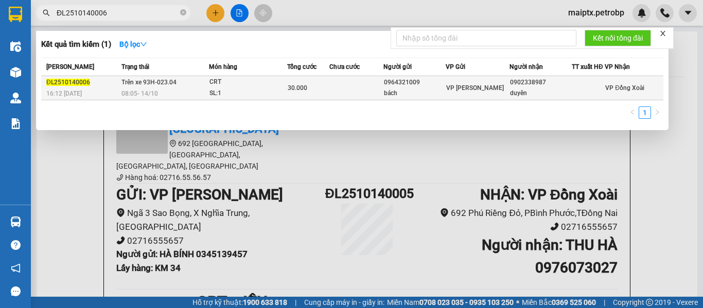
type input "ĐL2510140006"
click at [235, 78] on div "CRT" at bounding box center [247, 82] width 77 height 11
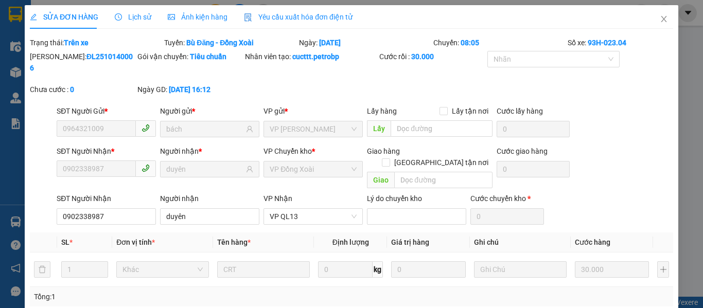
type input "0964321009"
type input "bách"
type input "0902338987"
type input "duyên"
type input "Hàng sáng mai nhận."
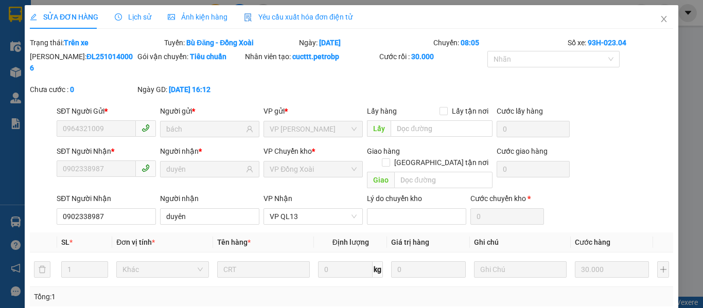
type input "30.000"
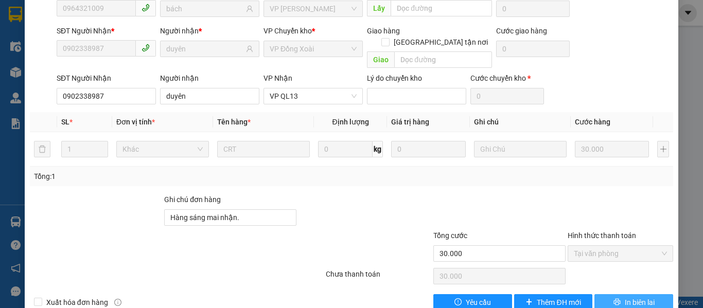
click at [633, 297] on span "In biên lai" at bounding box center [640, 302] width 30 height 11
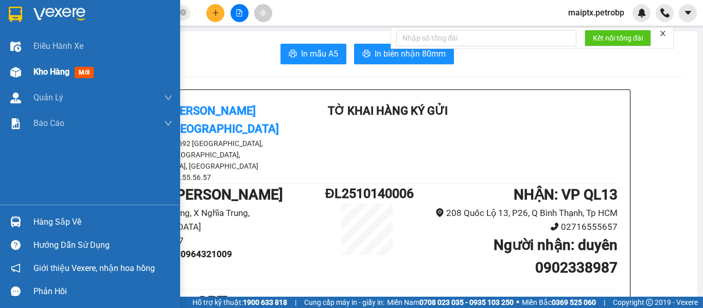
click at [26, 65] on div "Kho hàng mới" at bounding box center [90, 72] width 180 height 26
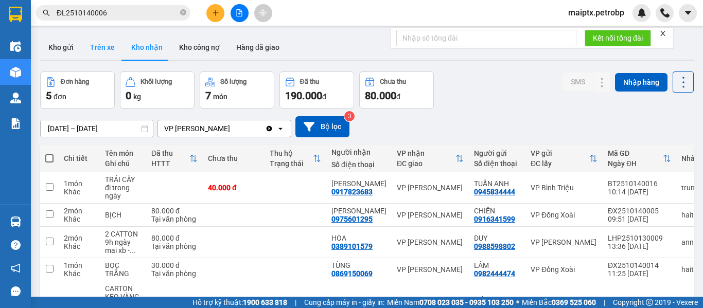
click at [107, 45] on button "Trên xe" at bounding box center [102, 47] width 41 height 25
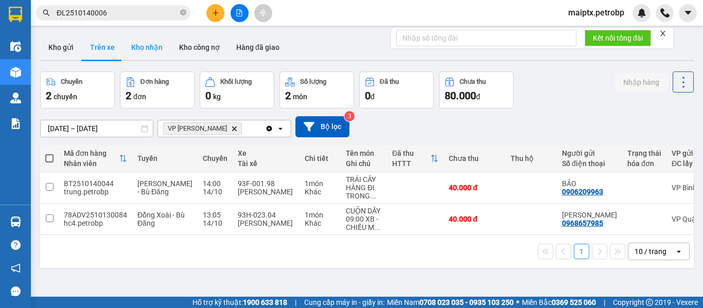
click at [135, 38] on button "Kho nhận" at bounding box center [147, 47] width 48 height 25
type input "[DATE] – [DATE]"
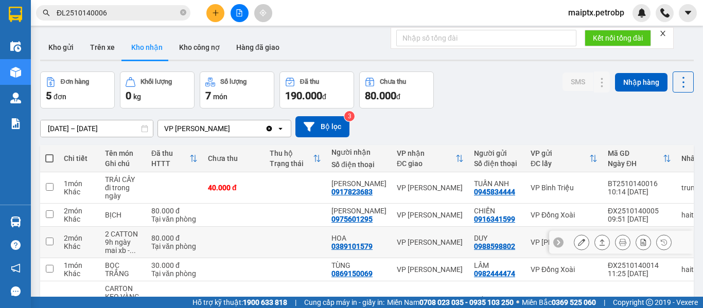
scroll to position [71, 0]
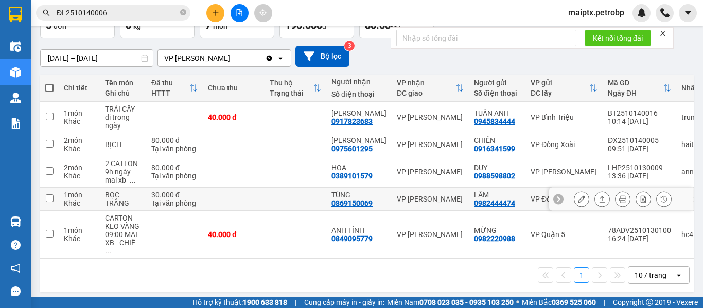
click at [578, 203] on icon at bounding box center [581, 199] width 7 height 7
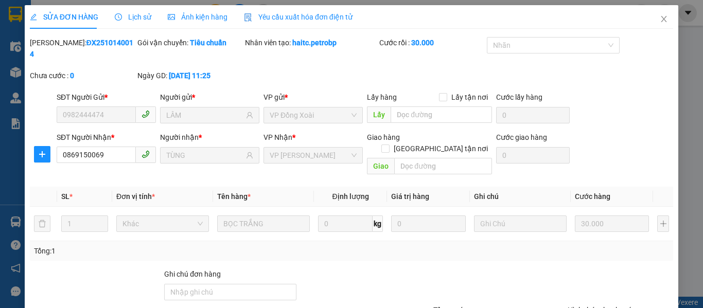
type input "0982444474"
type input "LÂM"
type input "0869150069"
type input "TÙNG"
type input "30.000"
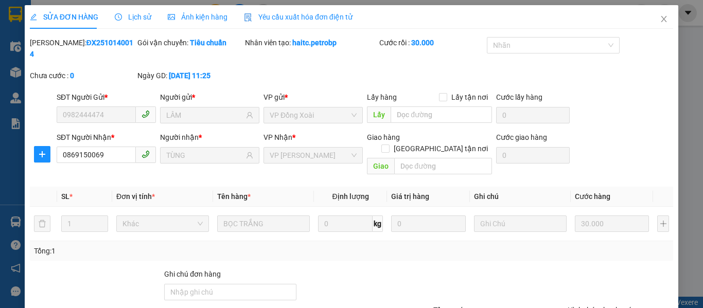
scroll to position [75, 0]
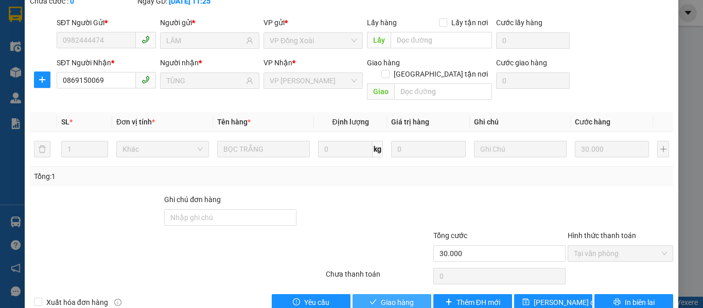
click at [395, 297] on span "Giao hàng" at bounding box center [397, 302] width 33 height 11
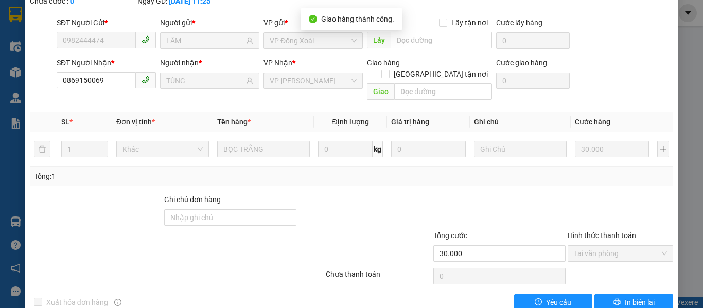
scroll to position [0, 0]
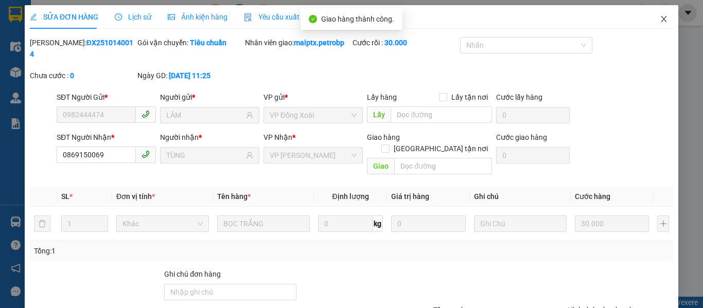
click at [661, 18] on icon "close" at bounding box center [664, 19] width 6 height 6
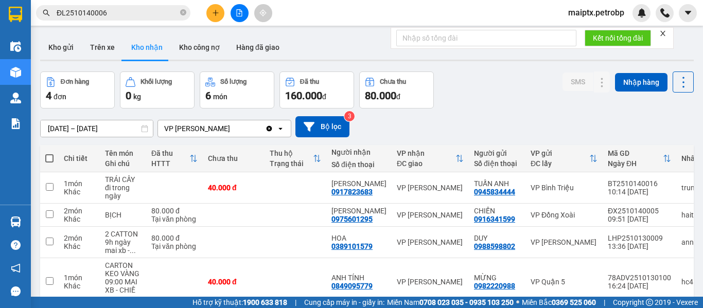
scroll to position [47, 0]
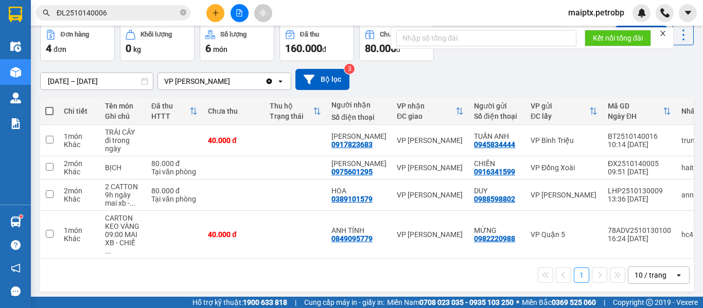
click at [252, 282] on div "1 10 / trang open" at bounding box center [367, 275] width 654 height 33
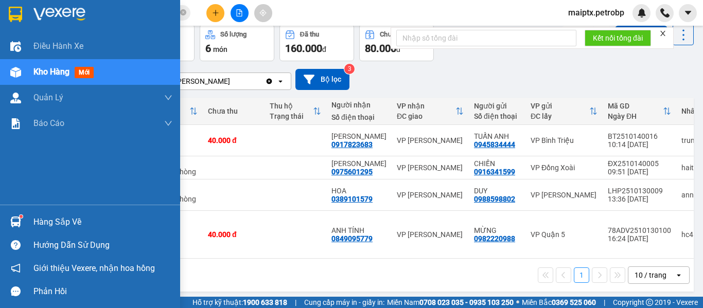
drag, startPoint x: 23, startPoint y: 217, endPoint x: 51, endPoint y: 224, distance: 29.2
click at [24, 219] on div at bounding box center [16, 222] width 18 height 18
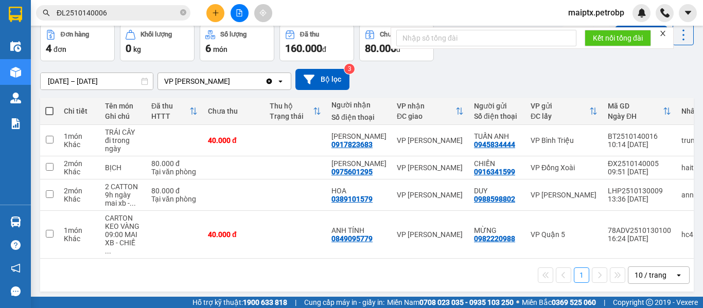
click at [485, 274] on section "Kết quả tìm kiếm ( 1 ) Bộ lọc Mã ĐH Trạng thái Món hàng Tổng cước Chưa cước Ngư…" at bounding box center [351, 154] width 703 height 308
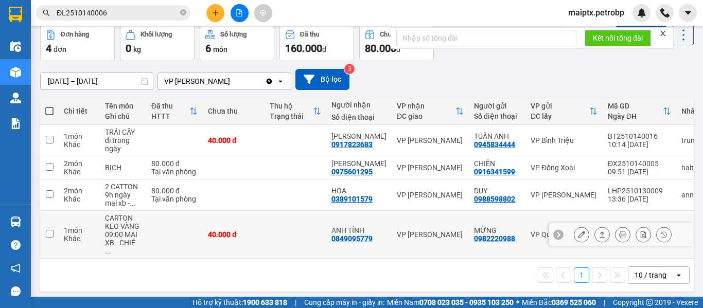
scroll to position [0, 0]
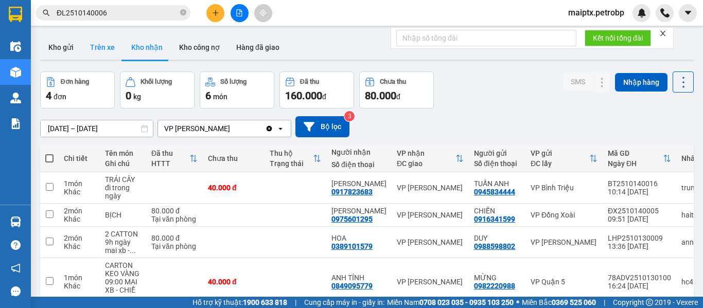
click at [110, 42] on button "Trên xe" at bounding box center [102, 47] width 41 height 25
type input "[DATE] – [DATE]"
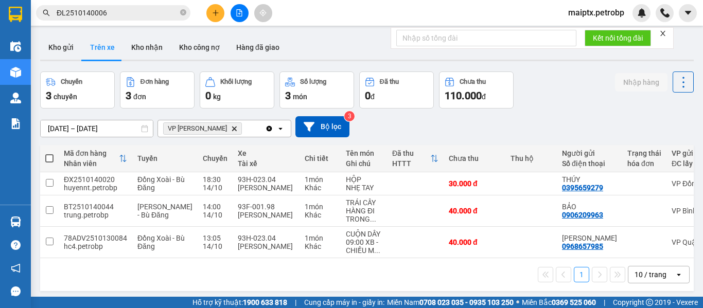
click at [93, 13] on input "ĐL2510140006" at bounding box center [117, 12] width 121 height 11
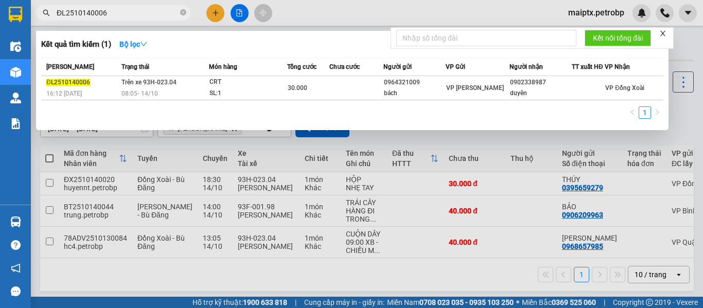
click at [93, 13] on input "ĐL2510140006" at bounding box center [117, 12] width 121 height 11
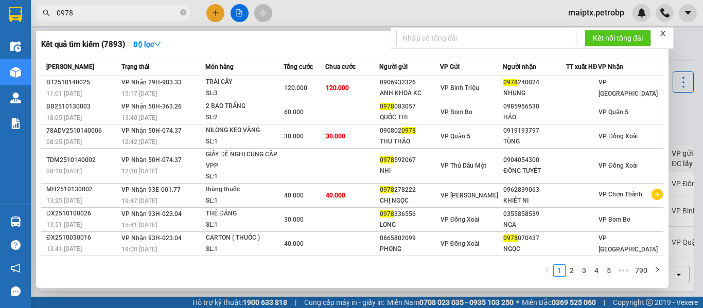
click at [93, 13] on input "0978" at bounding box center [117, 12] width 121 height 11
type input "0978"
click at [138, 14] on input "0978" at bounding box center [117, 12] width 121 height 11
click at [310, 7] on div at bounding box center [351, 154] width 703 height 308
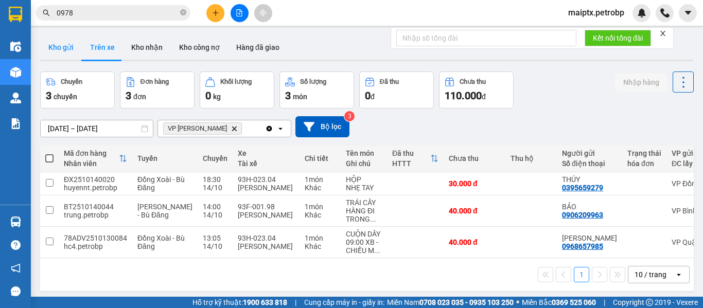
click at [51, 44] on button "Kho gửi" at bounding box center [61, 47] width 42 height 25
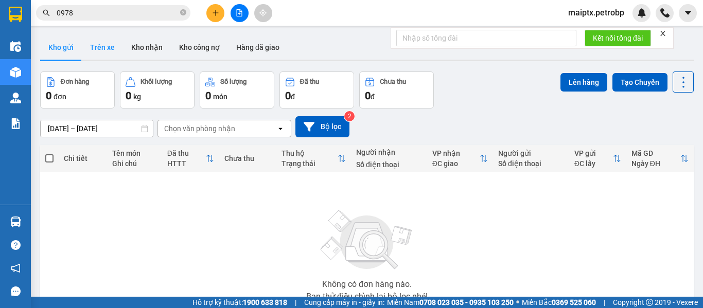
click at [95, 48] on button "Trên xe" at bounding box center [102, 47] width 41 height 25
